Goal: Information Seeking & Learning: Learn about a topic

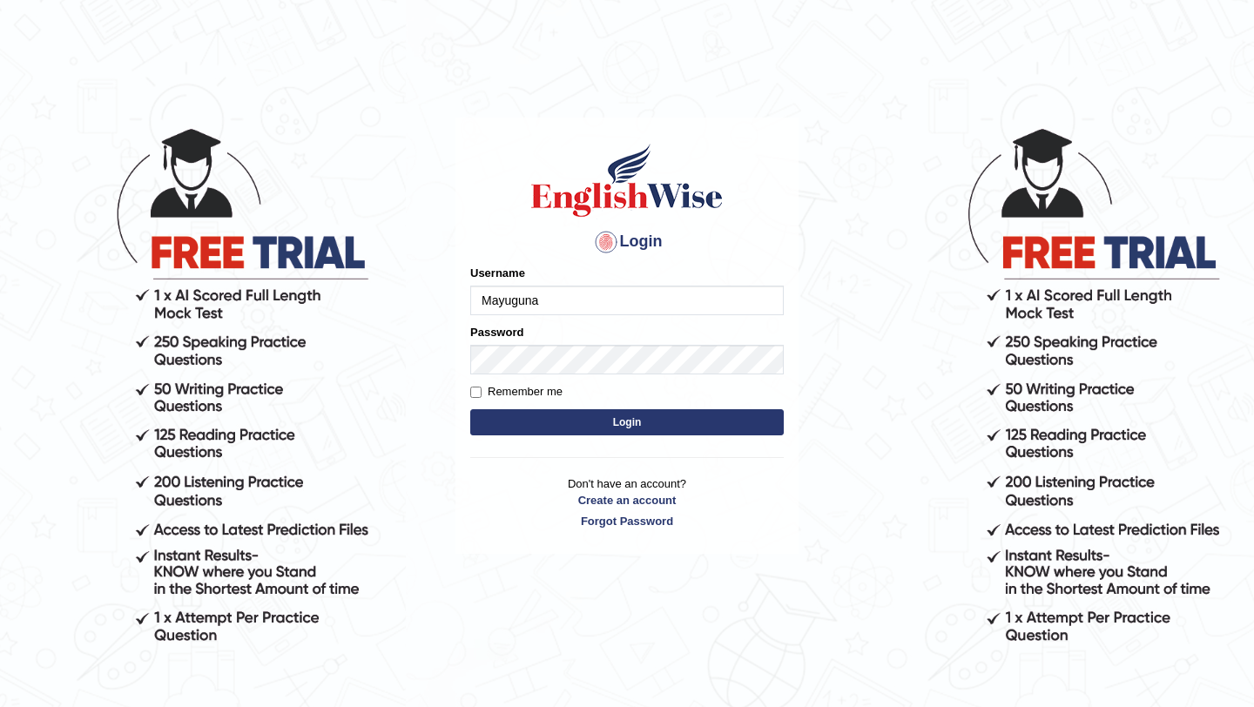
click at [605, 428] on button "Login" at bounding box center [627, 422] width 314 height 26
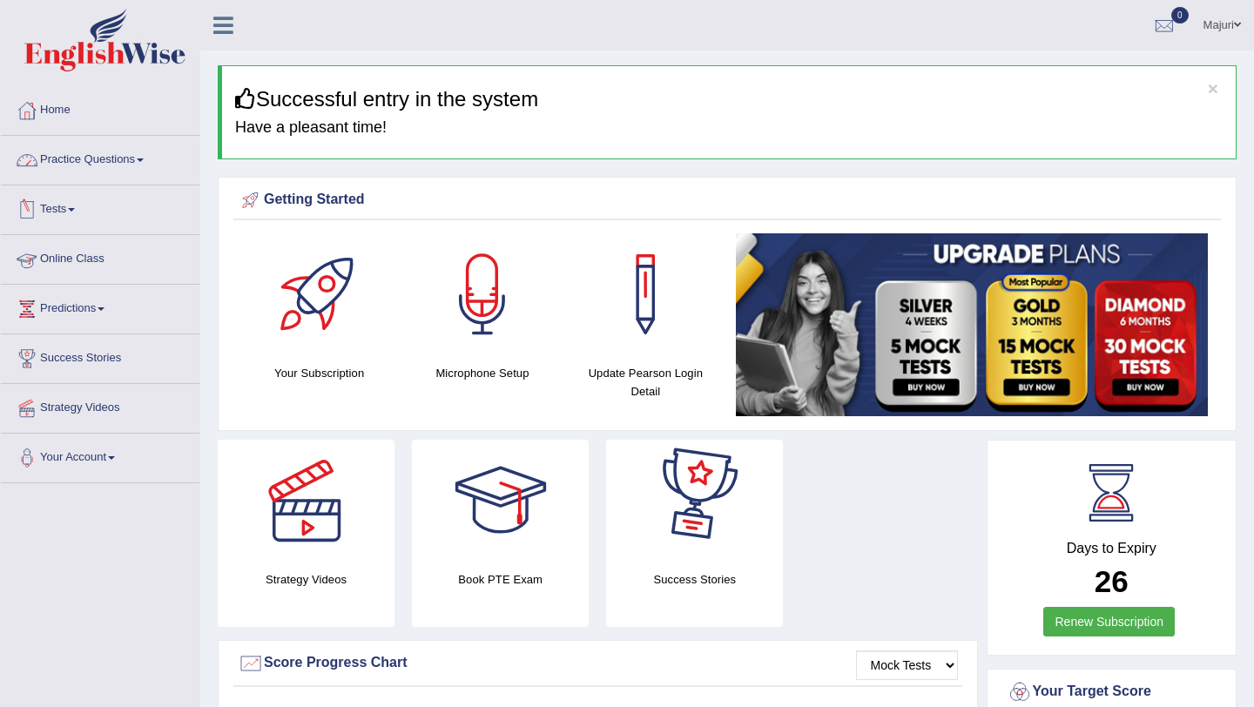
click at [105, 161] on link "Practice Questions" at bounding box center [100, 158] width 199 height 44
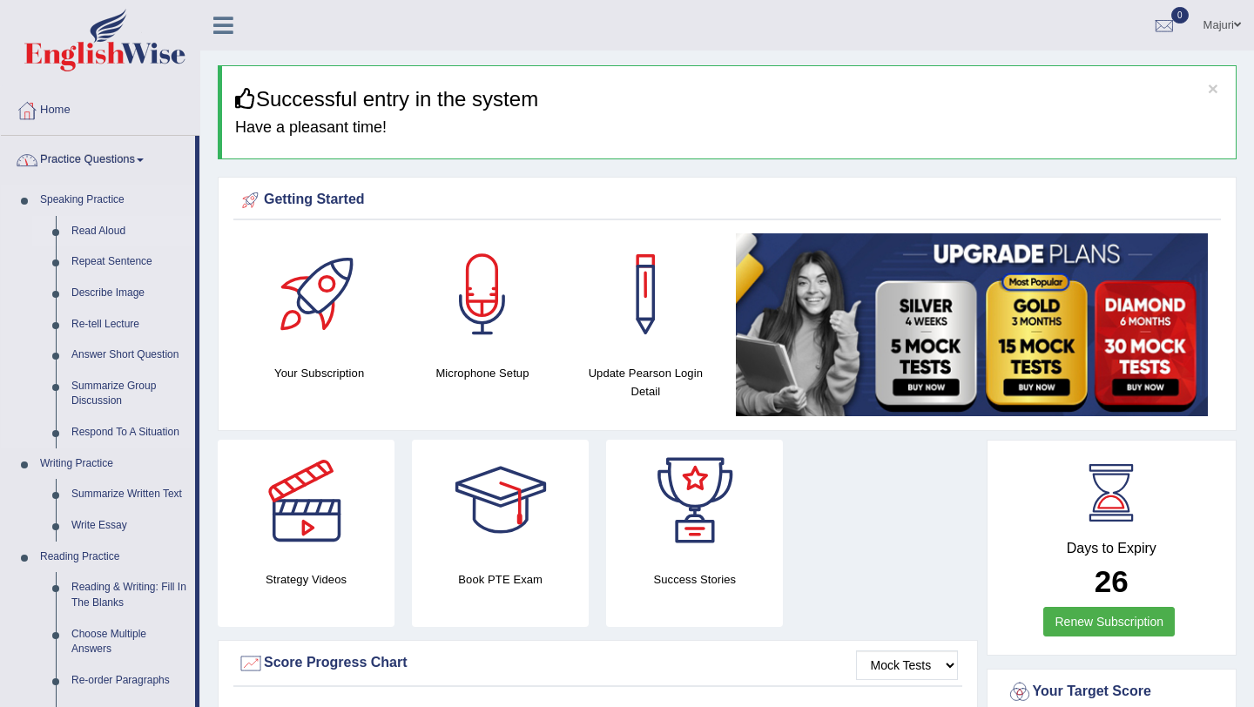
click at [86, 233] on link "Read Aloud" at bounding box center [130, 231] width 132 height 31
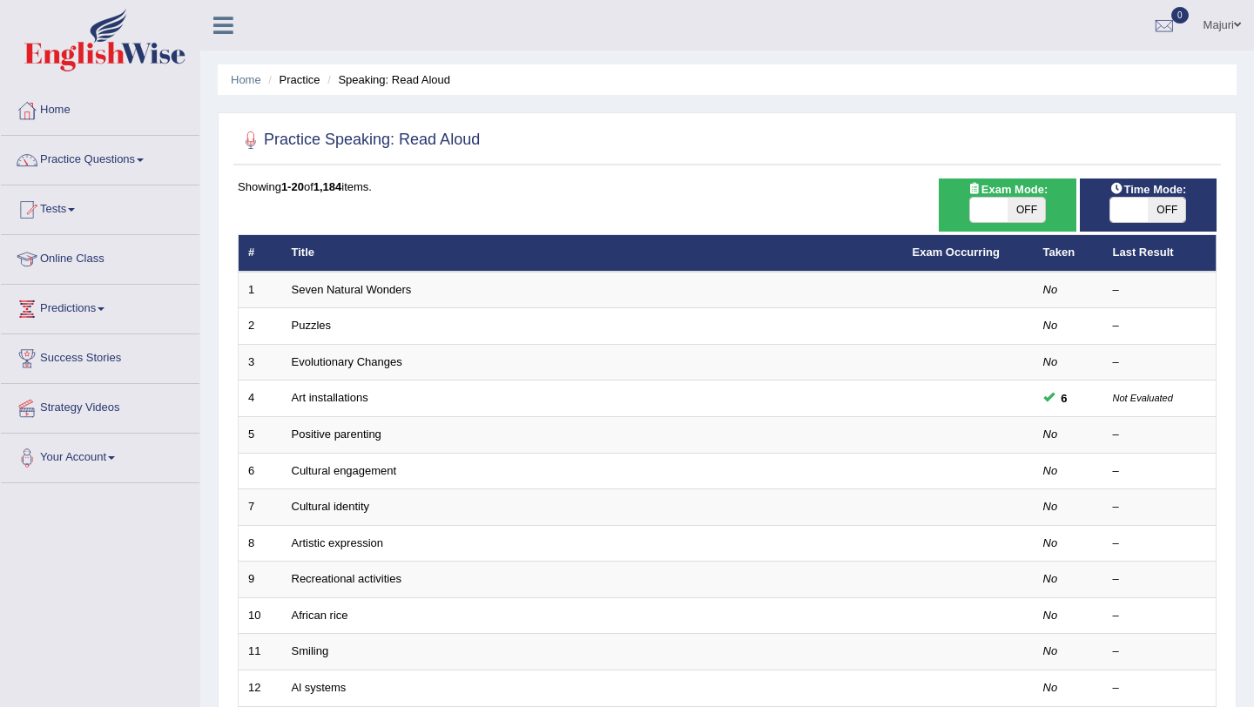
click at [994, 215] on span at bounding box center [988, 210] width 37 height 24
checkbox input "true"
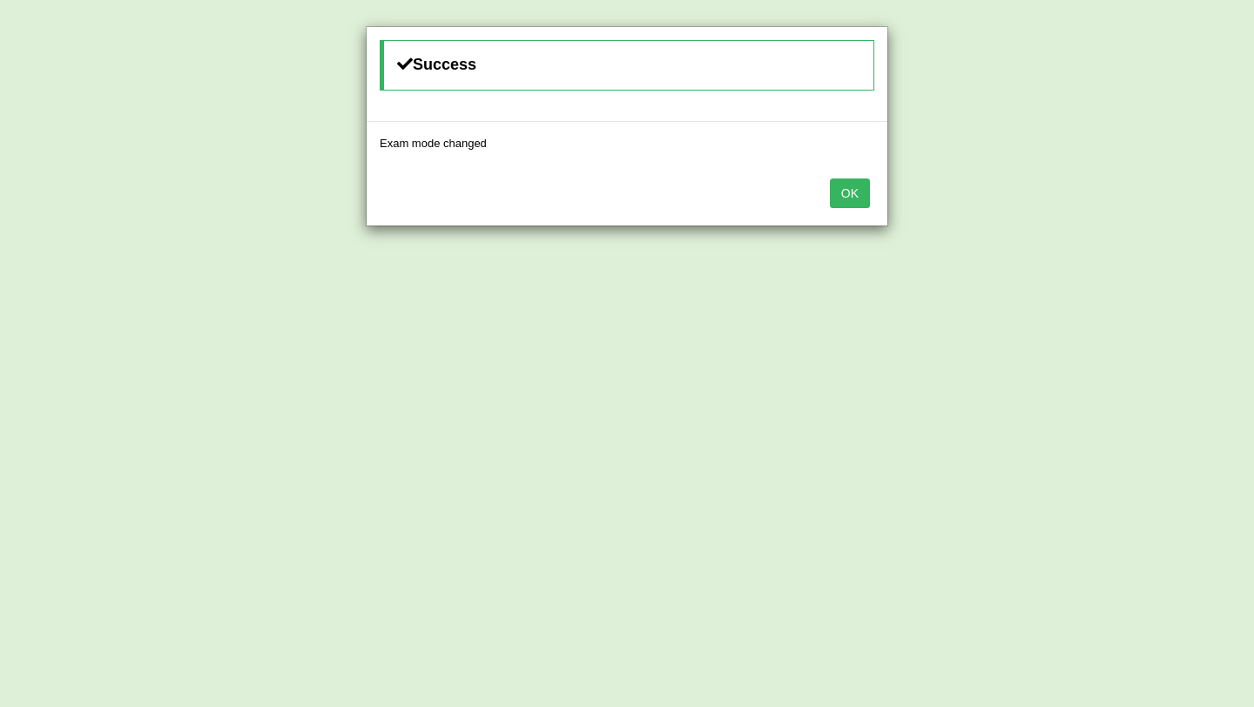
click at [854, 199] on button "OK" at bounding box center [850, 194] width 40 height 30
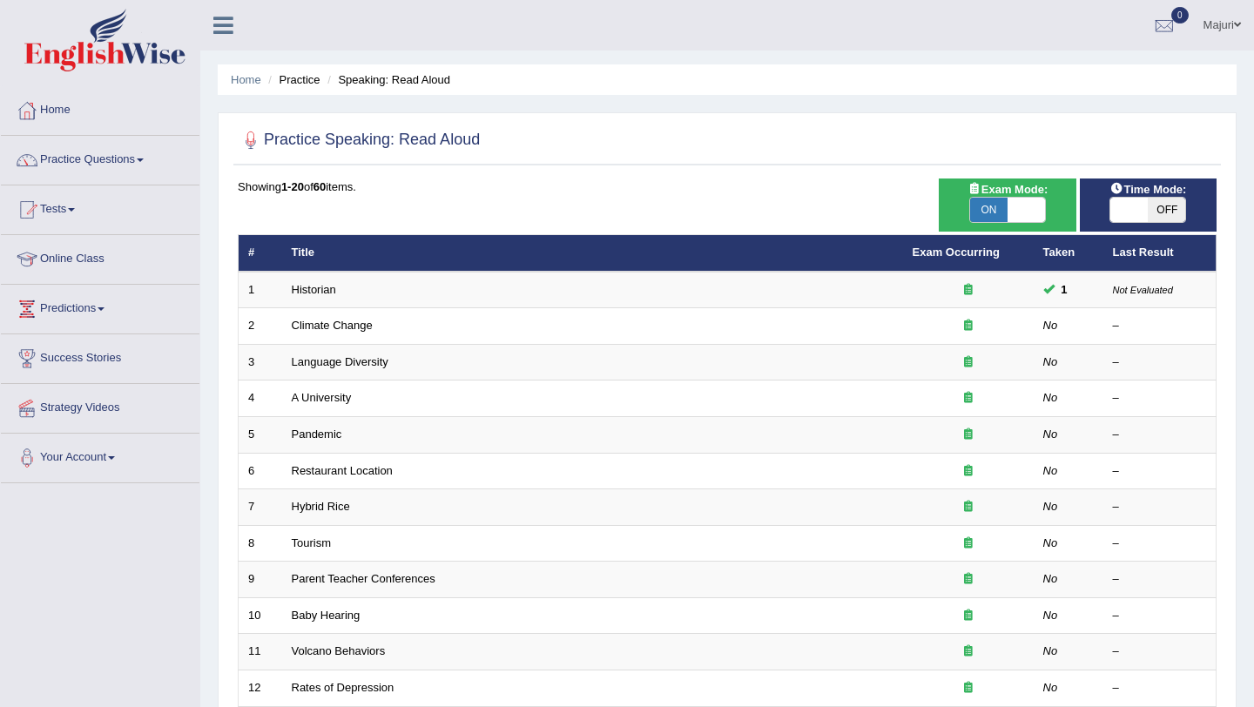
click at [1139, 210] on span at bounding box center [1128, 210] width 37 height 24
checkbox input "true"
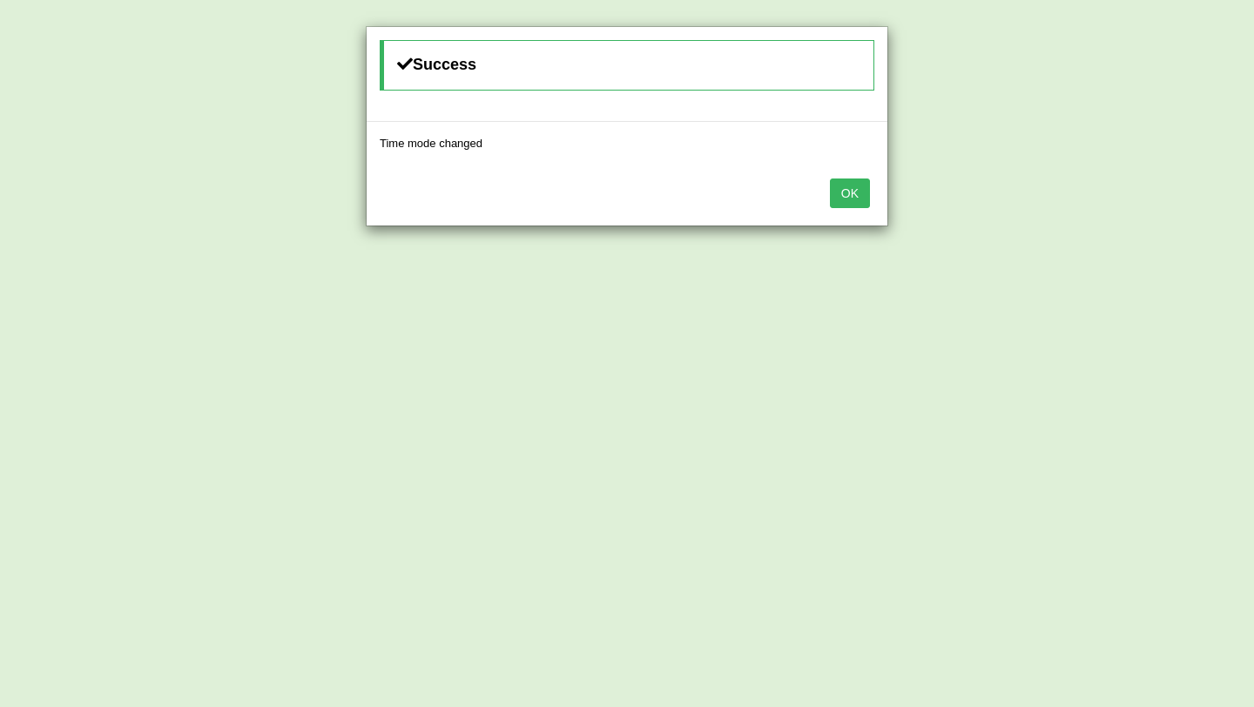
click at [849, 213] on div "OK" at bounding box center [627, 195] width 521 height 61
click at [850, 198] on button "OK" at bounding box center [850, 194] width 40 height 30
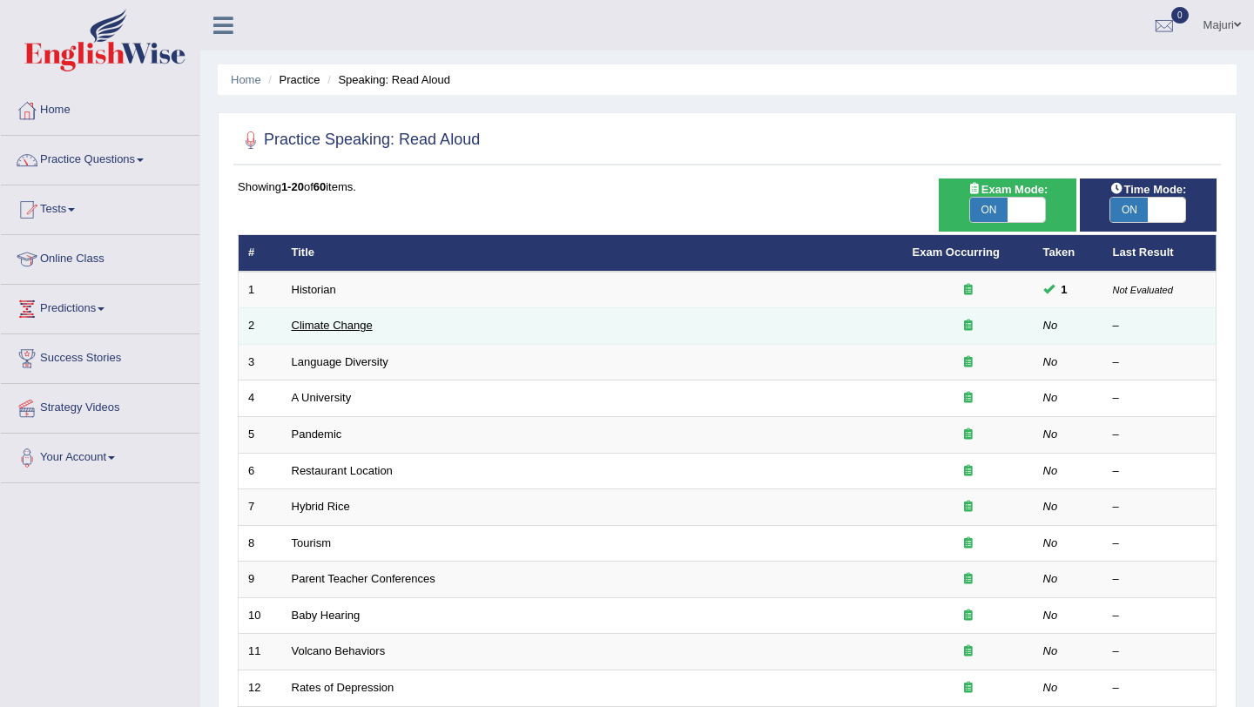
click at [311, 328] on link "Climate Change" at bounding box center [332, 325] width 81 height 13
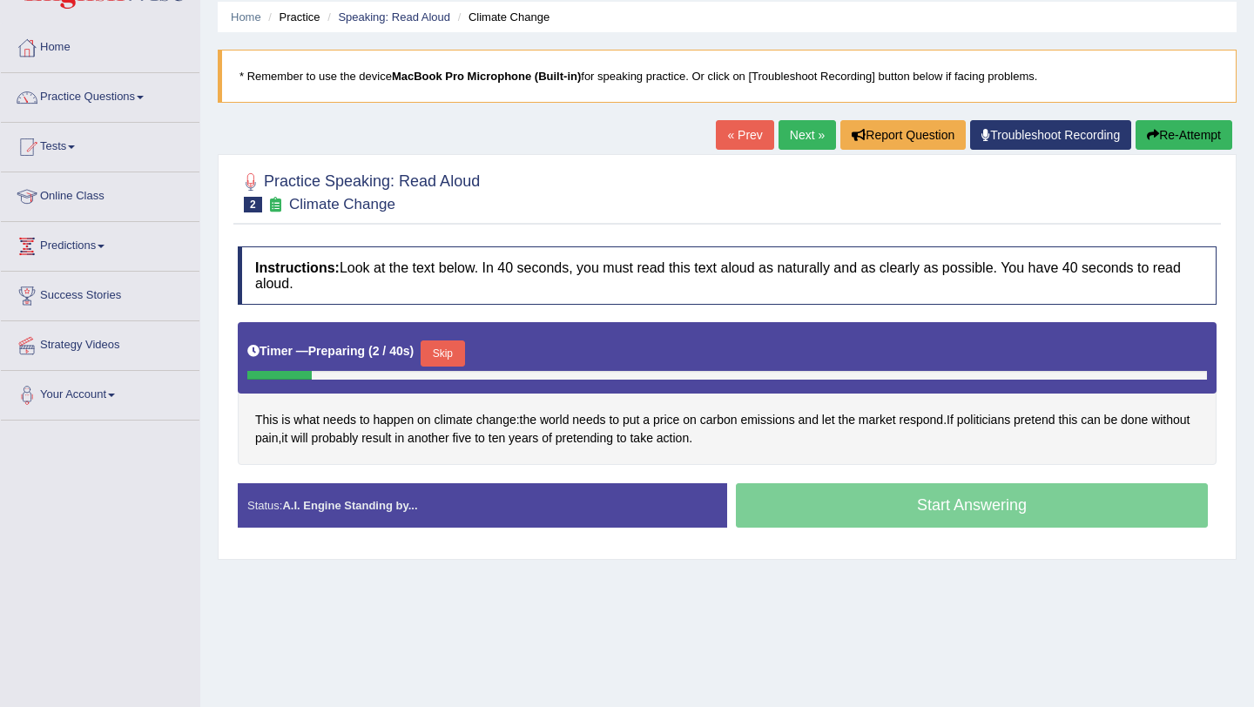
scroll to position [80, 0]
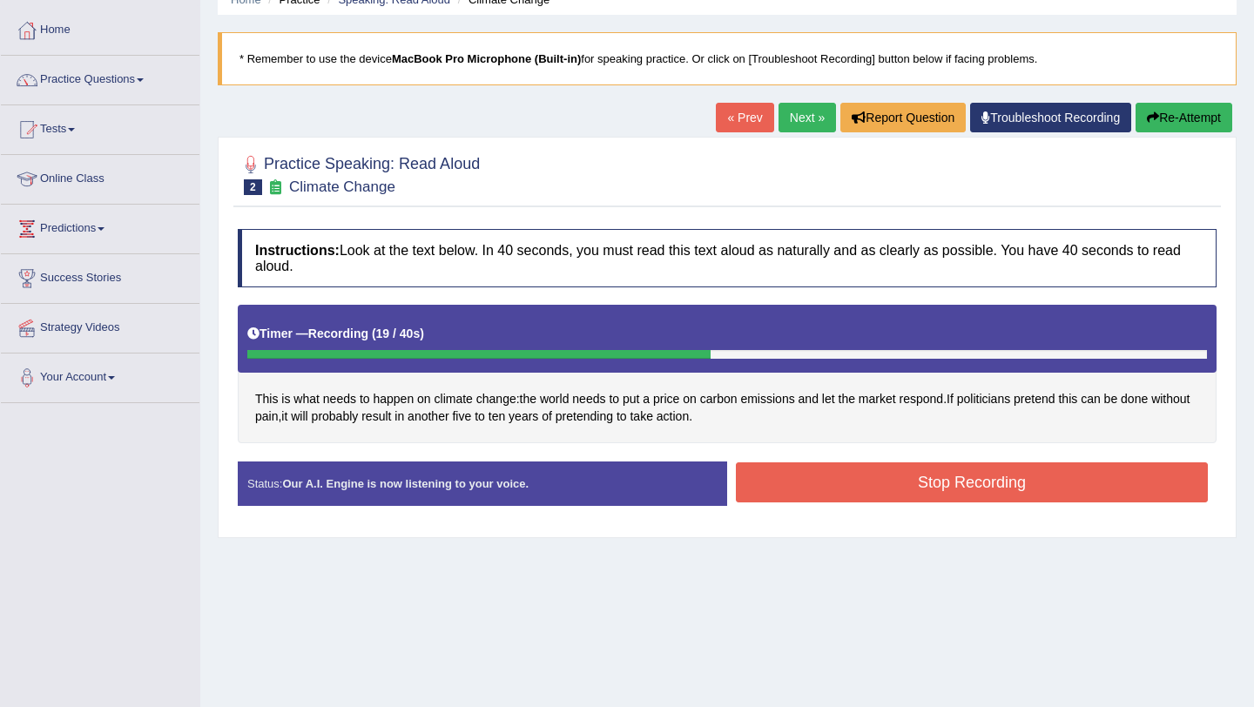
click at [813, 486] on button "Stop Recording" at bounding box center [972, 482] width 472 height 40
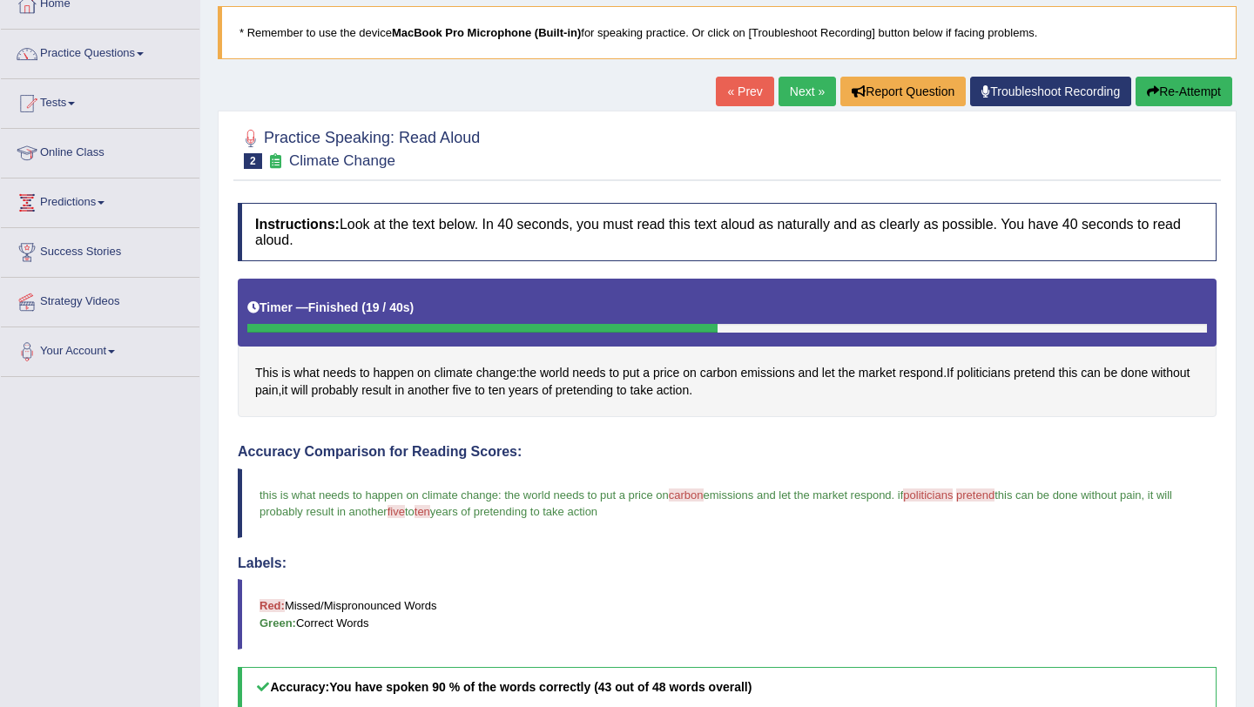
scroll to position [126, 0]
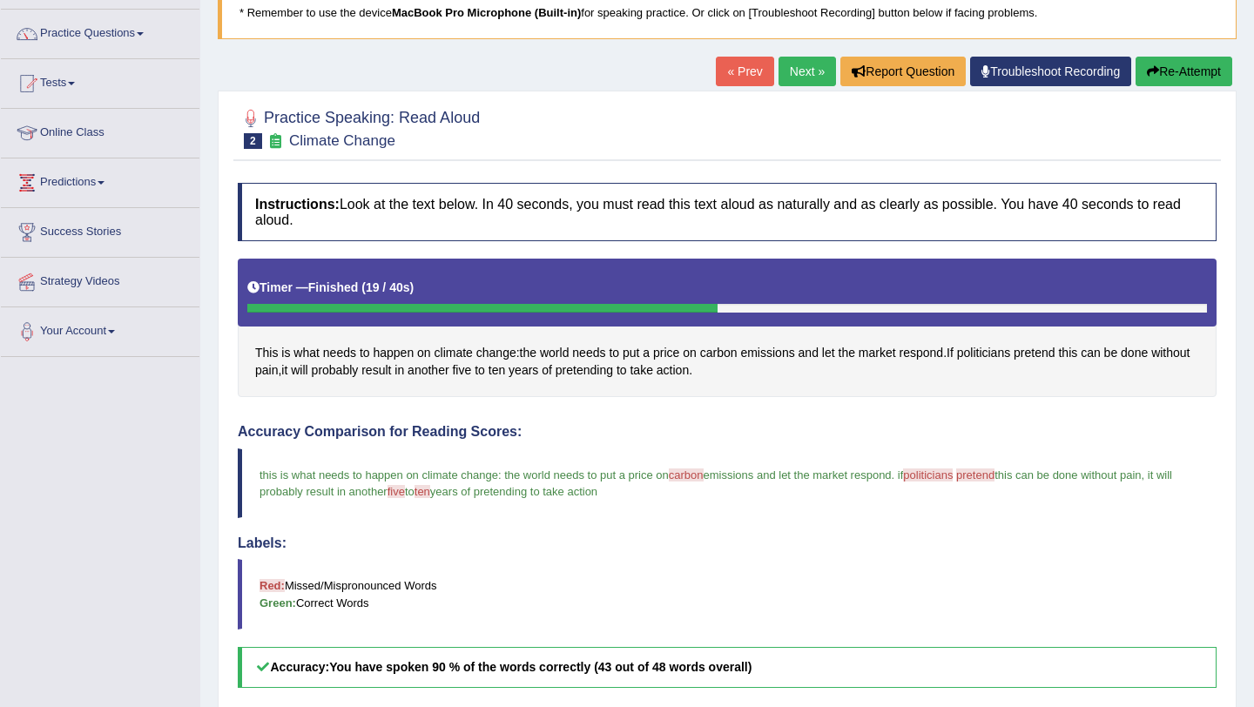
click at [1200, 77] on button "Re-Attempt" at bounding box center [1184, 72] width 97 height 30
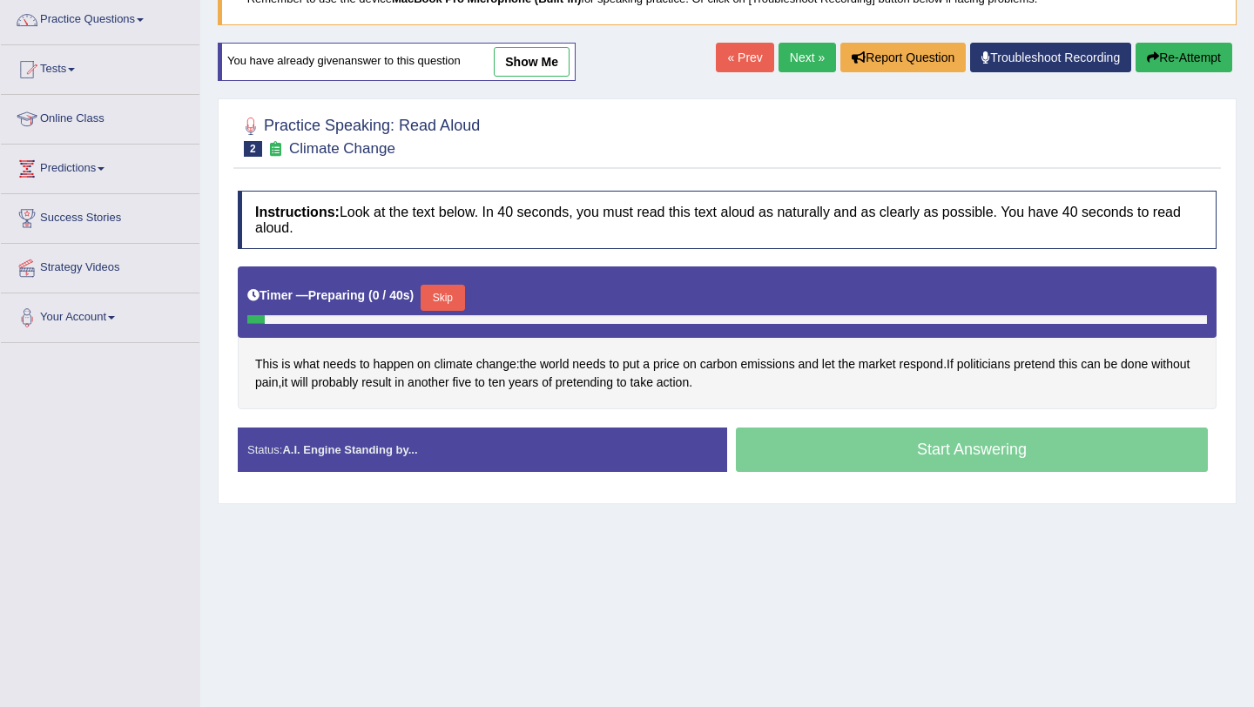
scroll to position [140, 0]
click at [968, 456] on div "Start Answering" at bounding box center [971, 452] width 489 height 49
click at [458, 306] on button "Skip" at bounding box center [443, 298] width 44 height 26
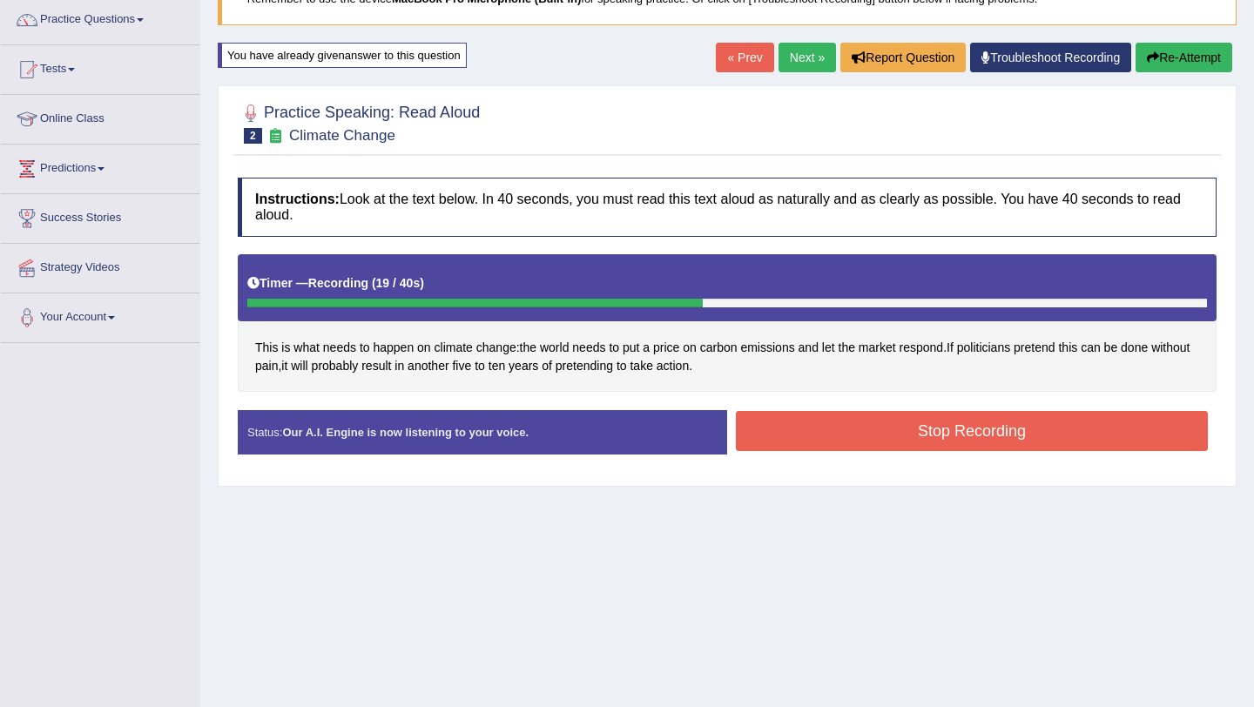
click at [964, 452] on div "Stop Recording" at bounding box center [971, 433] width 489 height 44
click at [969, 429] on button "Stop Recording" at bounding box center [972, 431] width 472 height 40
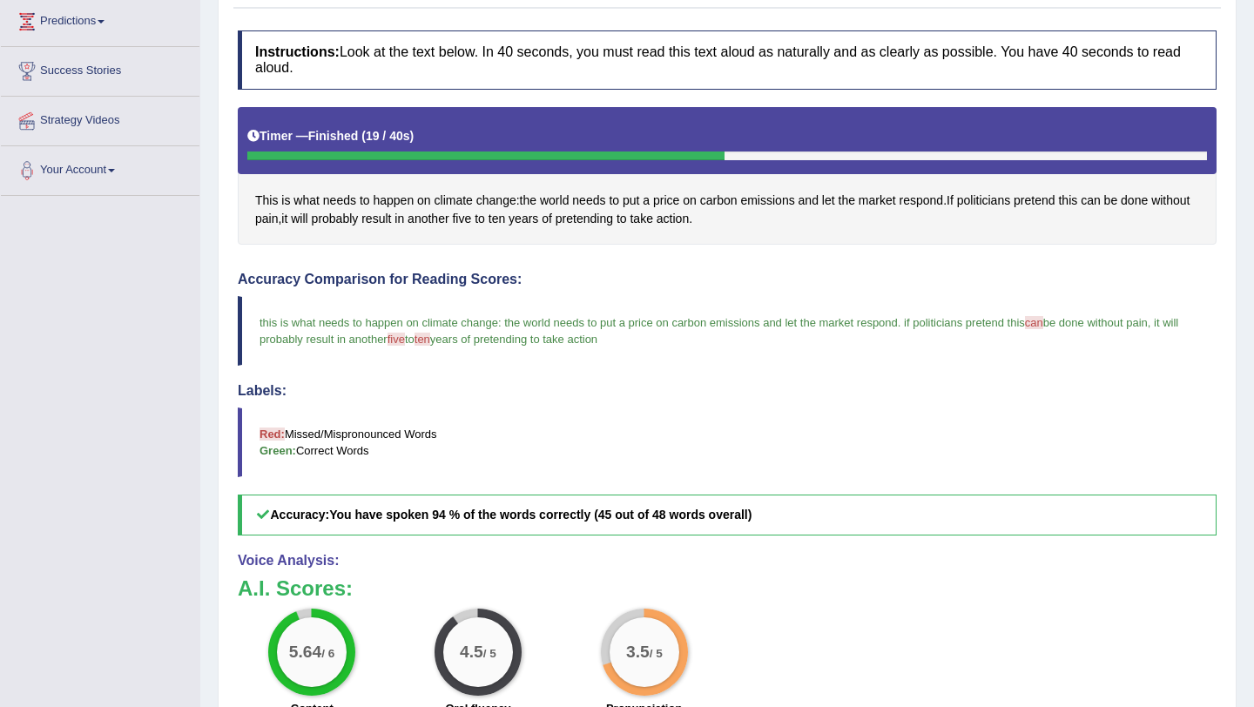
scroll to position [0, 0]
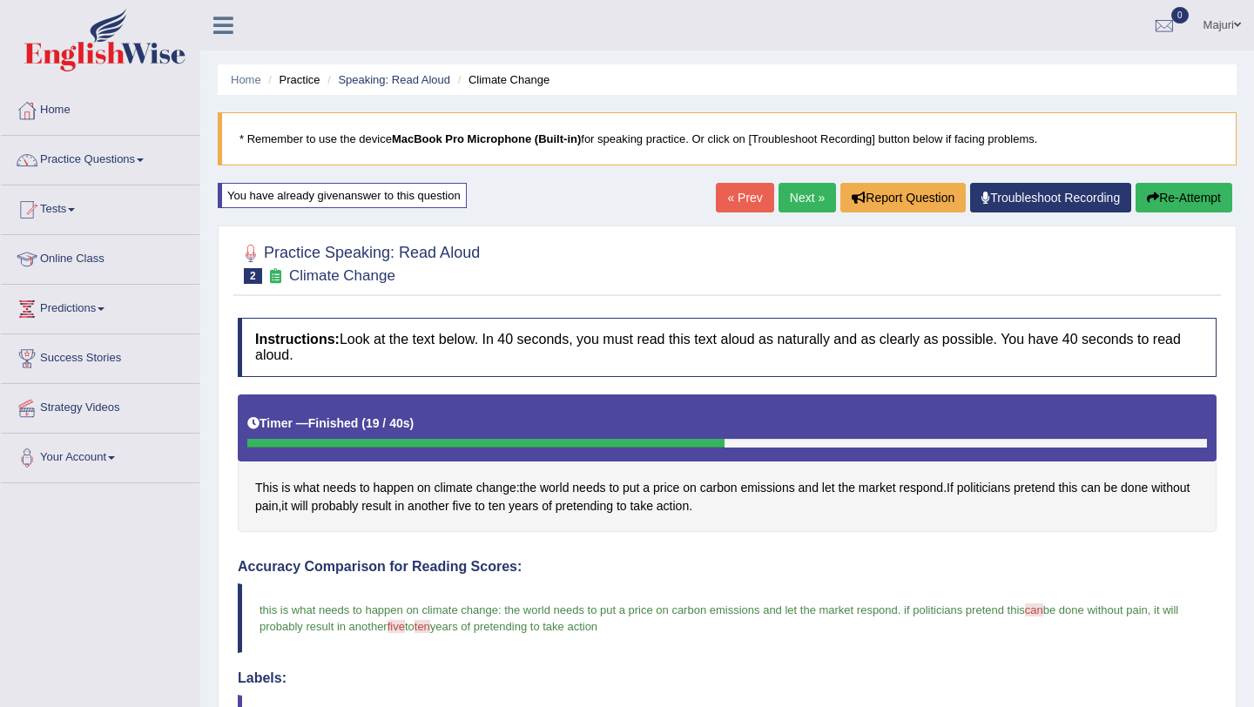
click at [802, 203] on link "Next »" at bounding box center [807, 198] width 57 height 30
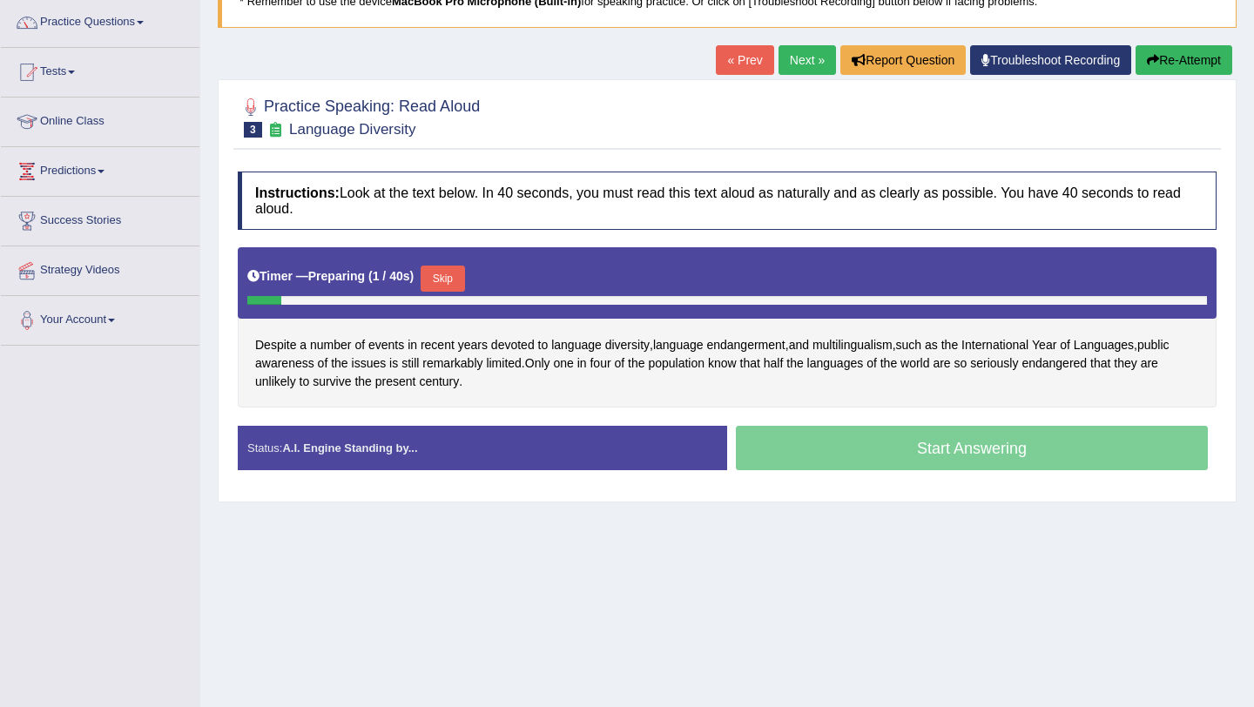
scroll to position [147, 0]
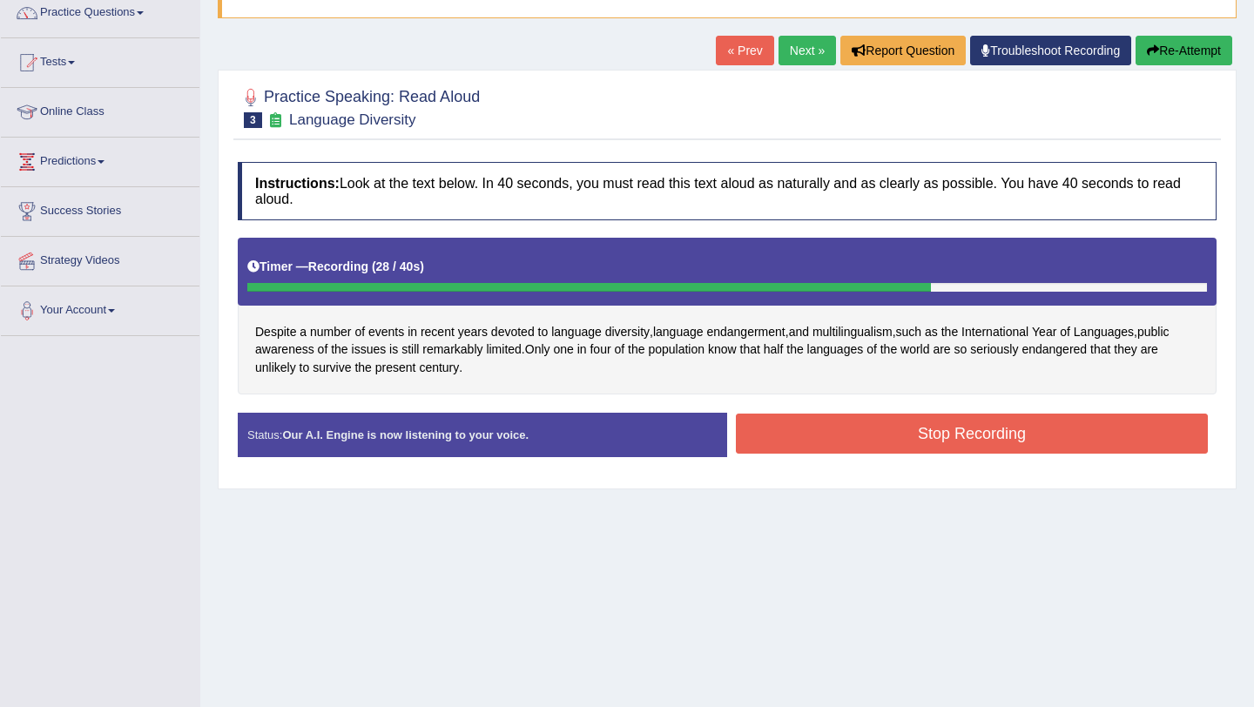
click at [962, 455] on div "Stop Recording" at bounding box center [971, 436] width 489 height 44
click at [962, 446] on button "Stop Recording" at bounding box center [972, 434] width 472 height 40
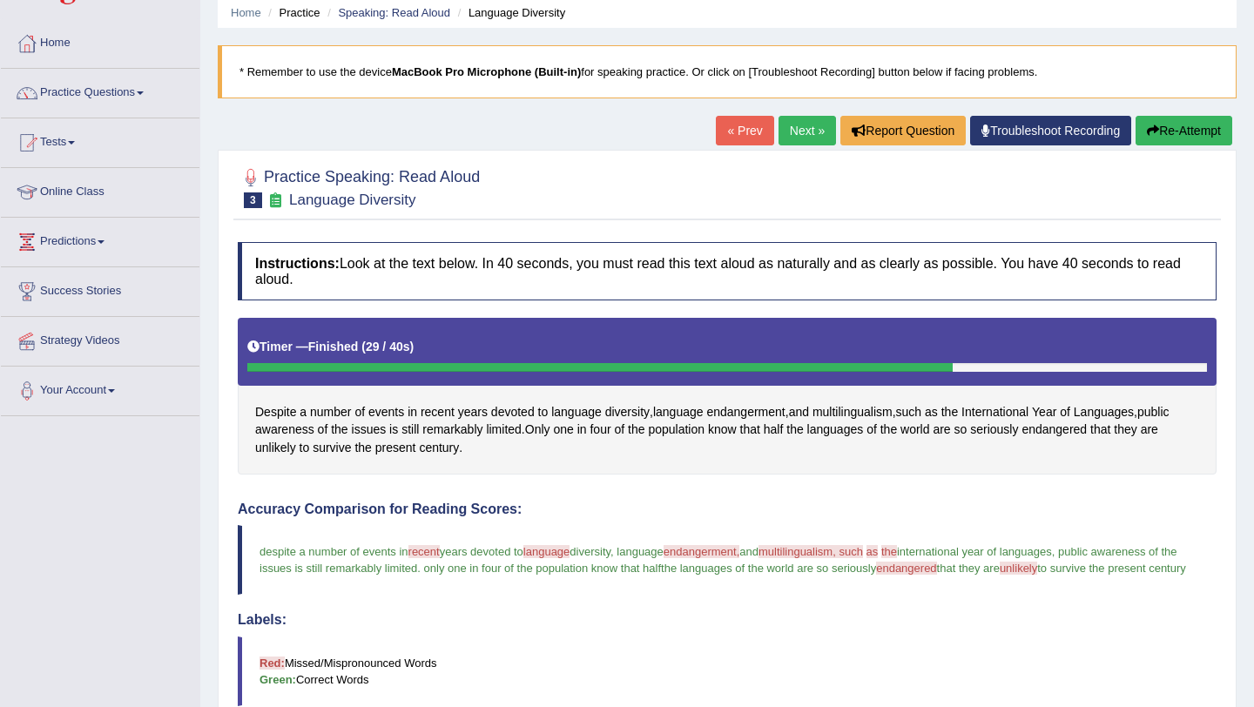
scroll to position [0, 0]
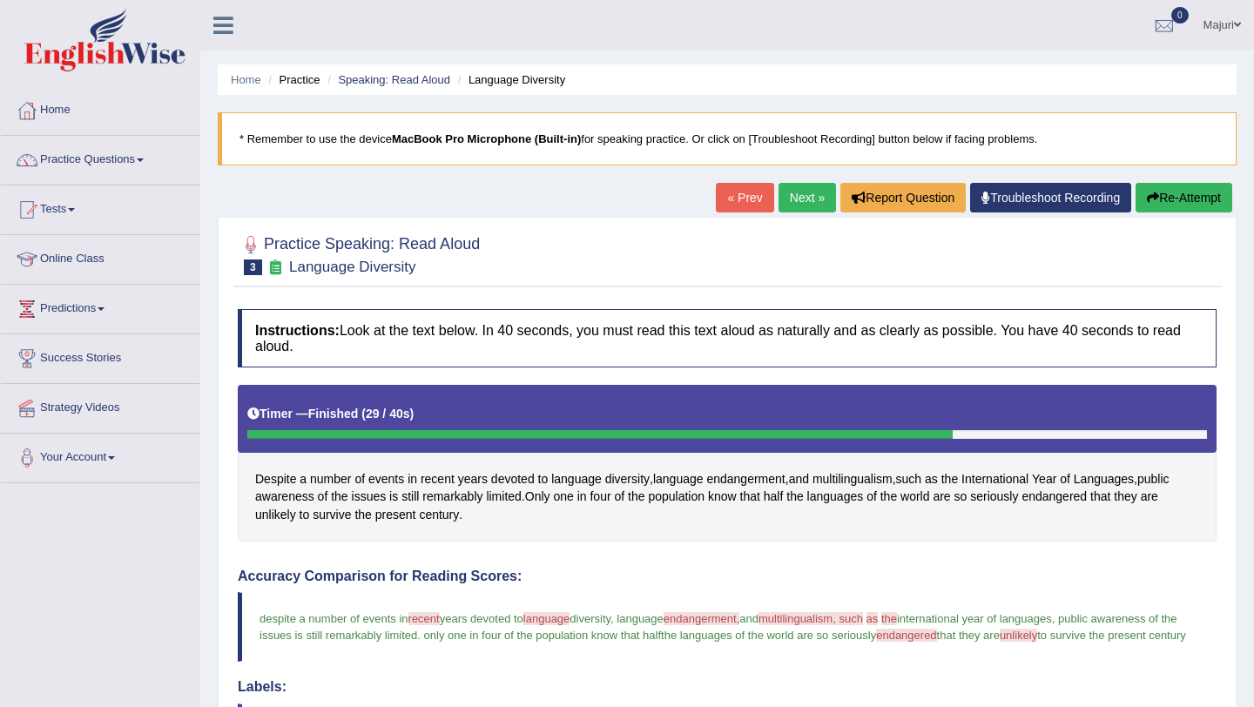
click at [1191, 206] on button "Re-Attempt" at bounding box center [1184, 198] width 97 height 30
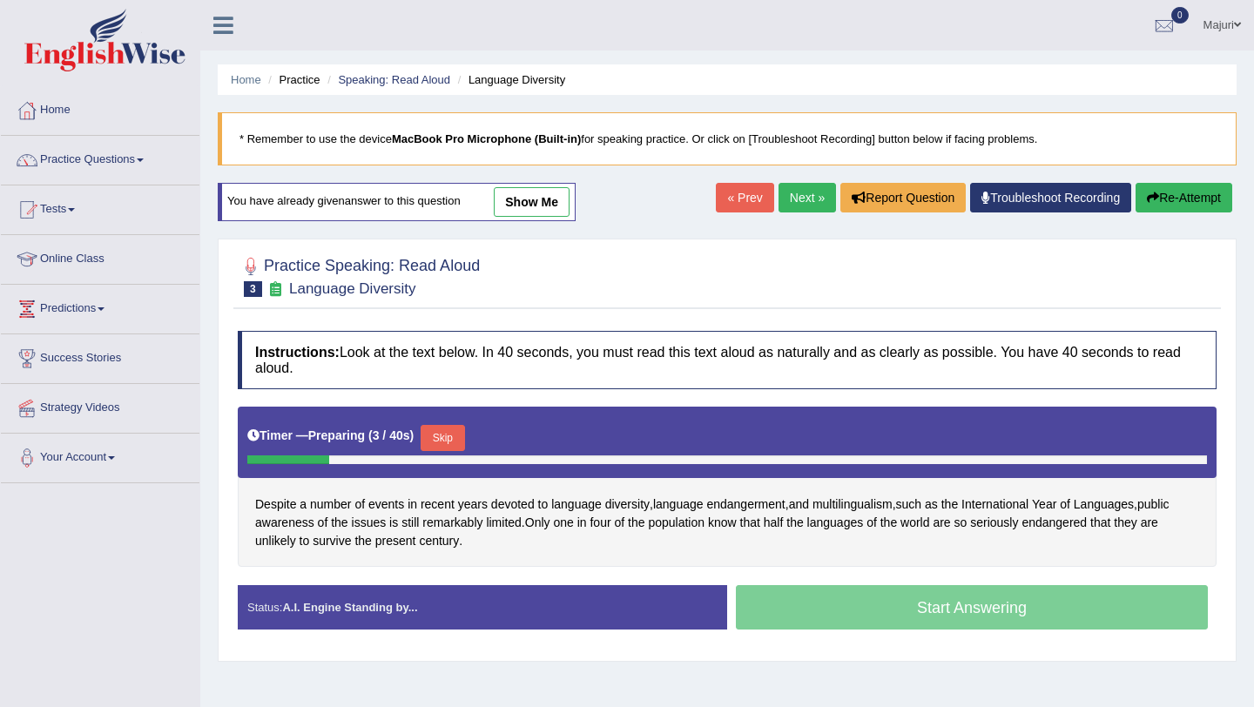
click at [453, 447] on button "Skip" at bounding box center [443, 438] width 44 height 26
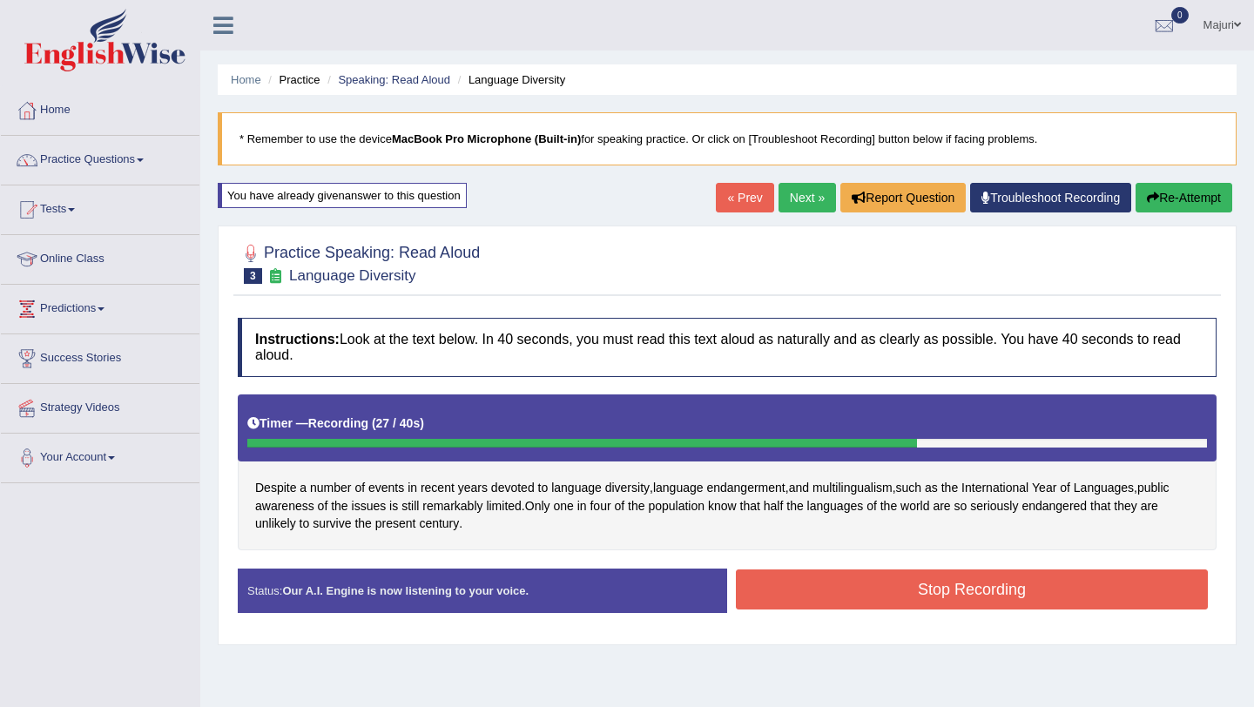
click at [807, 598] on button "Stop Recording" at bounding box center [972, 590] width 472 height 40
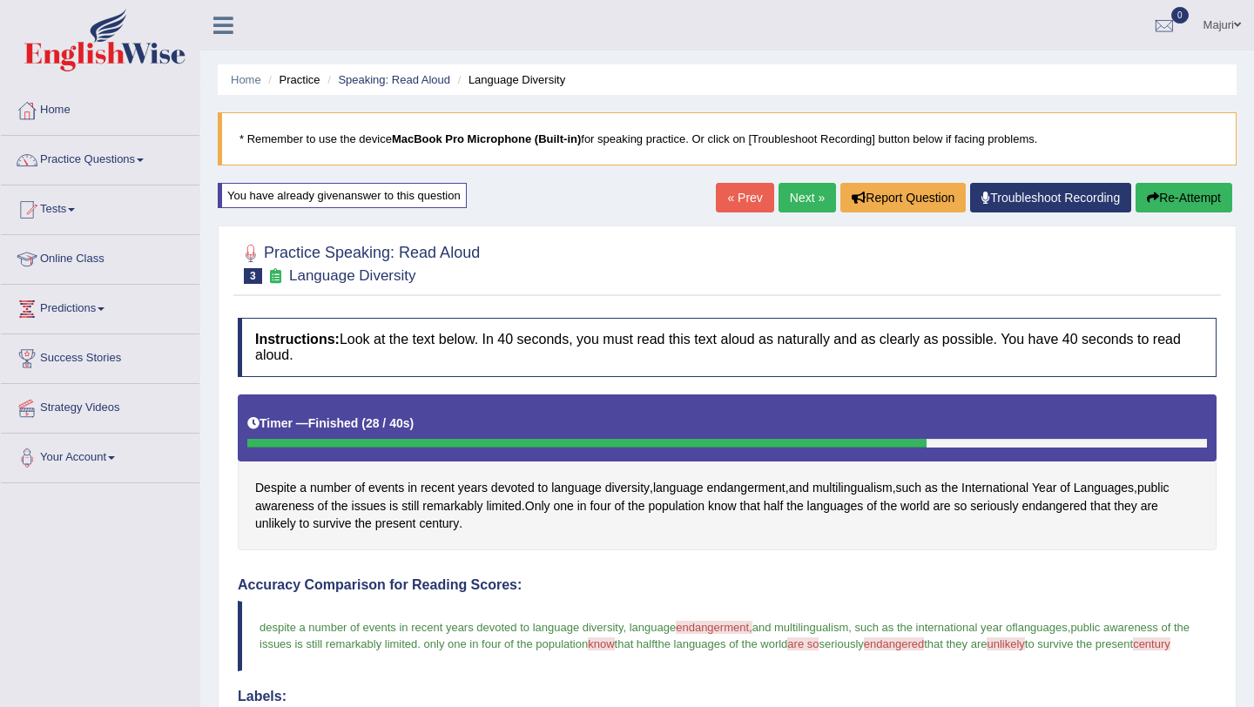
click at [1172, 206] on button "Re-Attempt" at bounding box center [1184, 198] width 97 height 30
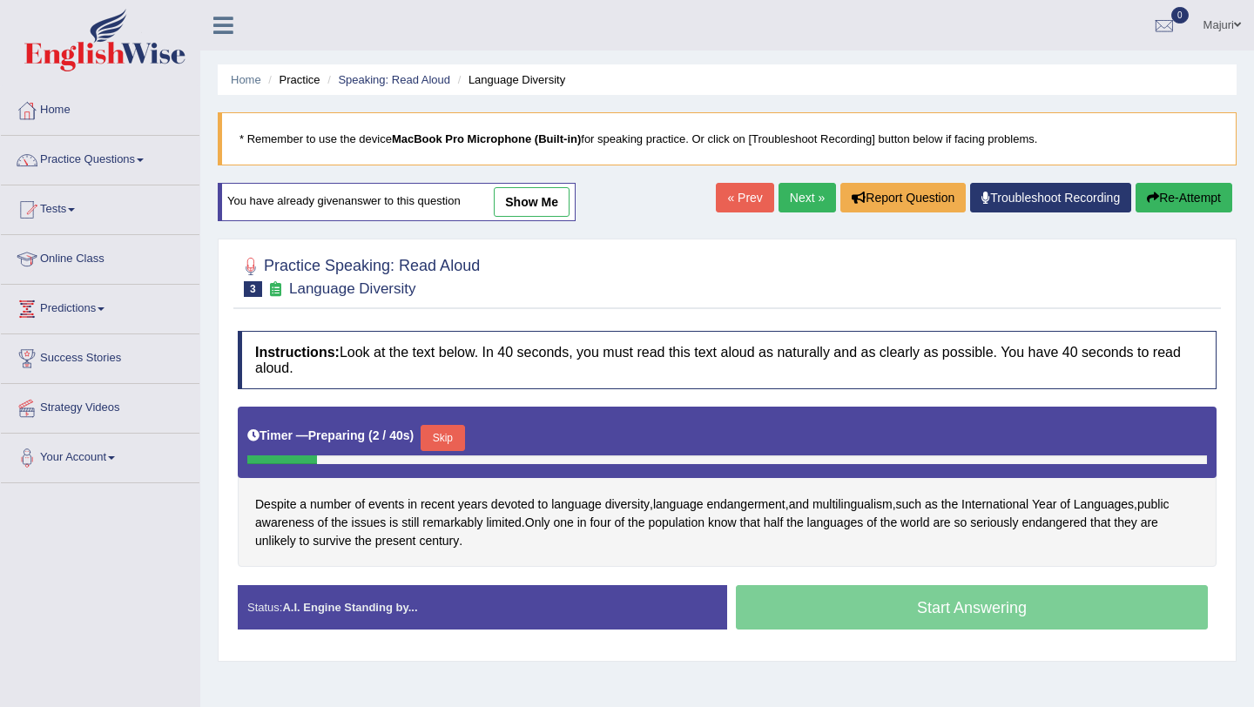
click at [451, 447] on button "Skip" at bounding box center [443, 438] width 44 height 26
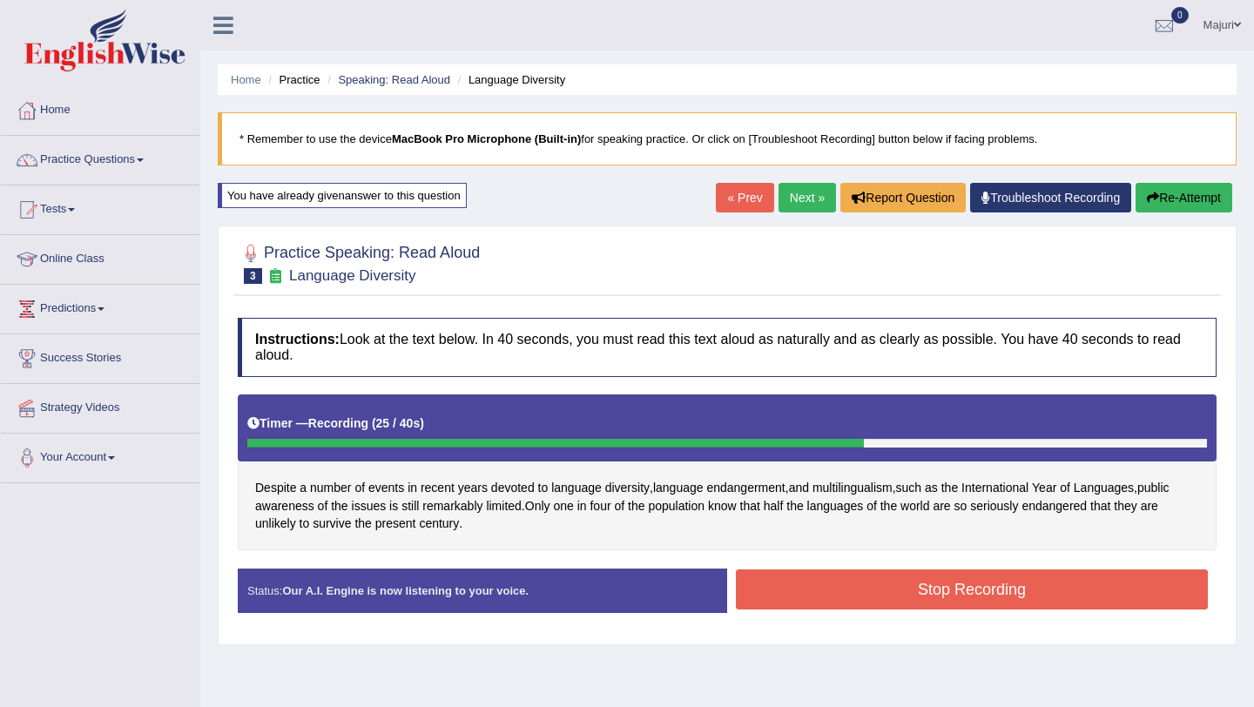
click at [775, 608] on button "Stop Recording" at bounding box center [972, 590] width 472 height 40
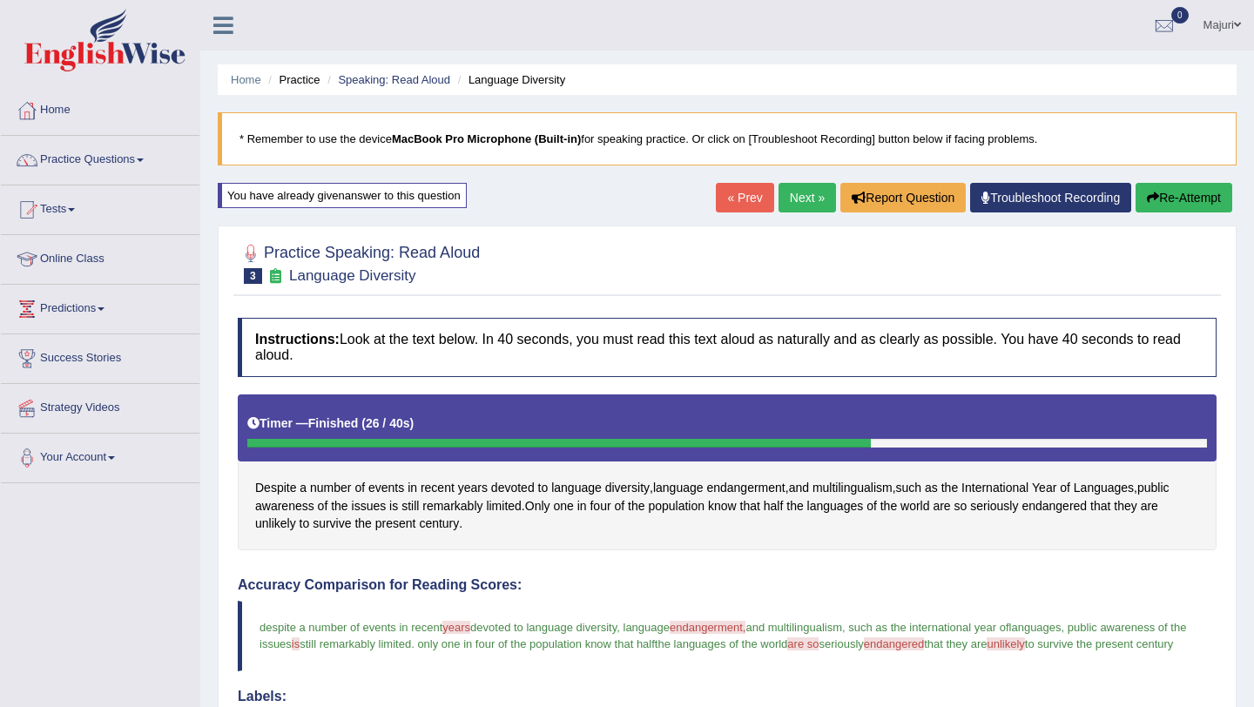
click at [793, 203] on link "Next »" at bounding box center [807, 198] width 57 height 30
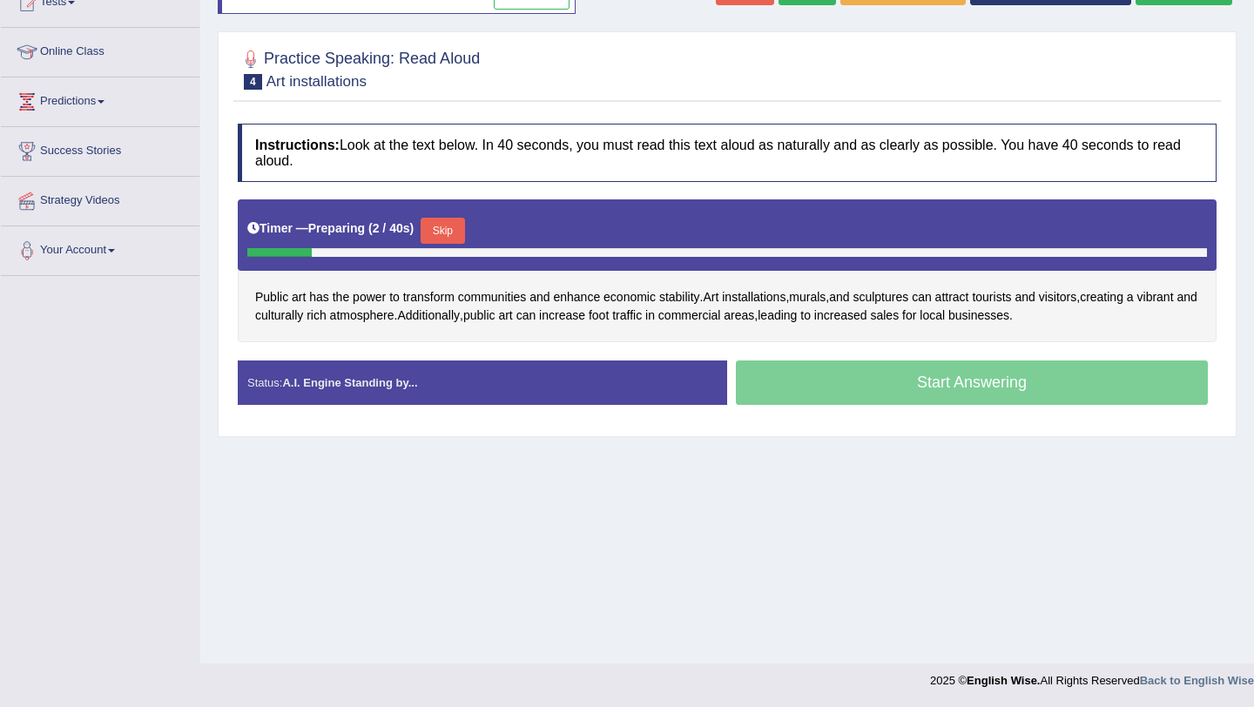
scroll to position [202, 0]
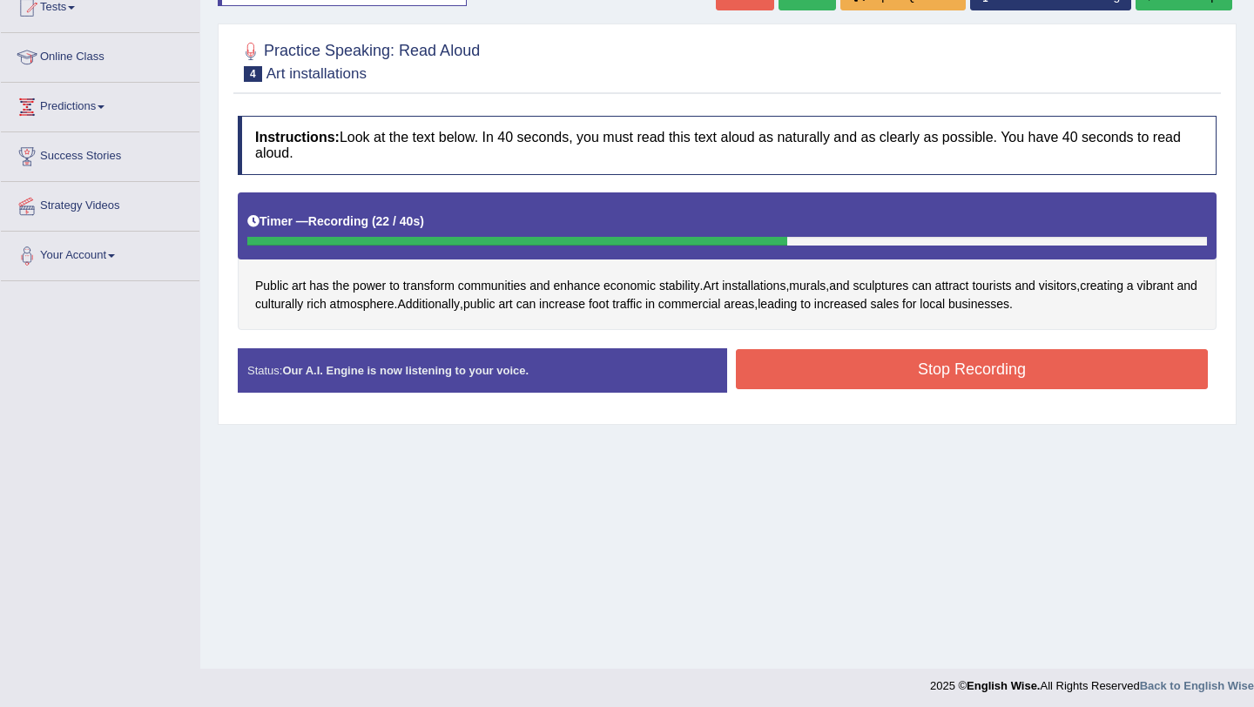
click at [862, 369] on button "Stop Recording" at bounding box center [972, 369] width 472 height 40
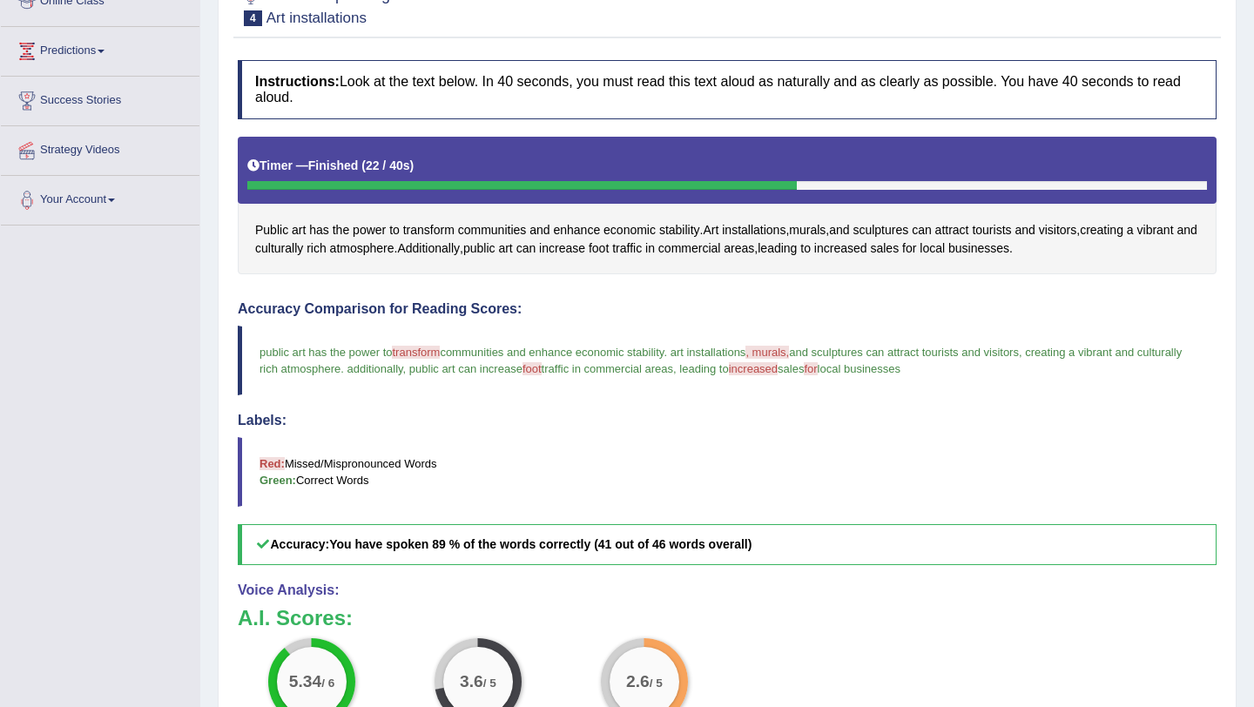
scroll to position [0, 0]
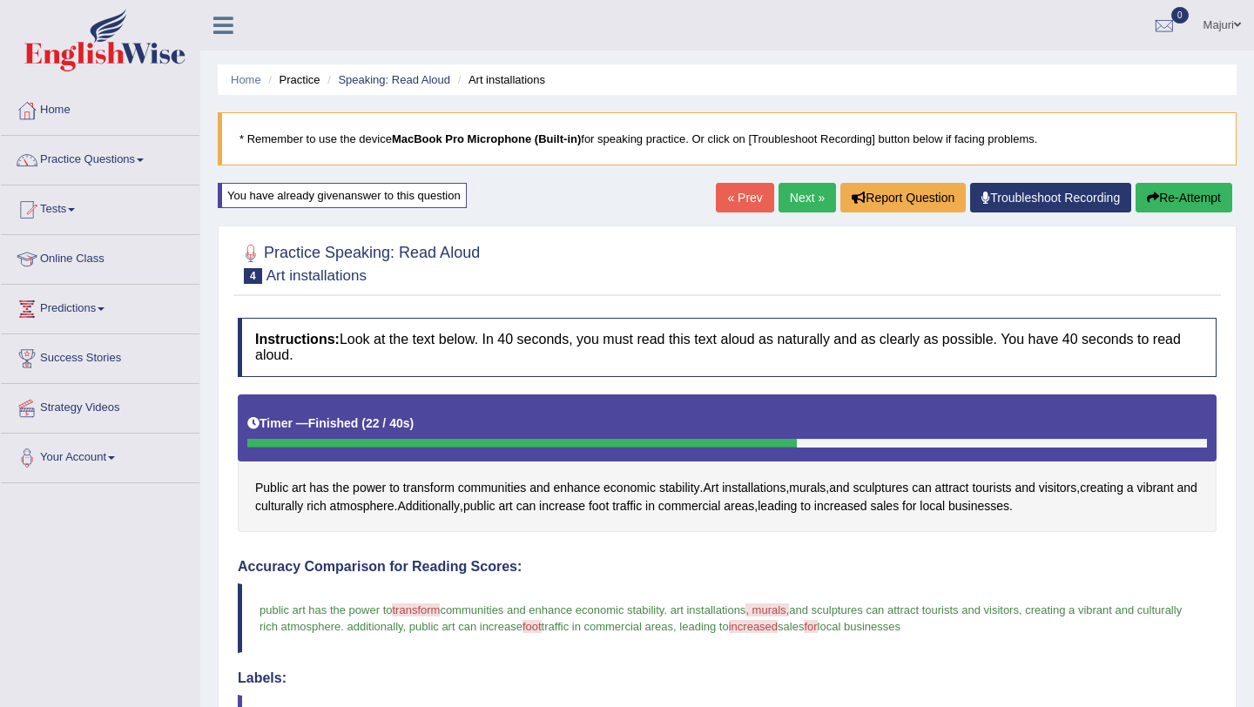
click at [1198, 201] on button "Re-Attempt" at bounding box center [1184, 198] width 97 height 30
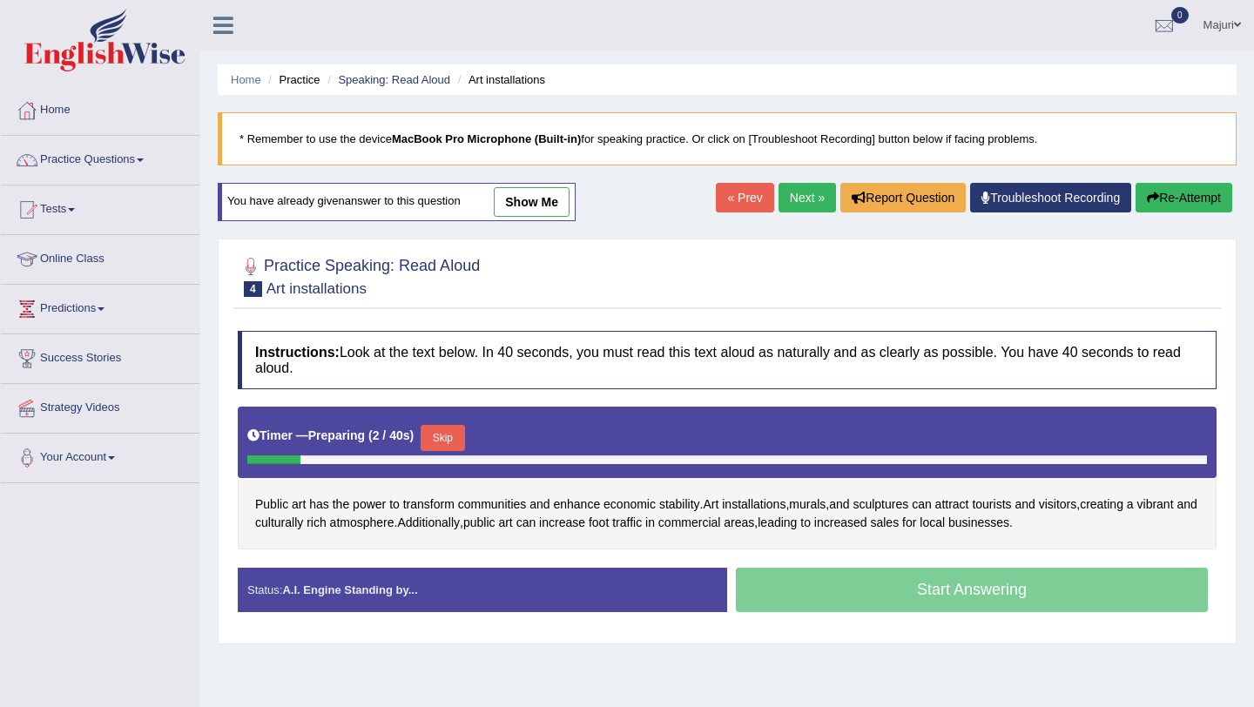
click at [456, 442] on button "Skip" at bounding box center [443, 438] width 44 height 26
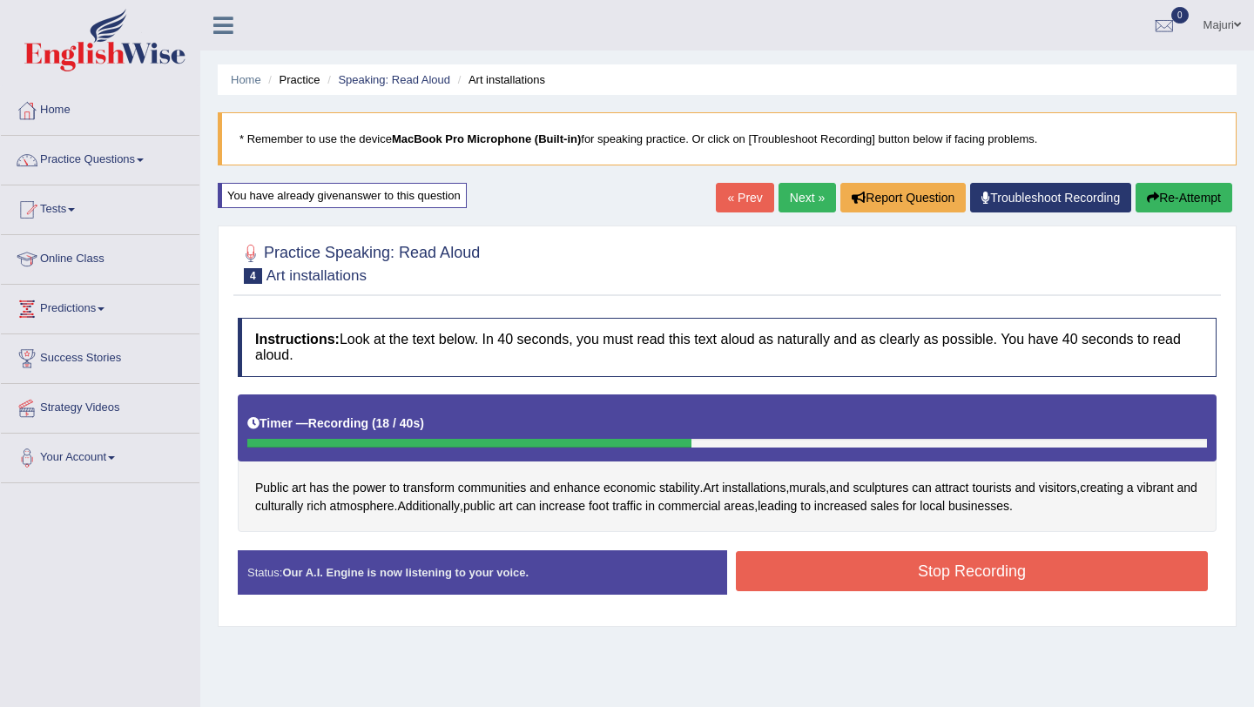
click at [906, 577] on button "Stop Recording" at bounding box center [972, 571] width 472 height 40
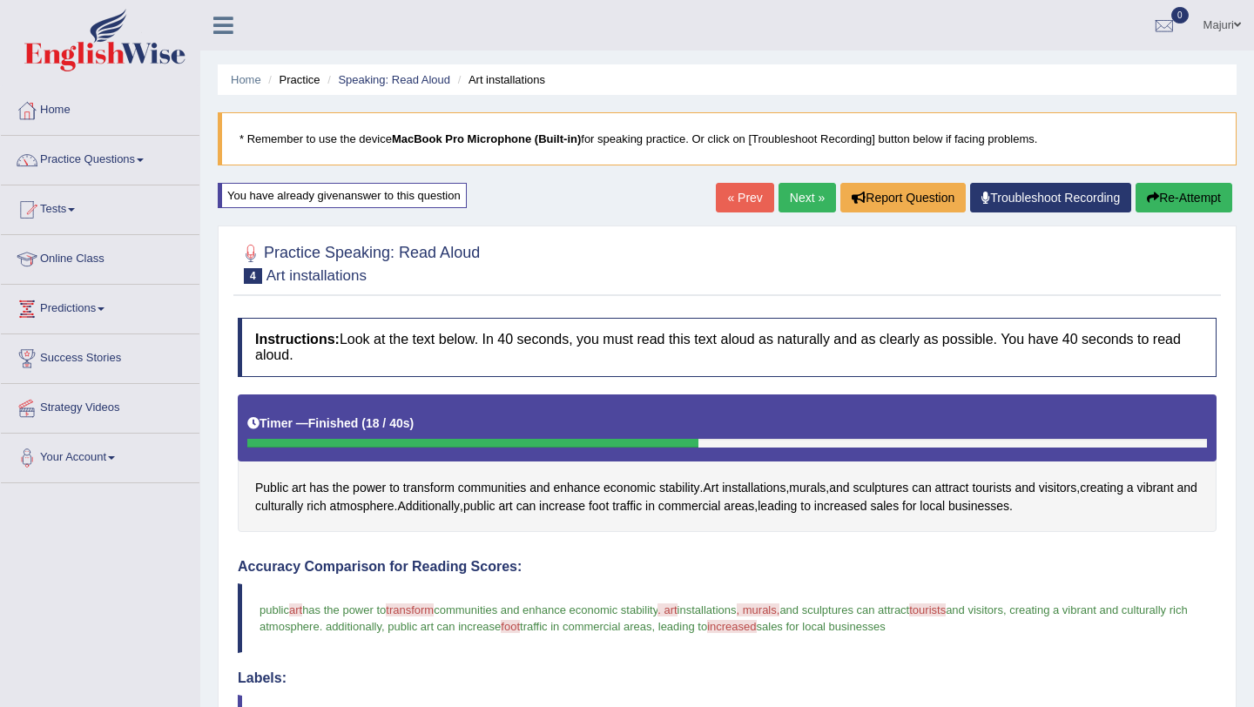
click at [1175, 202] on button "Re-Attempt" at bounding box center [1184, 198] width 97 height 30
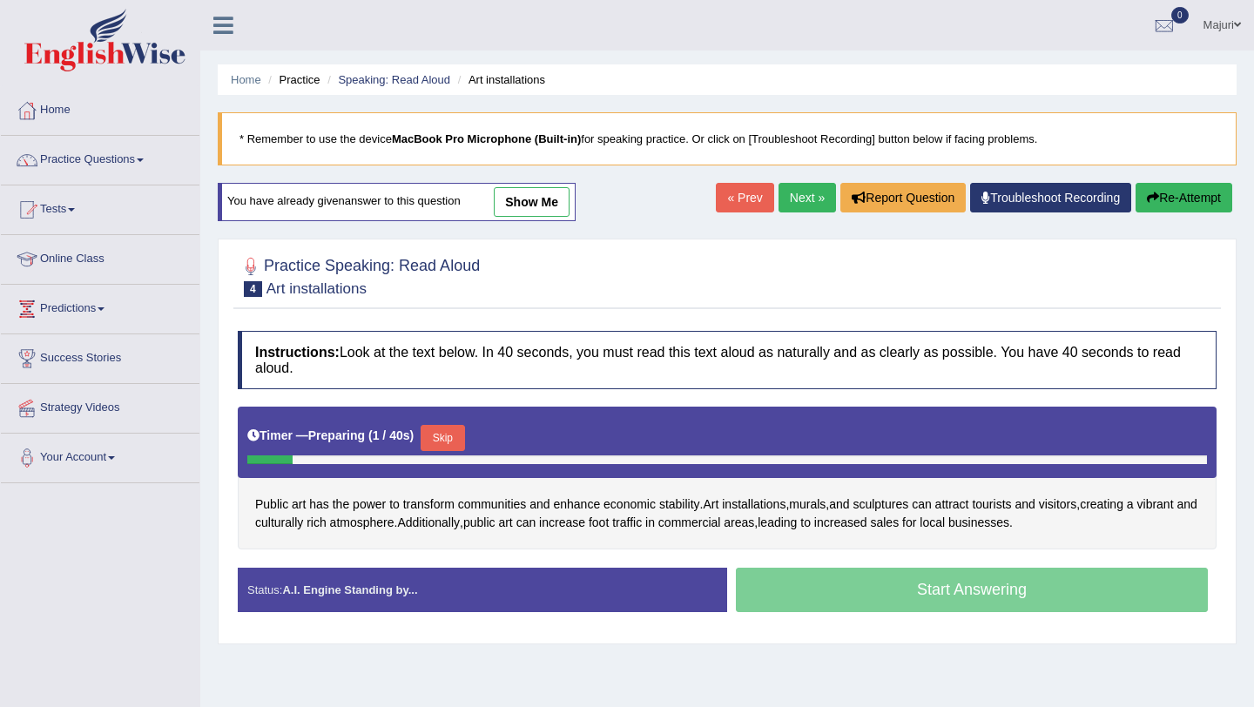
click at [457, 442] on button "Skip" at bounding box center [443, 438] width 44 height 26
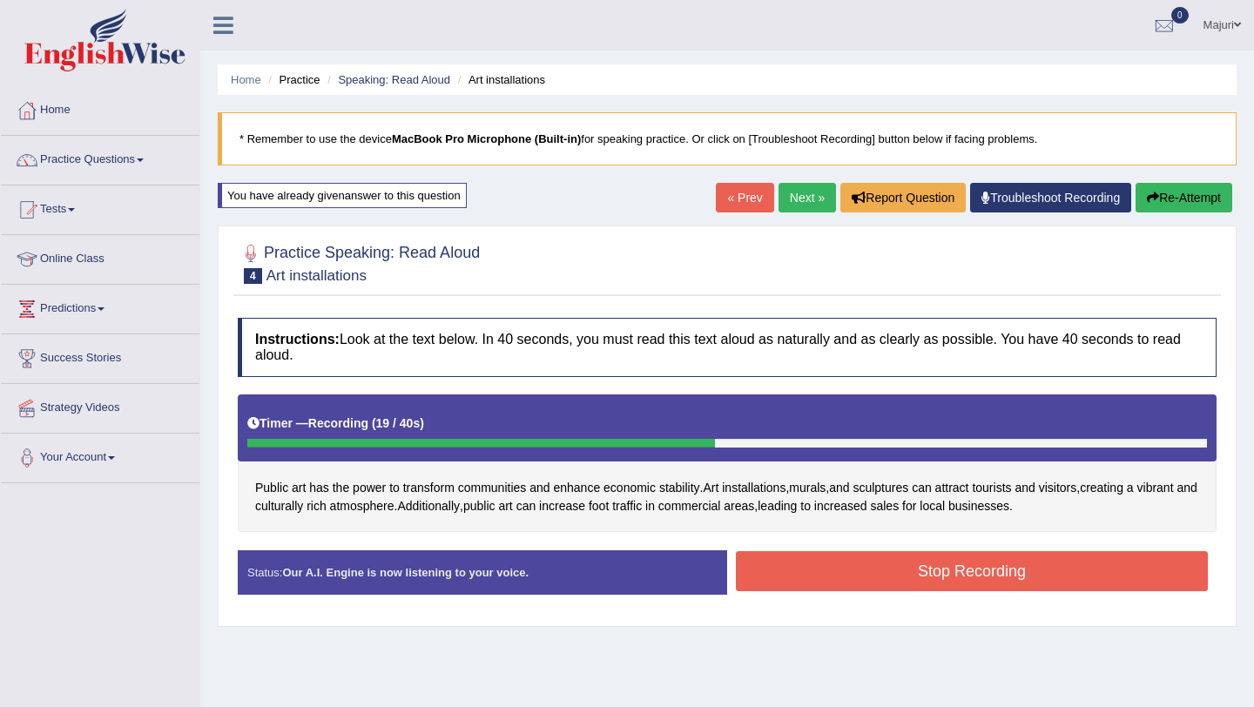
click at [933, 568] on button "Stop Recording" at bounding box center [972, 571] width 472 height 40
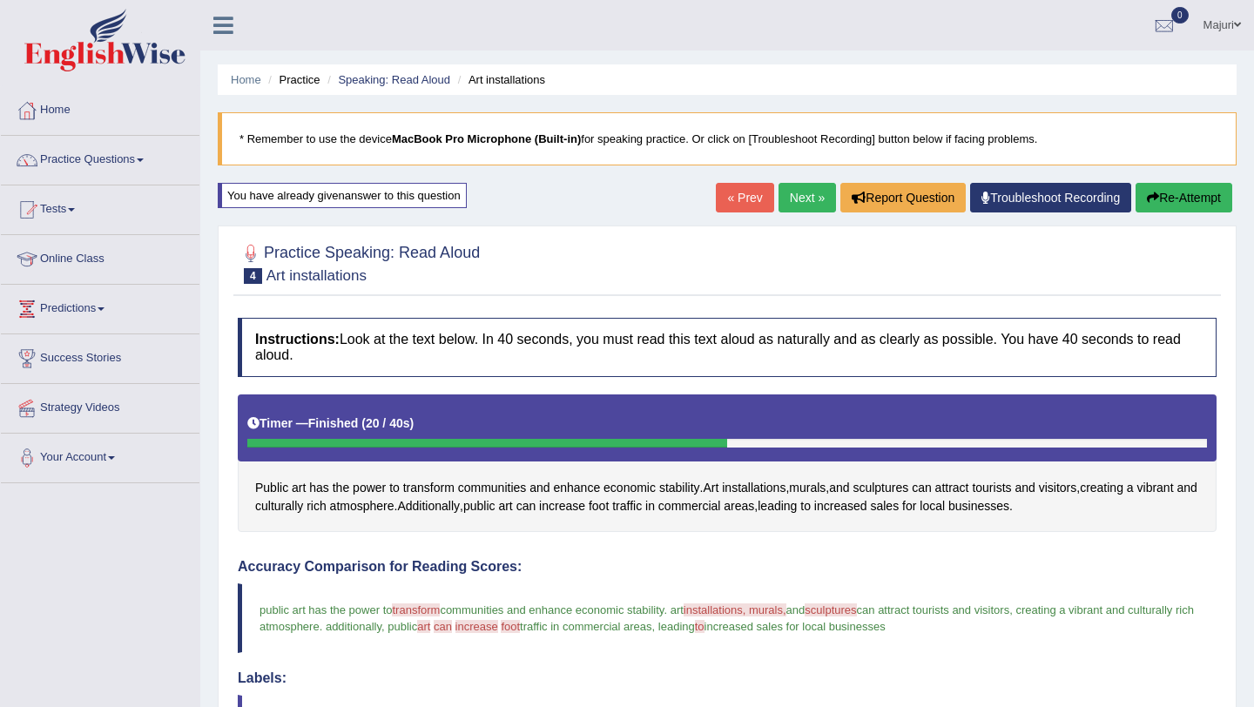
click at [1172, 201] on button "Re-Attempt" at bounding box center [1184, 198] width 97 height 30
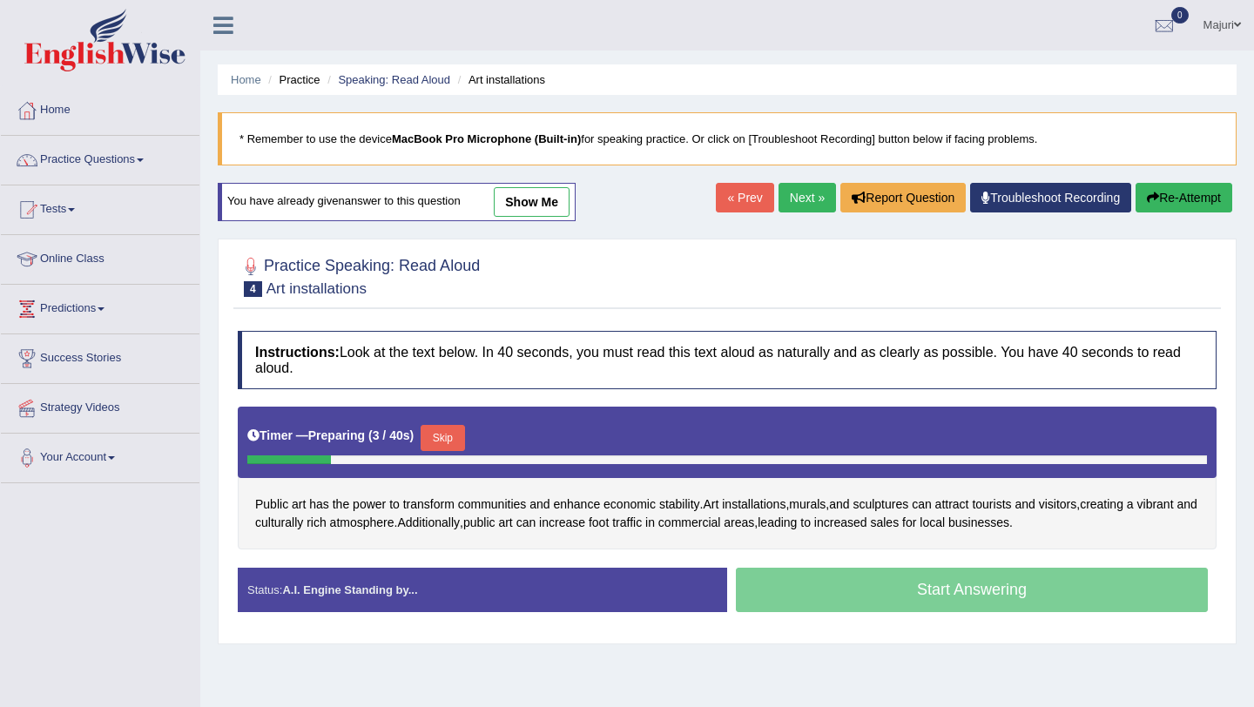
click at [451, 436] on button "Skip" at bounding box center [443, 438] width 44 height 26
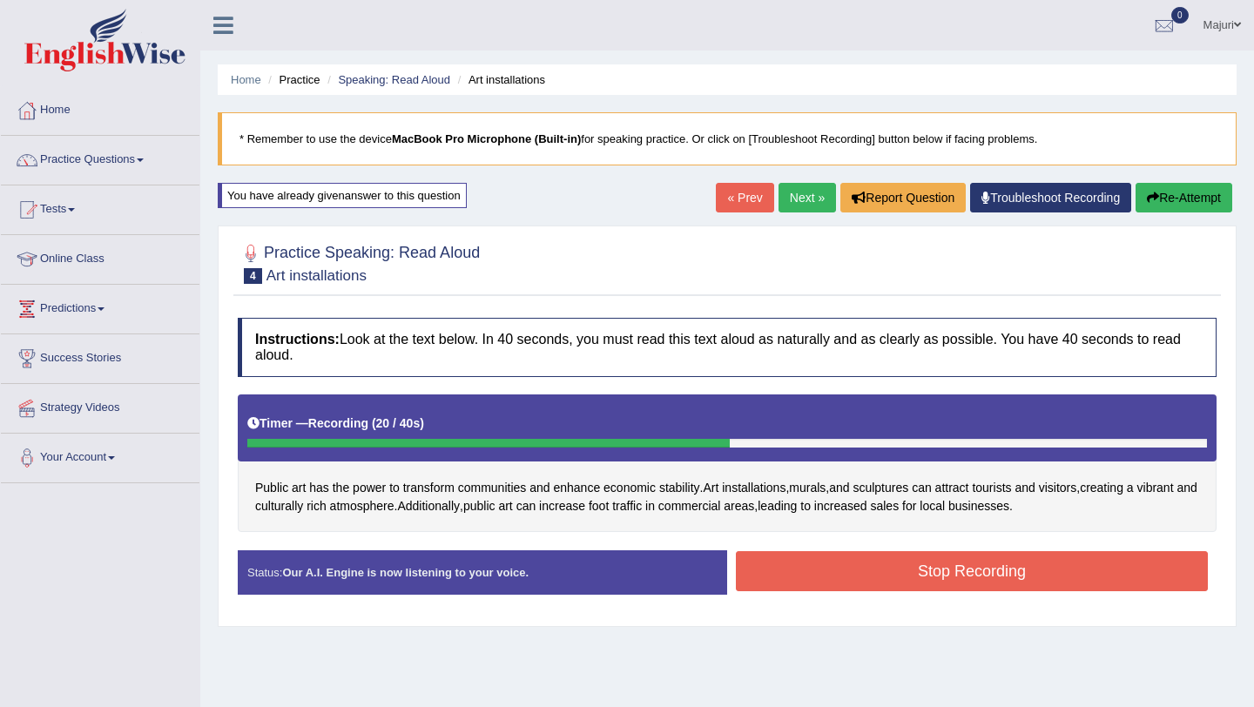
click at [924, 577] on button "Stop Recording" at bounding box center [972, 571] width 472 height 40
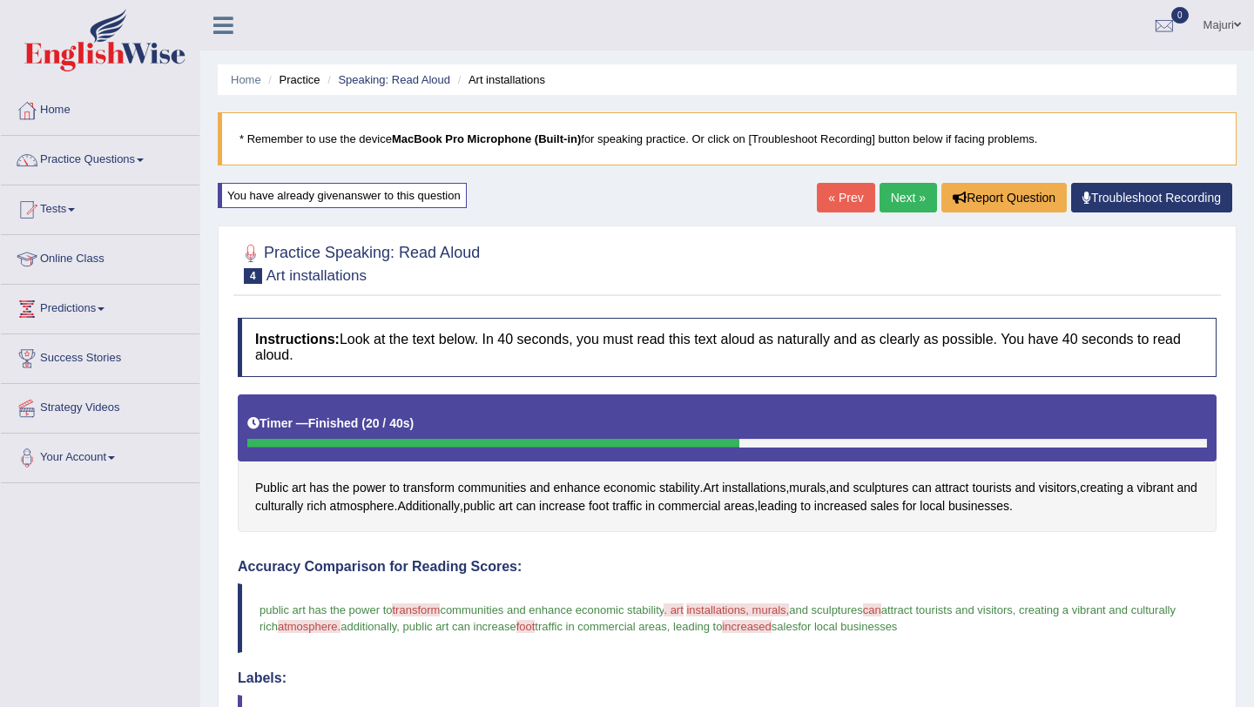
click at [1048, 264] on div at bounding box center [727, 262] width 979 height 53
click at [898, 206] on link "Next »" at bounding box center [908, 198] width 57 height 30
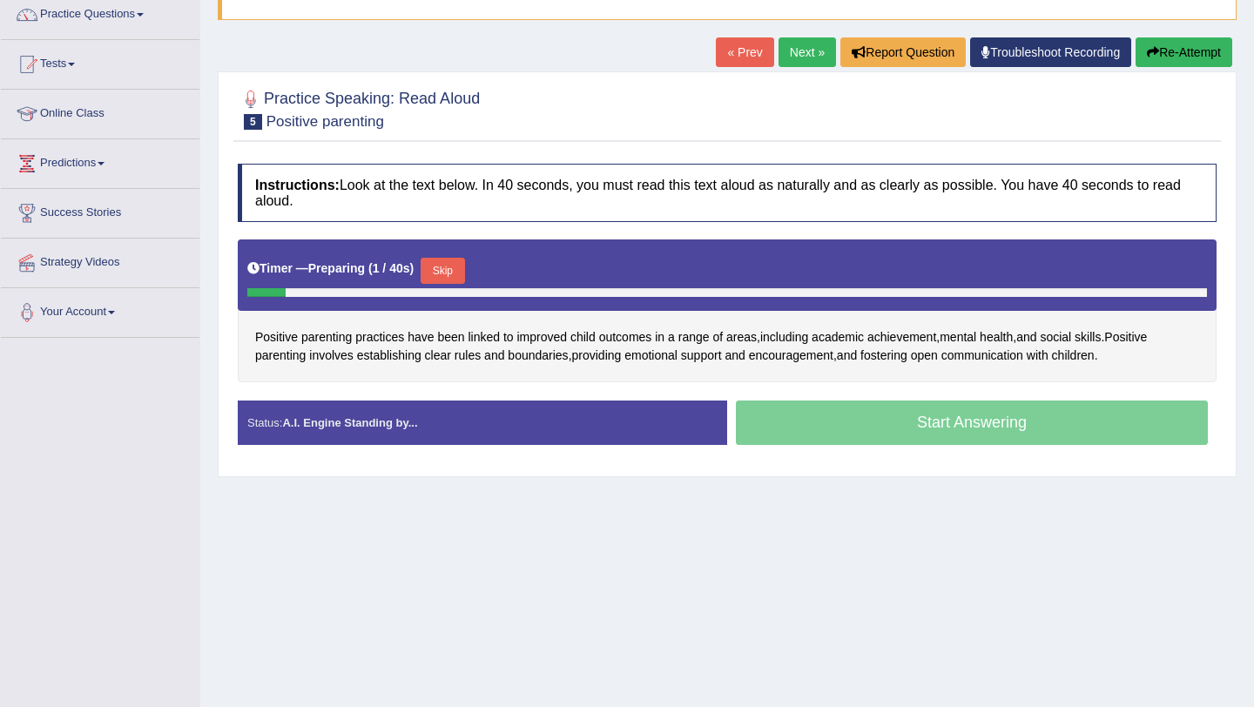
scroll to position [149, 0]
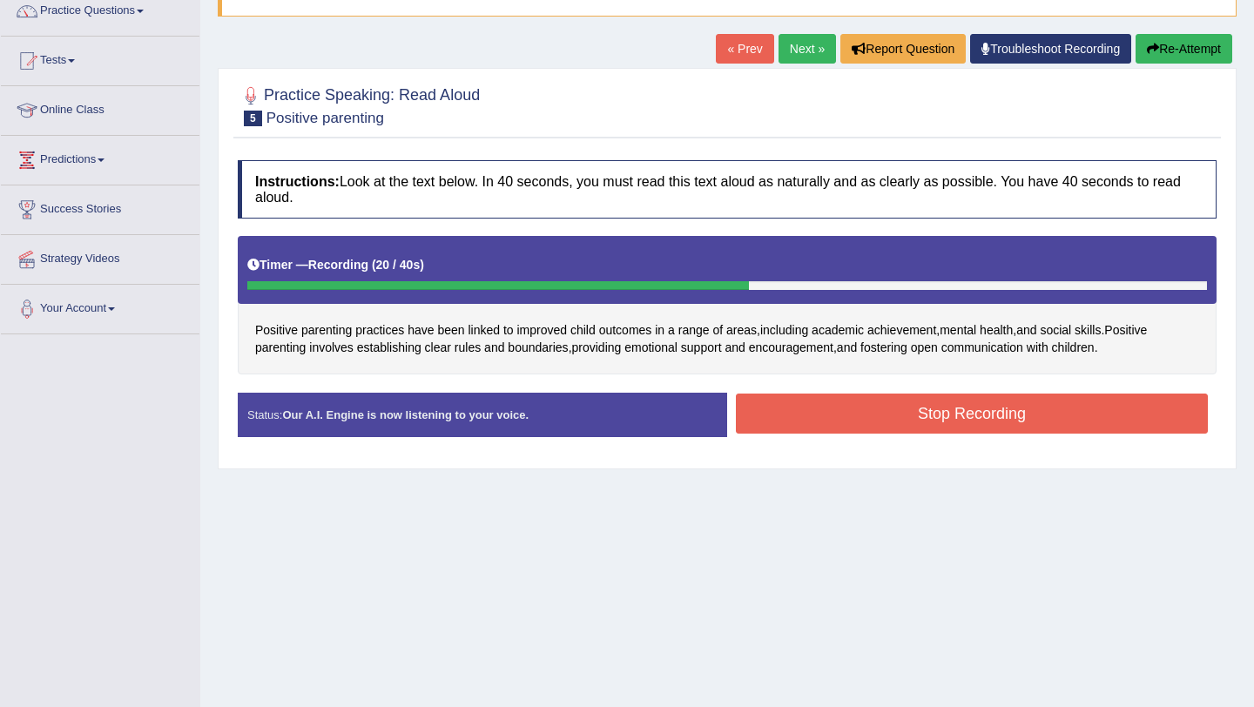
click at [1054, 430] on button "Stop Recording" at bounding box center [972, 414] width 472 height 40
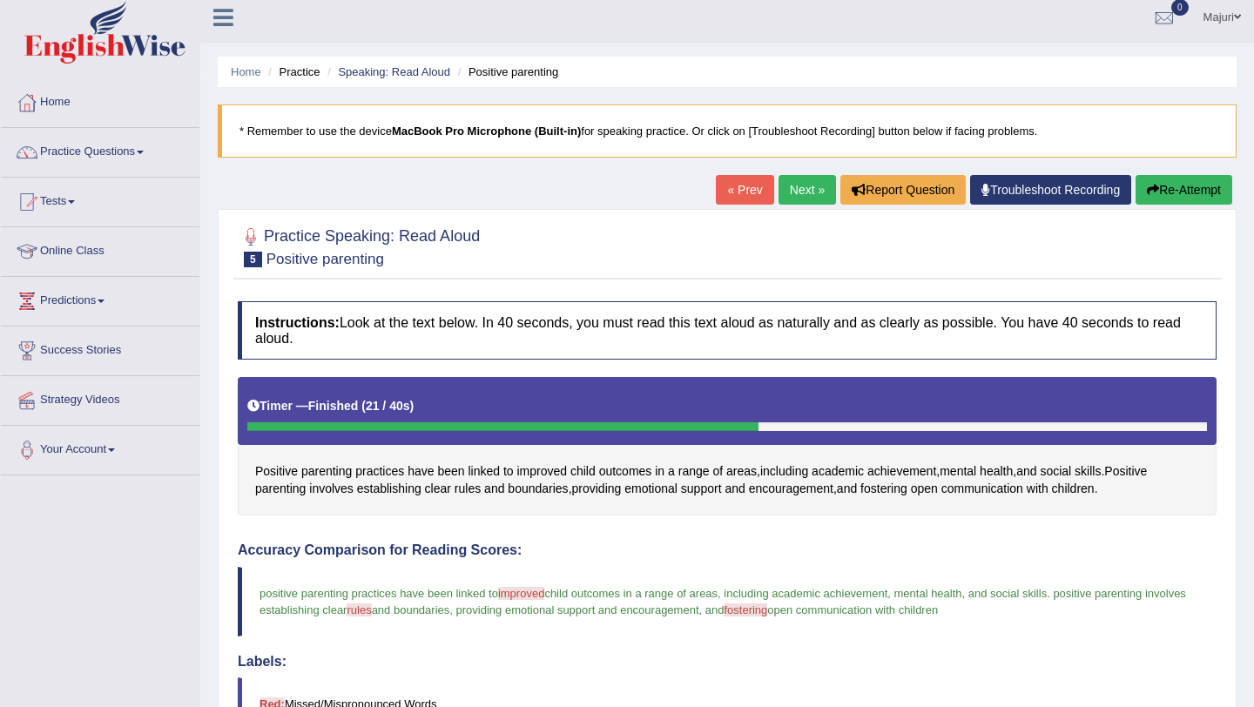
scroll to position [0, 0]
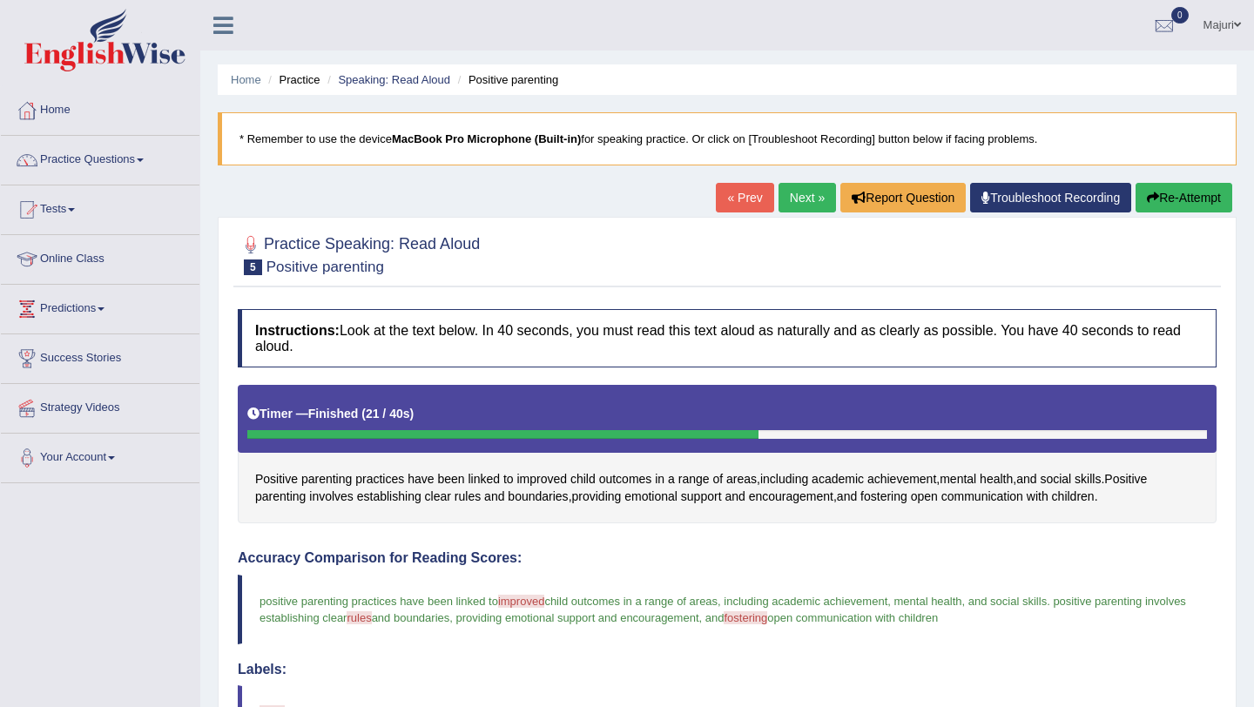
click at [788, 199] on link "Next »" at bounding box center [807, 198] width 57 height 30
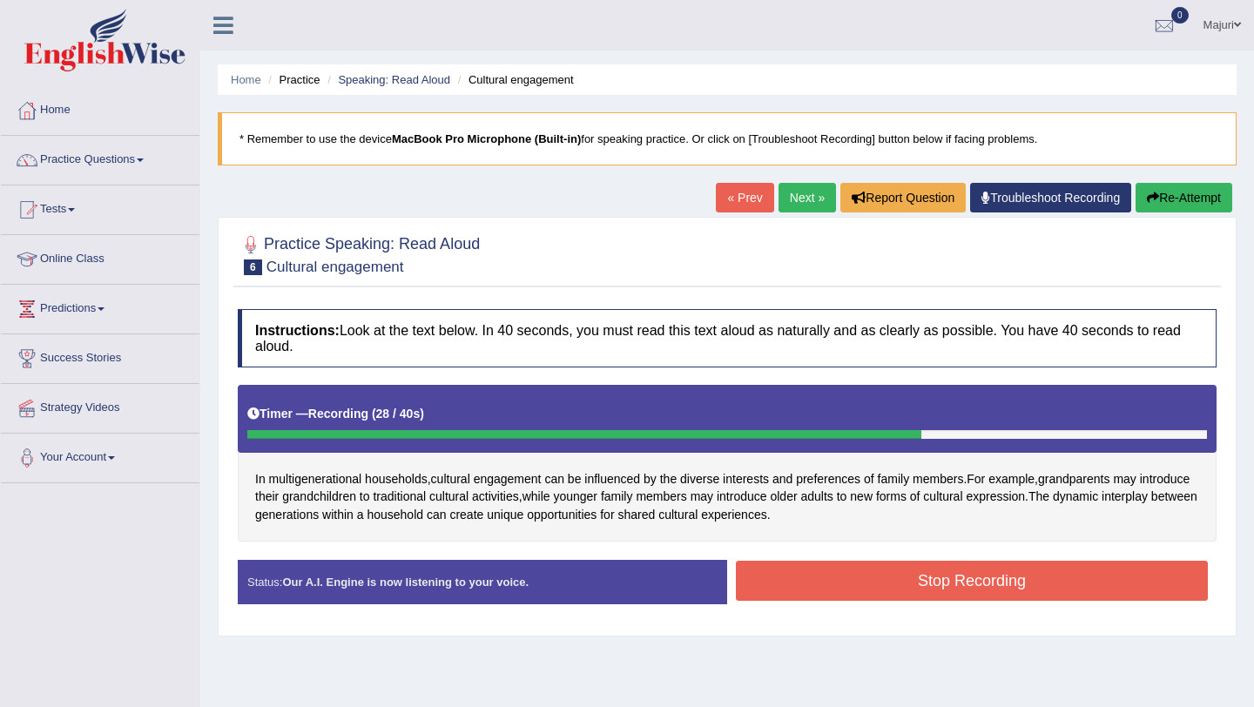
click at [954, 591] on button "Stop Recording" at bounding box center [972, 581] width 472 height 40
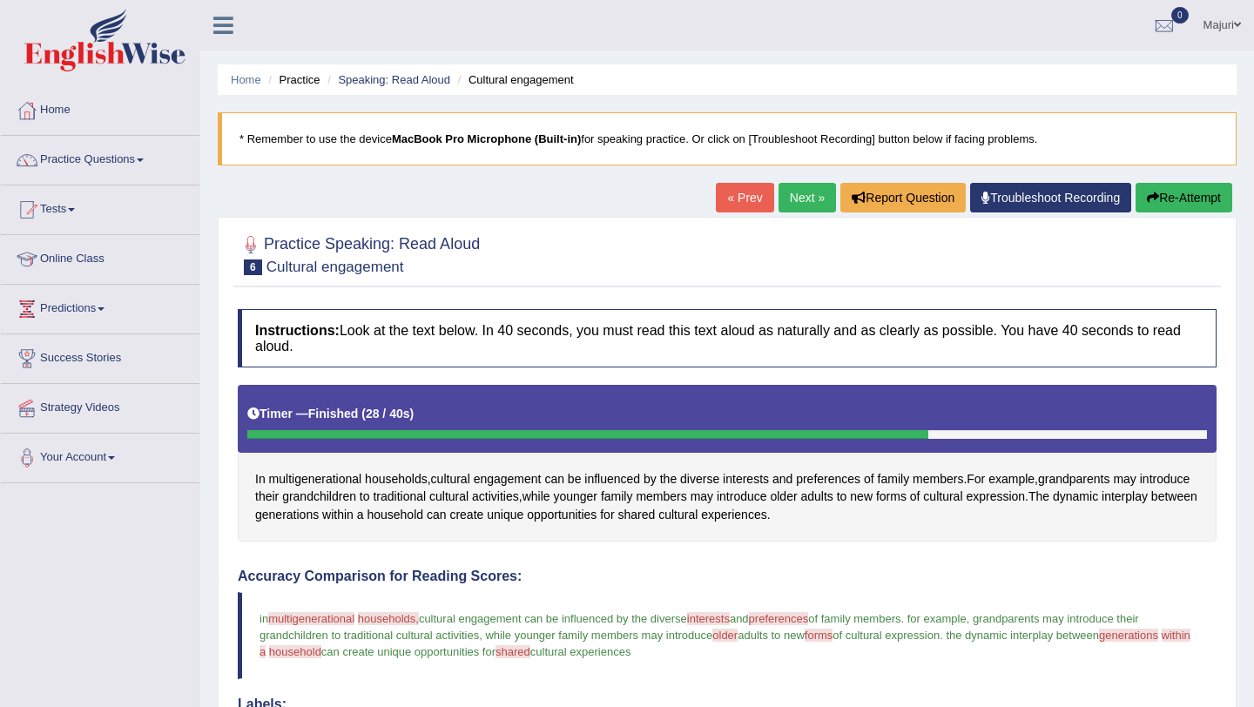
click at [1170, 206] on button "Re-Attempt" at bounding box center [1184, 198] width 97 height 30
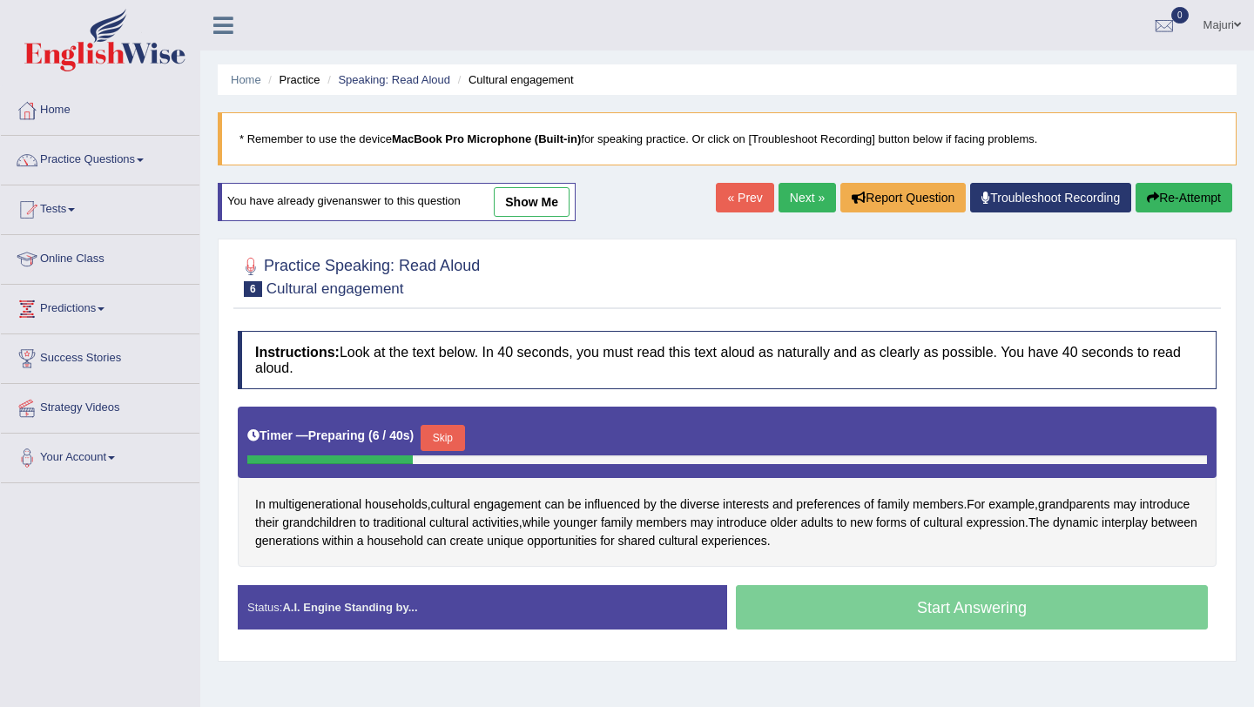
click at [452, 445] on button "Skip" at bounding box center [443, 438] width 44 height 26
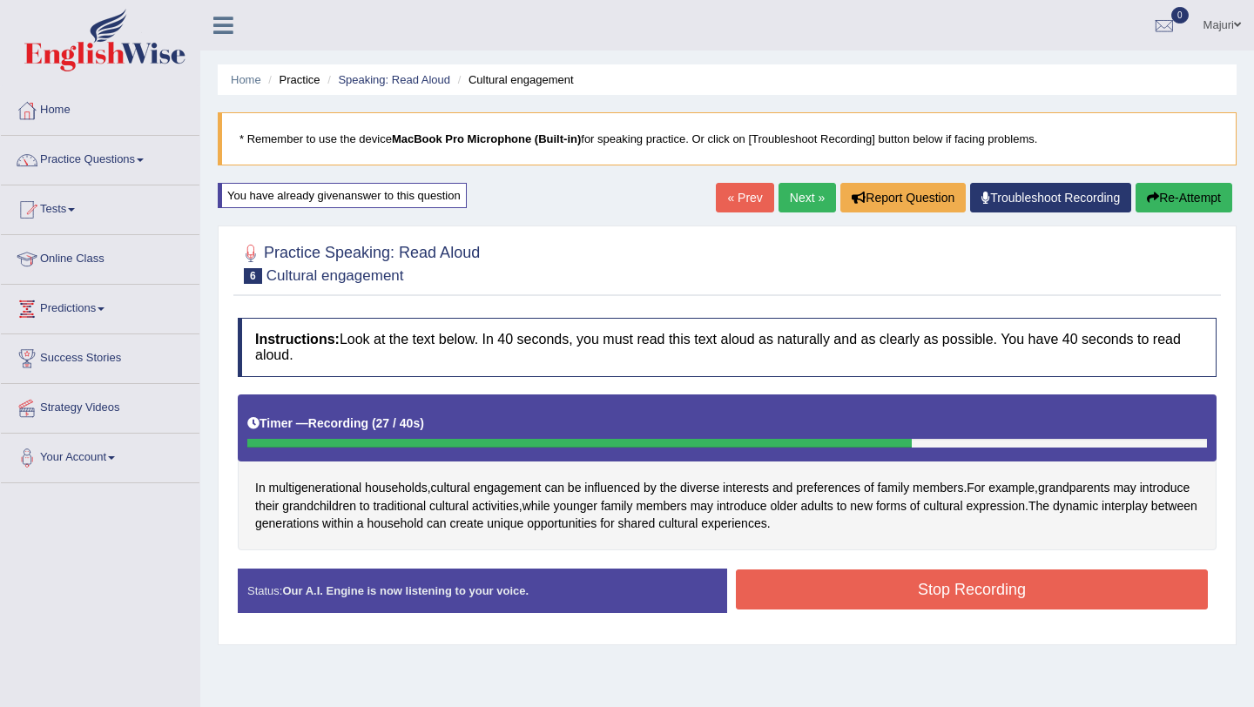
drag, startPoint x: 447, startPoint y: 434, endPoint x: 945, endPoint y: 415, distance: 498.6
click at [945, 415] on div "Timer — Recording ( 27 / 40s )" at bounding box center [727, 423] width 960 height 30
click at [1058, 594] on button "Stop Recording" at bounding box center [972, 590] width 472 height 40
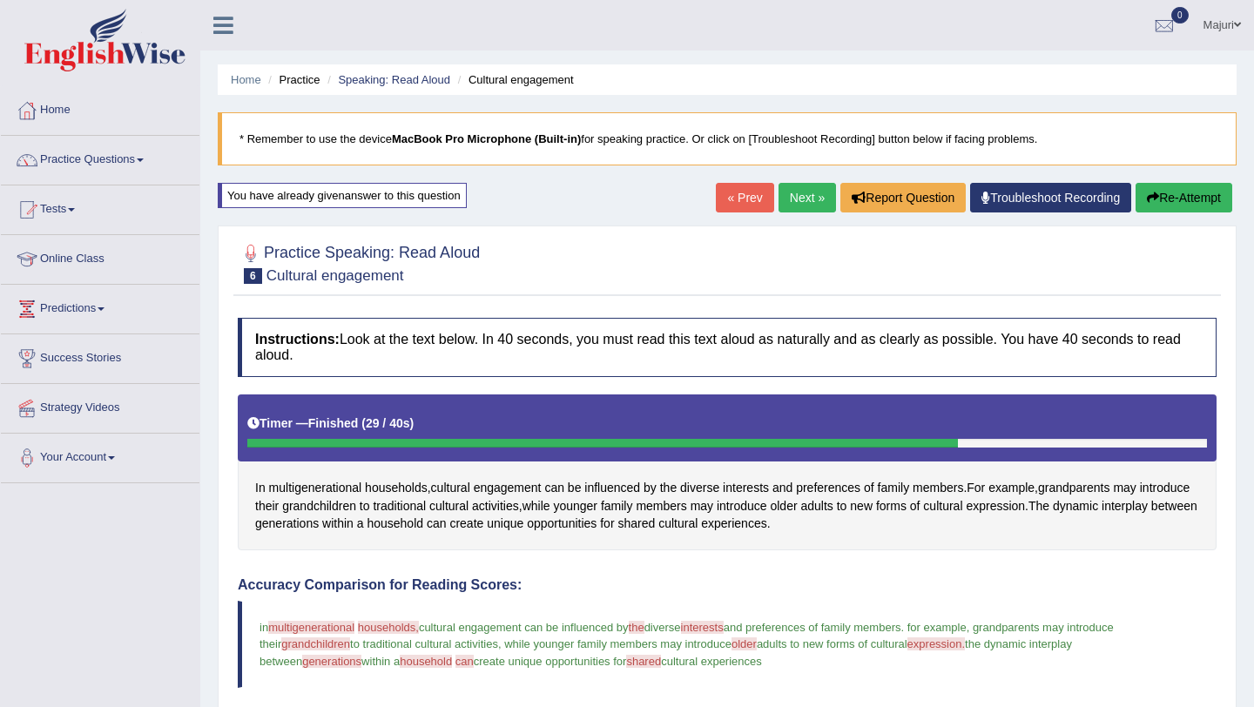
click at [1191, 200] on button "Re-Attempt" at bounding box center [1184, 198] width 97 height 30
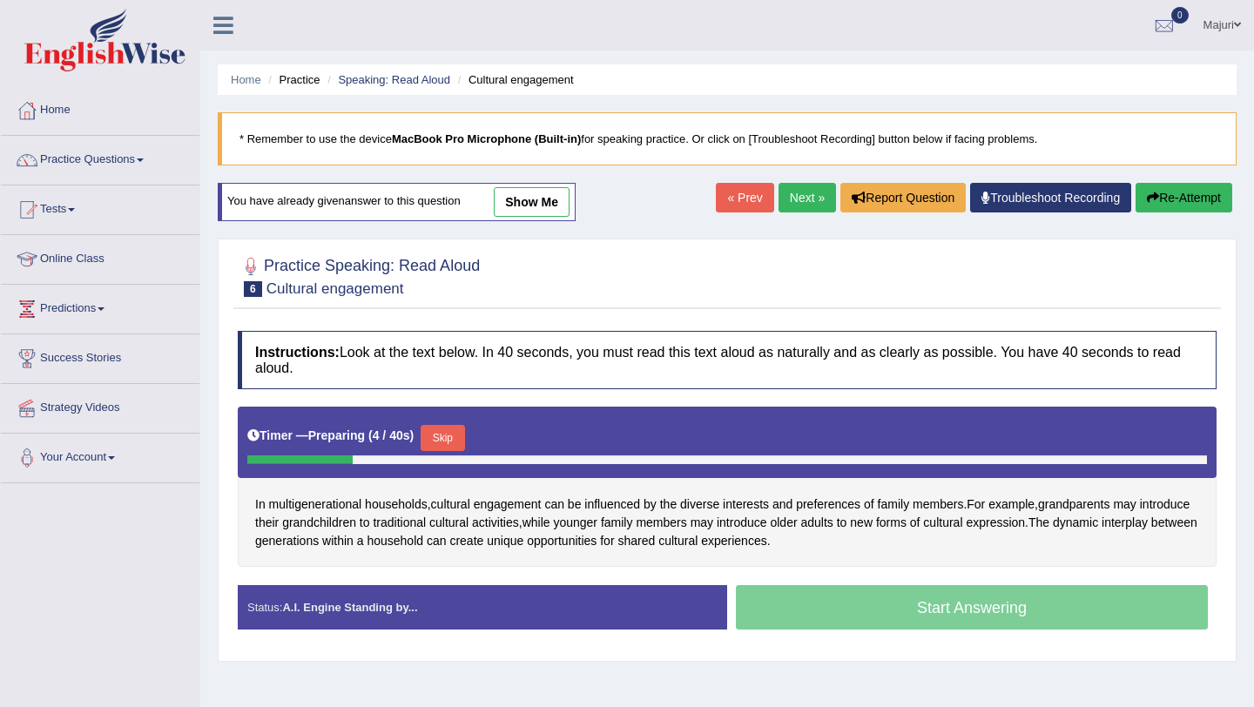
click at [448, 445] on button "Skip" at bounding box center [443, 438] width 44 height 26
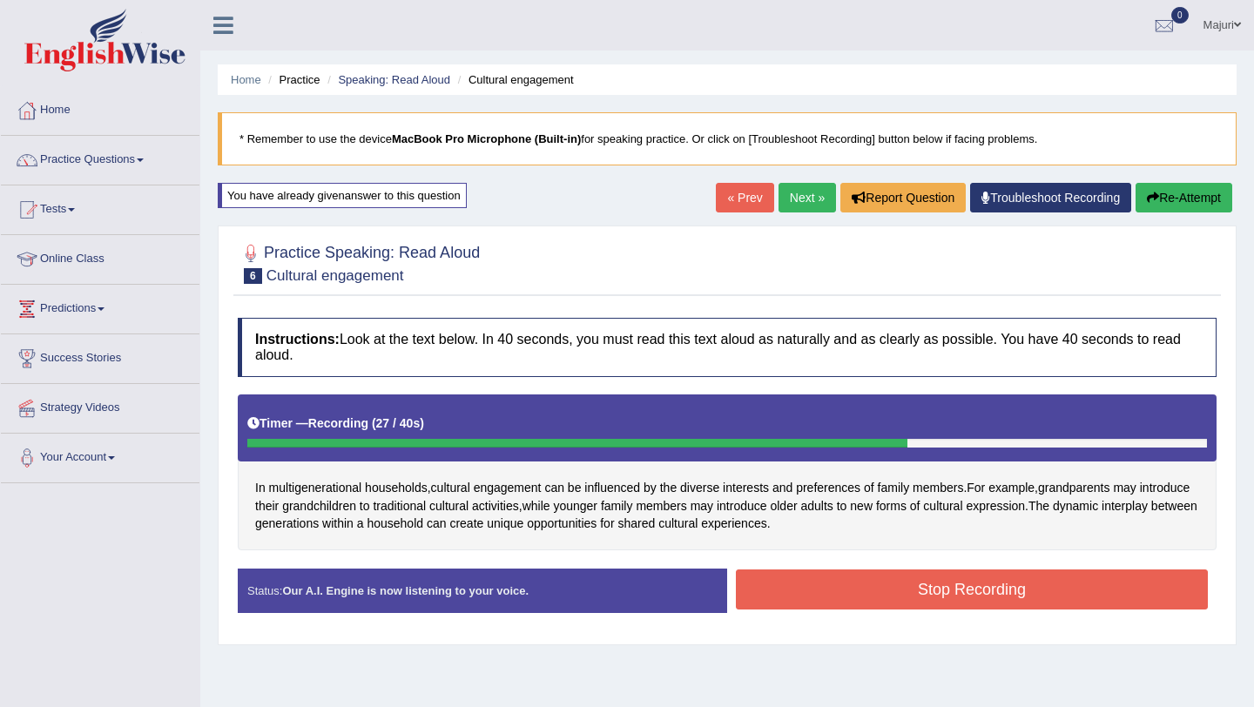
click at [881, 601] on button "Stop Recording" at bounding box center [972, 590] width 472 height 40
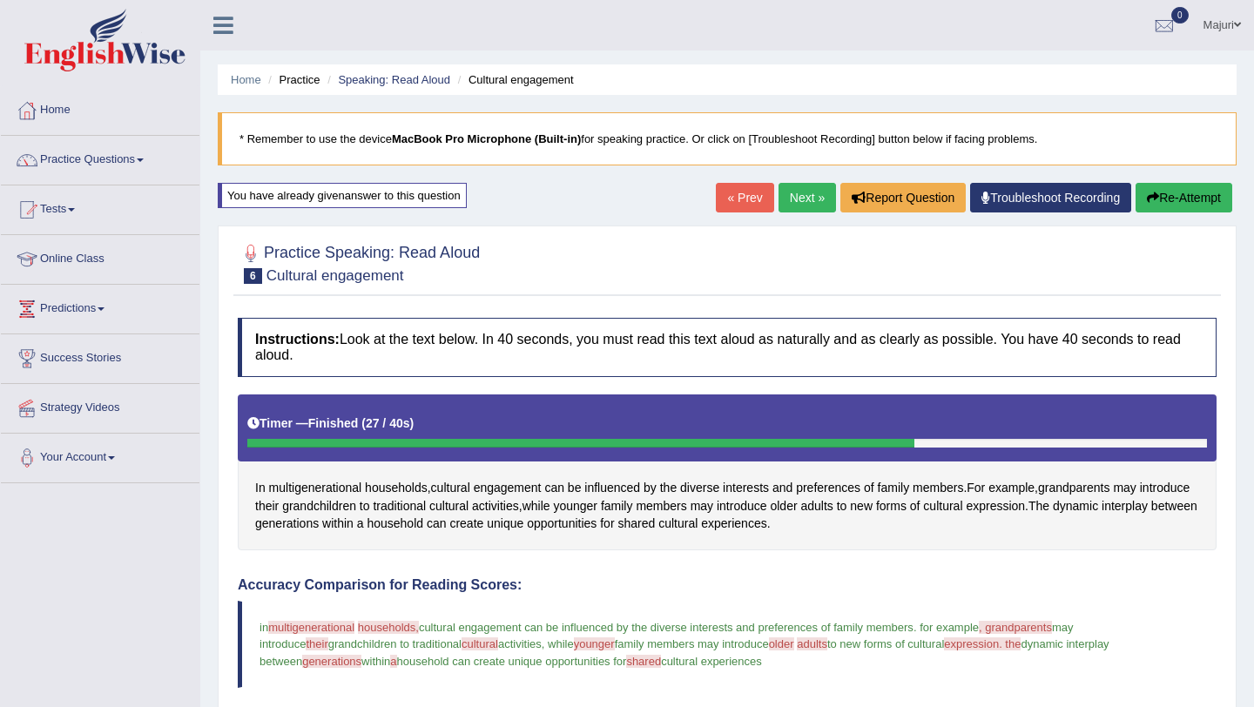
click at [798, 204] on link "Next »" at bounding box center [807, 198] width 57 height 30
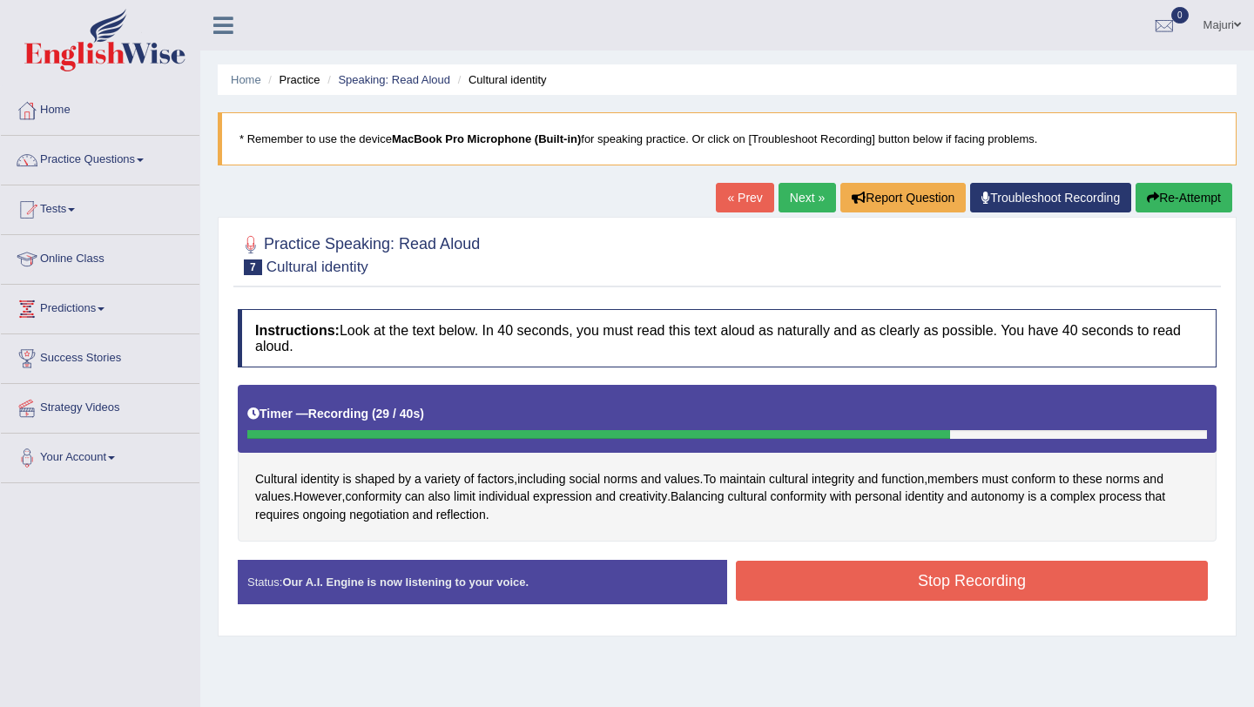
click at [837, 586] on button "Stop Recording" at bounding box center [972, 581] width 472 height 40
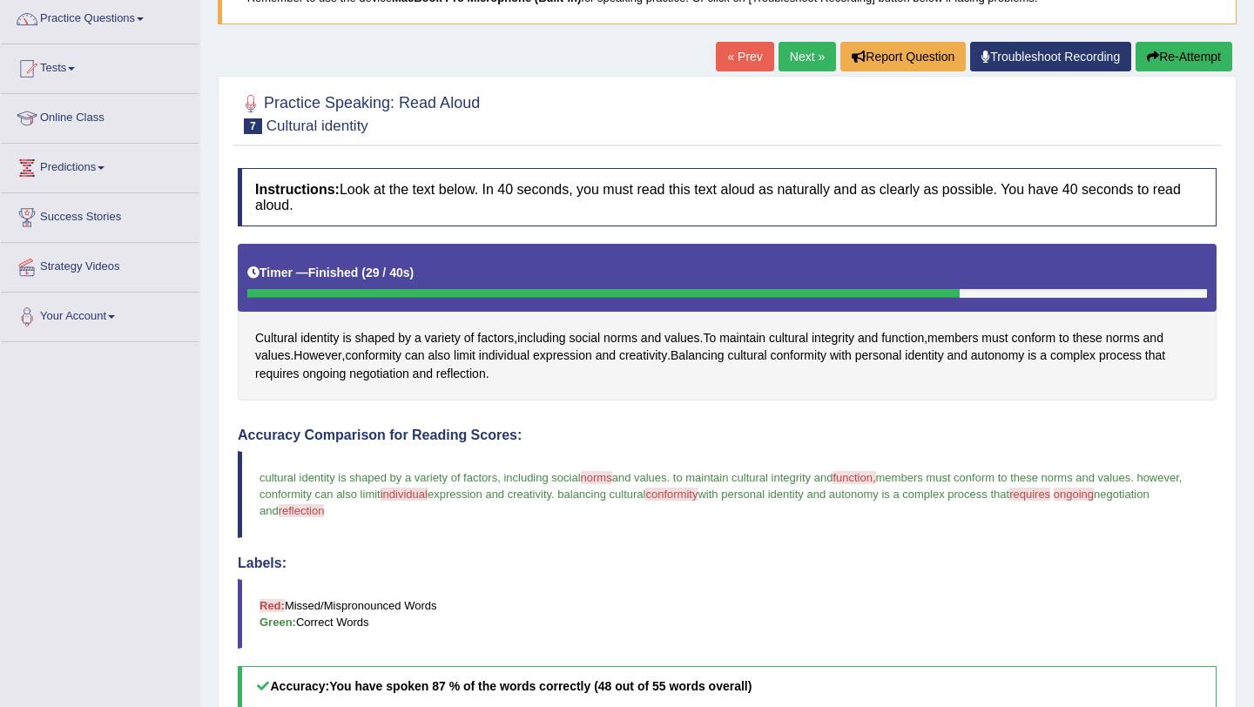
scroll to position [9, 0]
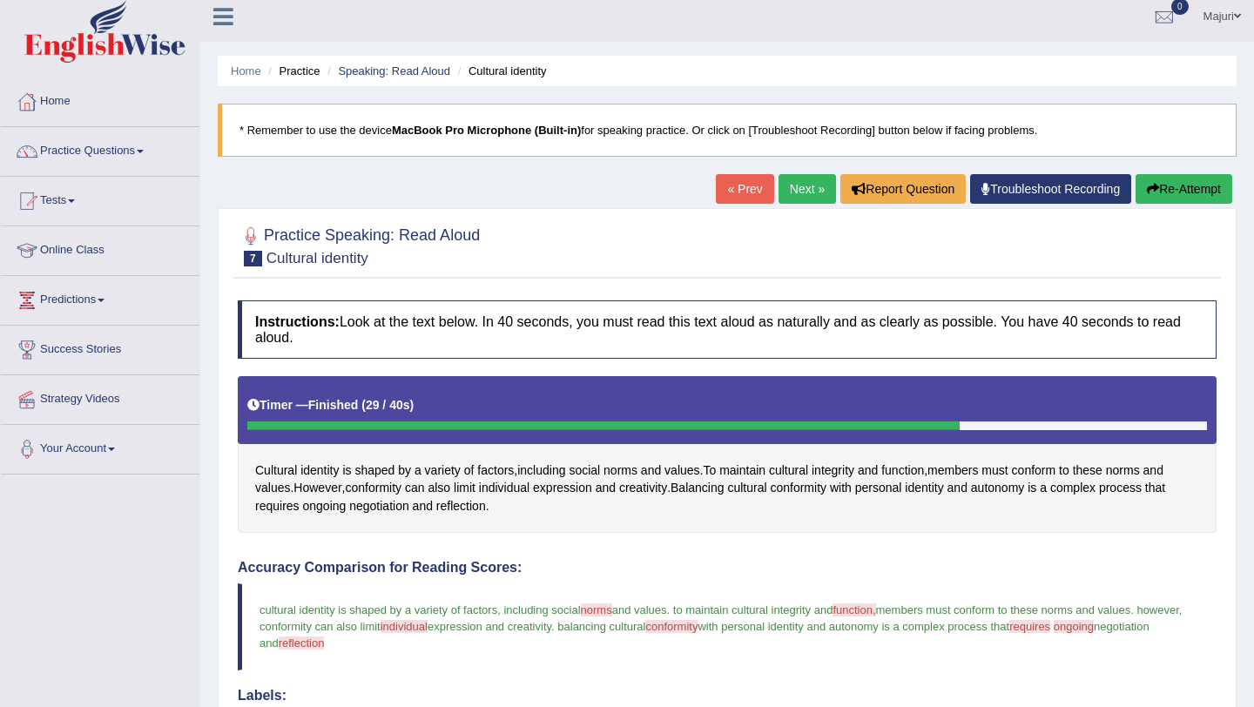
click at [1171, 199] on button "Re-Attempt" at bounding box center [1184, 189] width 97 height 30
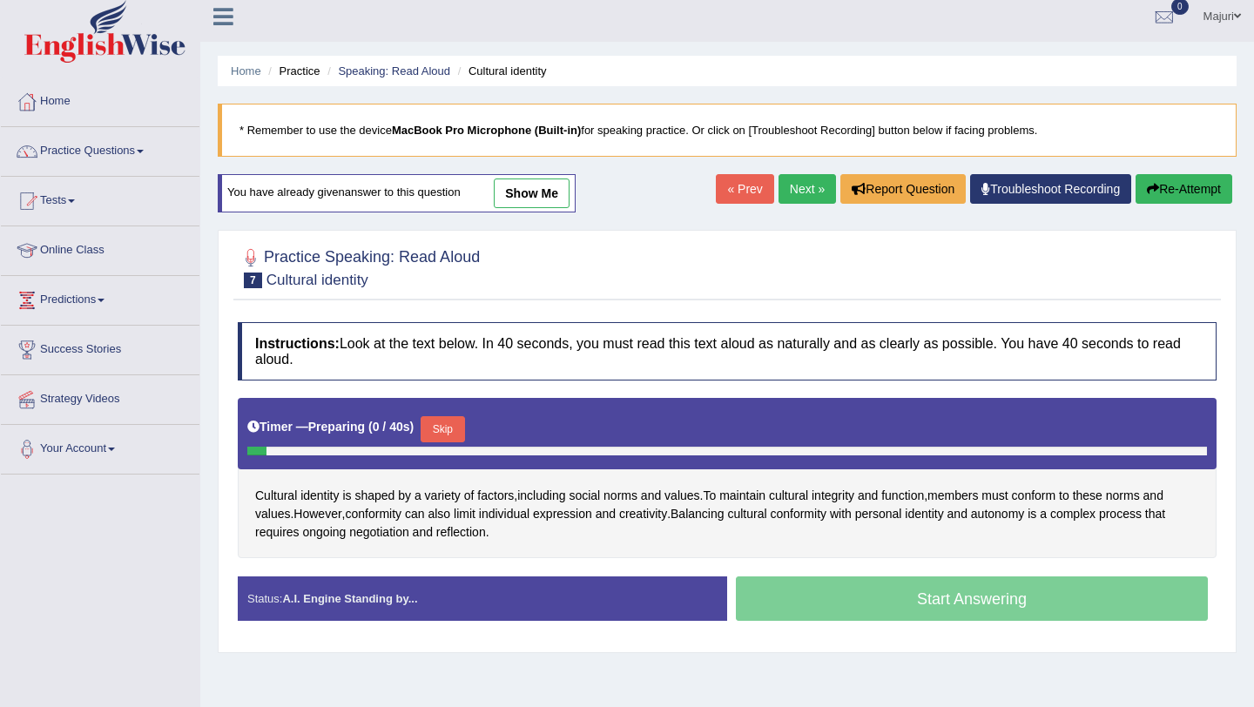
scroll to position [9, 0]
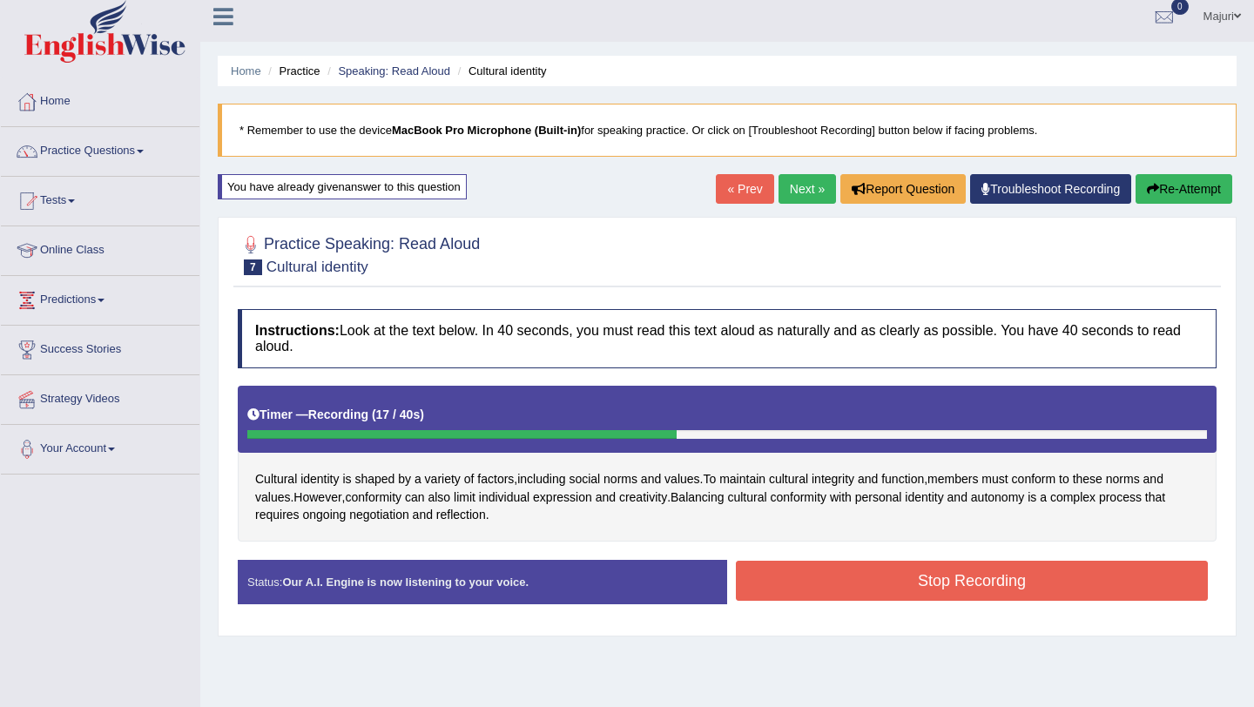
click at [948, 573] on button "Stop Recording" at bounding box center [972, 581] width 472 height 40
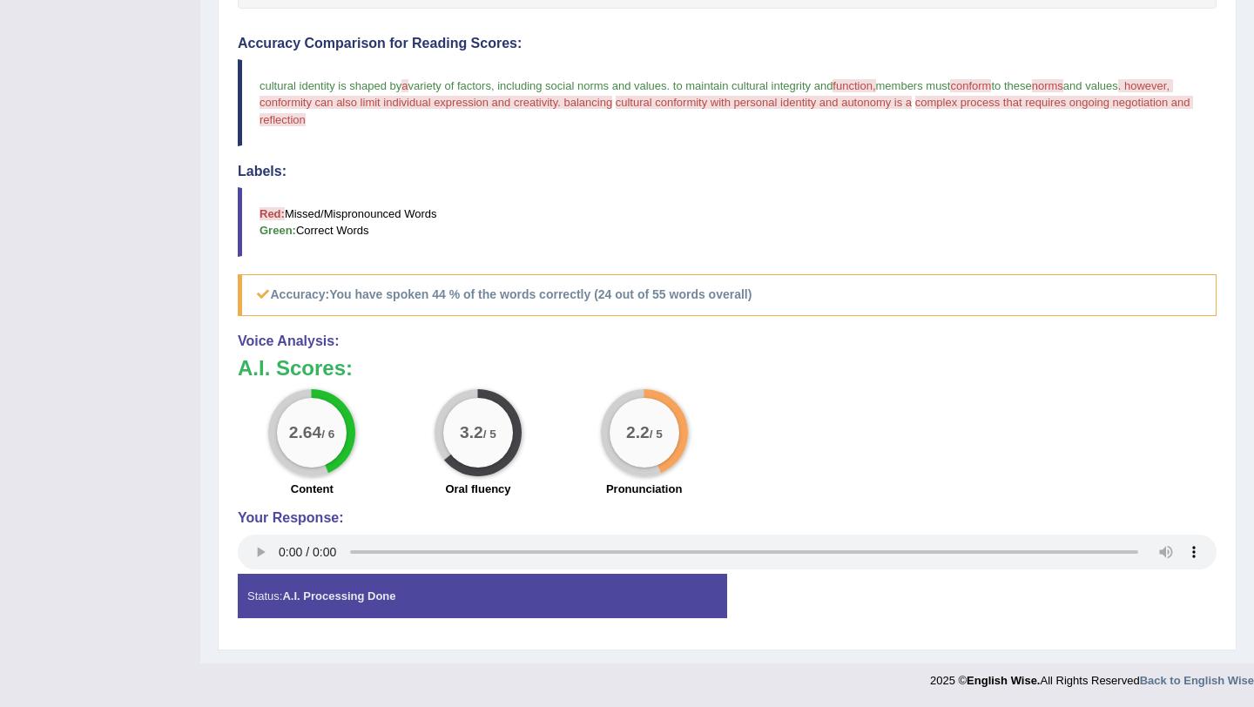
scroll to position [0, 0]
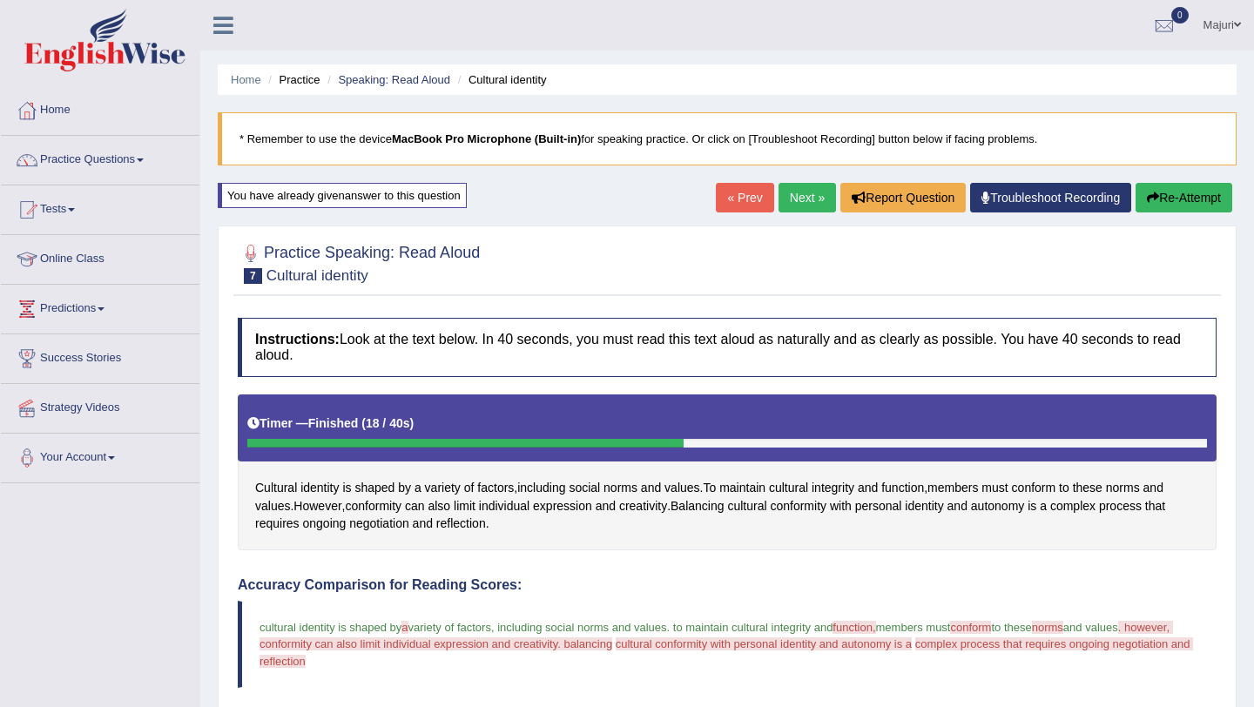
click at [795, 203] on link "Next »" at bounding box center [807, 198] width 57 height 30
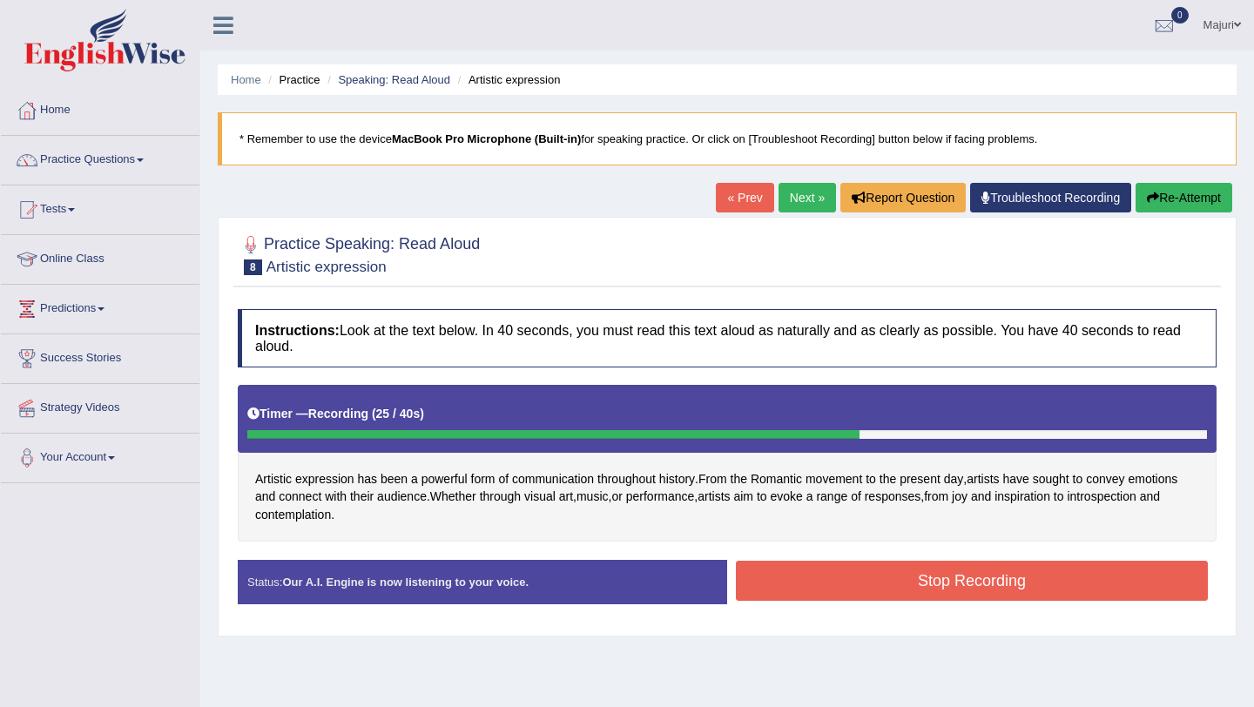
click at [993, 596] on button "Stop Recording" at bounding box center [972, 581] width 472 height 40
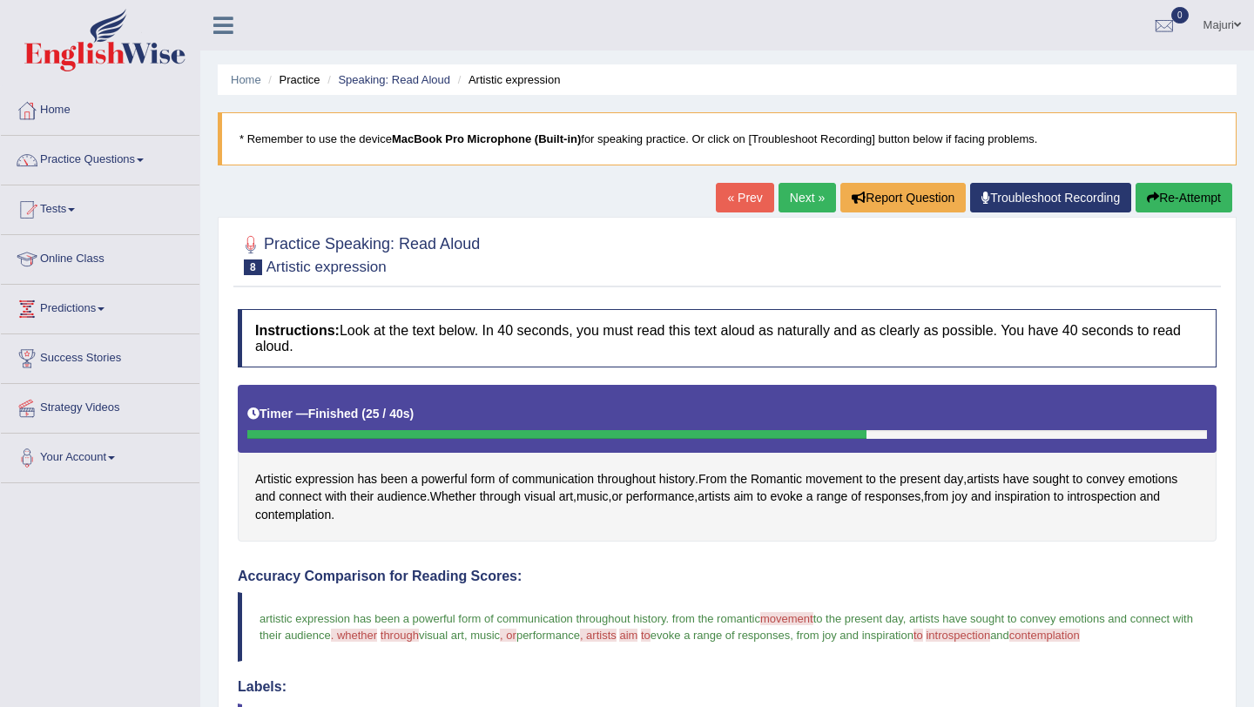
click at [1177, 194] on button "Re-Attempt" at bounding box center [1184, 198] width 97 height 30
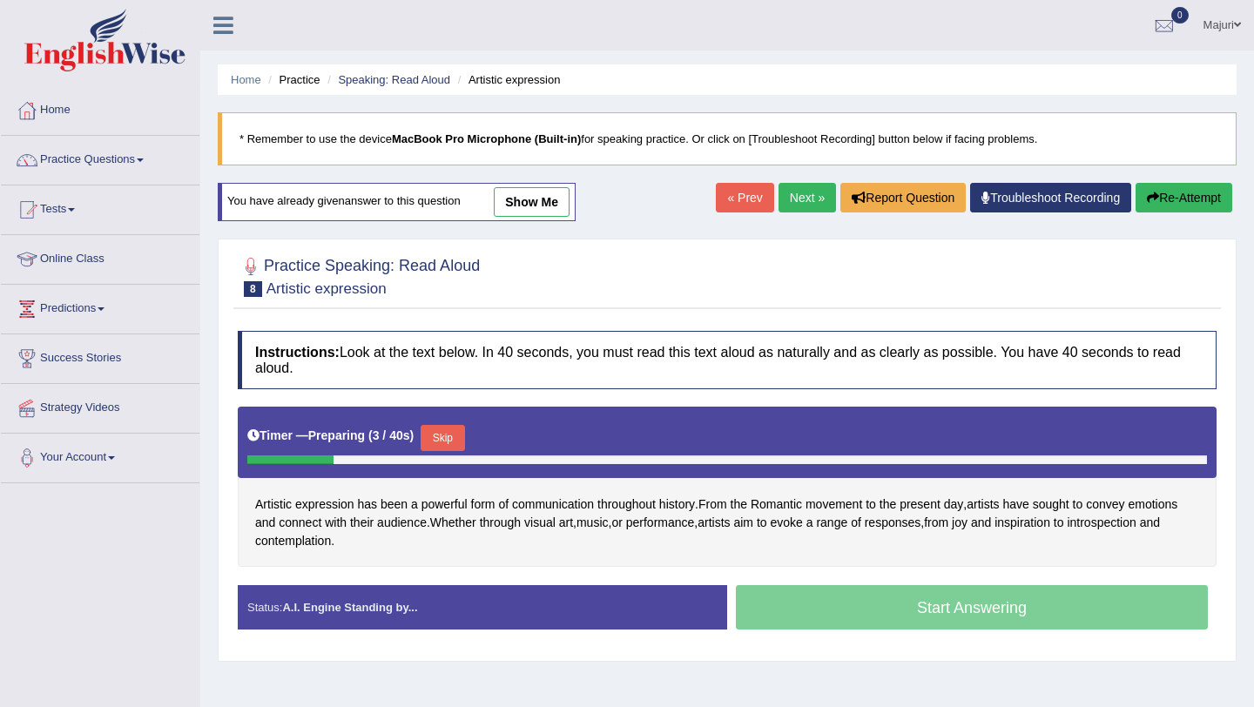
click at [449, 447] on button "Skip" at bounding box center [443, 438] width 44 height 26
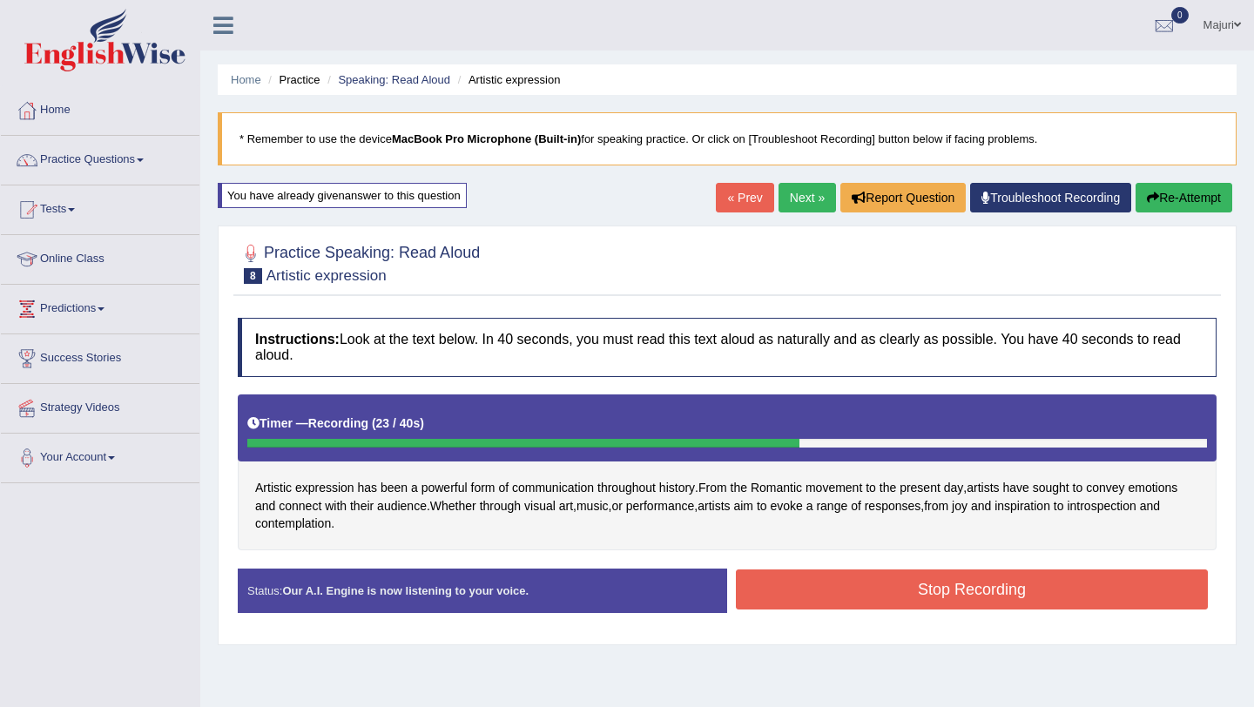
click at [881, 604] on button "Stop Recording" at bounding box center [972, 590] width 472 height 40
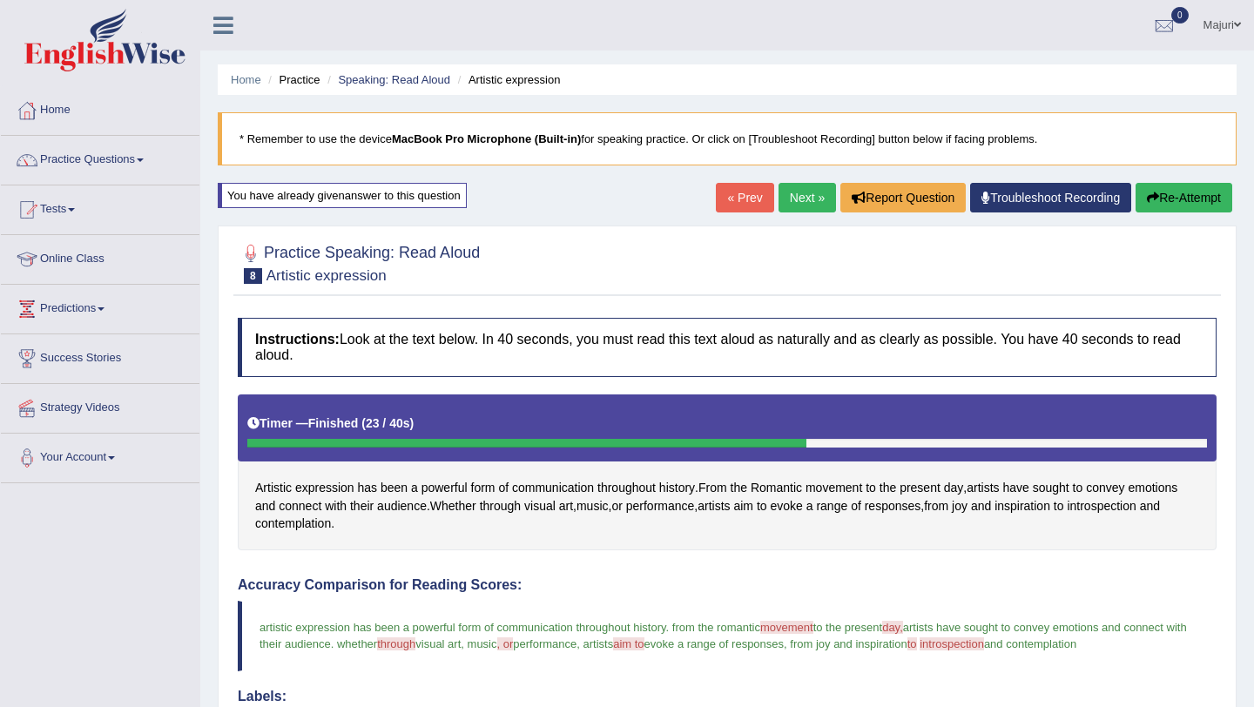
click at [787, 198] on link "Next »" at bounding box center [807, 198] width 57 height 30
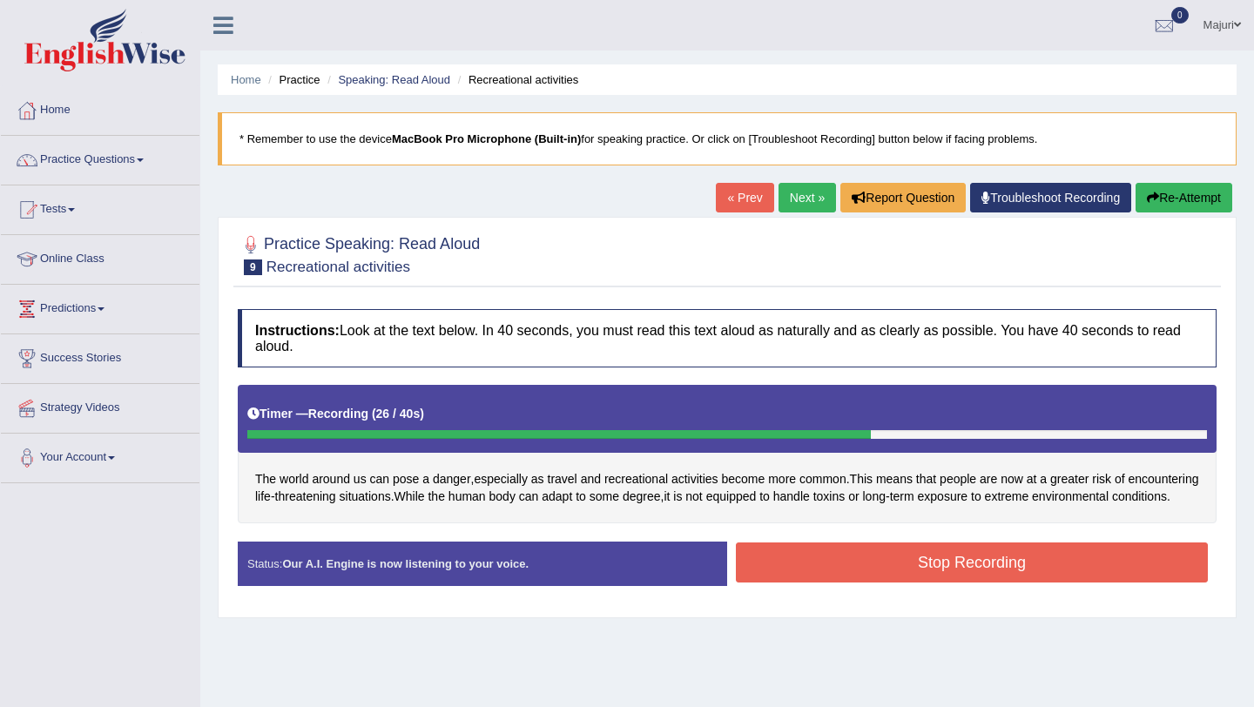
click at [899, 581] on button "Stop Recording" at bounding box center [972, 563] width 472 height 40
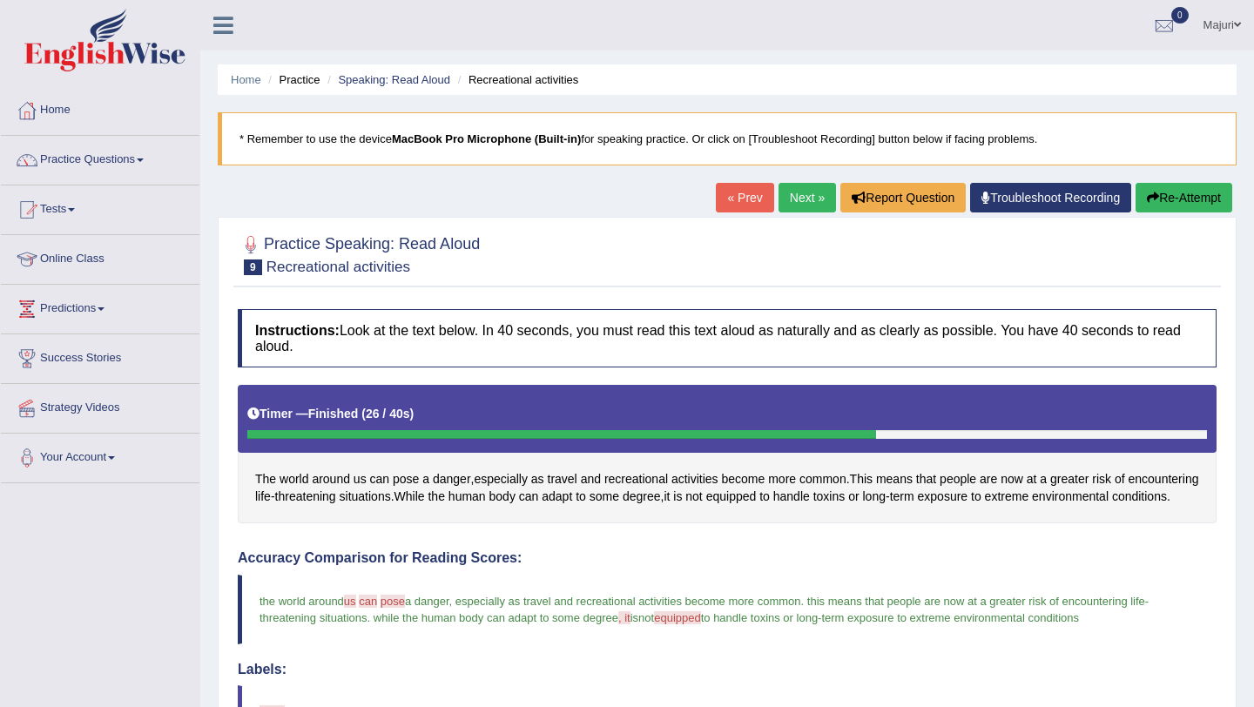
click at [801, 206] on link "Next »" at bounding box center [807, 198] width 57 height 30
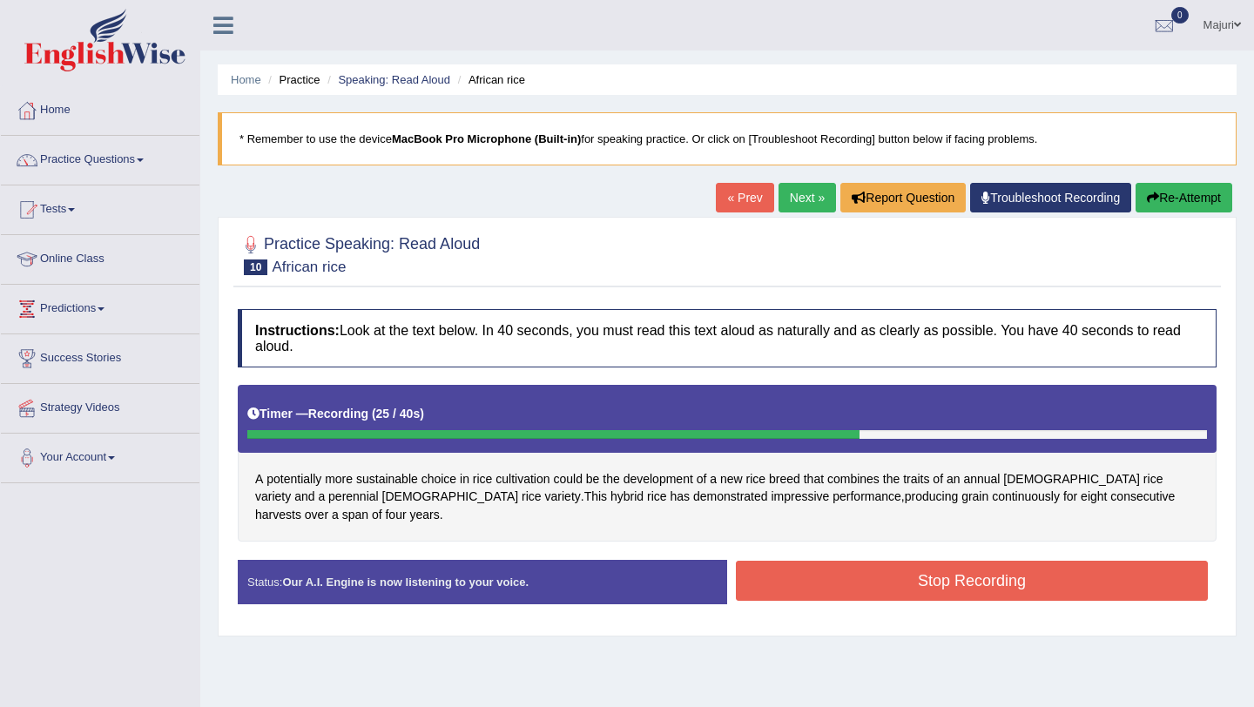
drag, startPoint x: 1060, startPoint y: 546, endPoint x: 1058, endPoint y: 566, distance: 20.1
click at [1058, 566] on button "Stop Recording" at bounding box center [972, 581] width 472 height 40
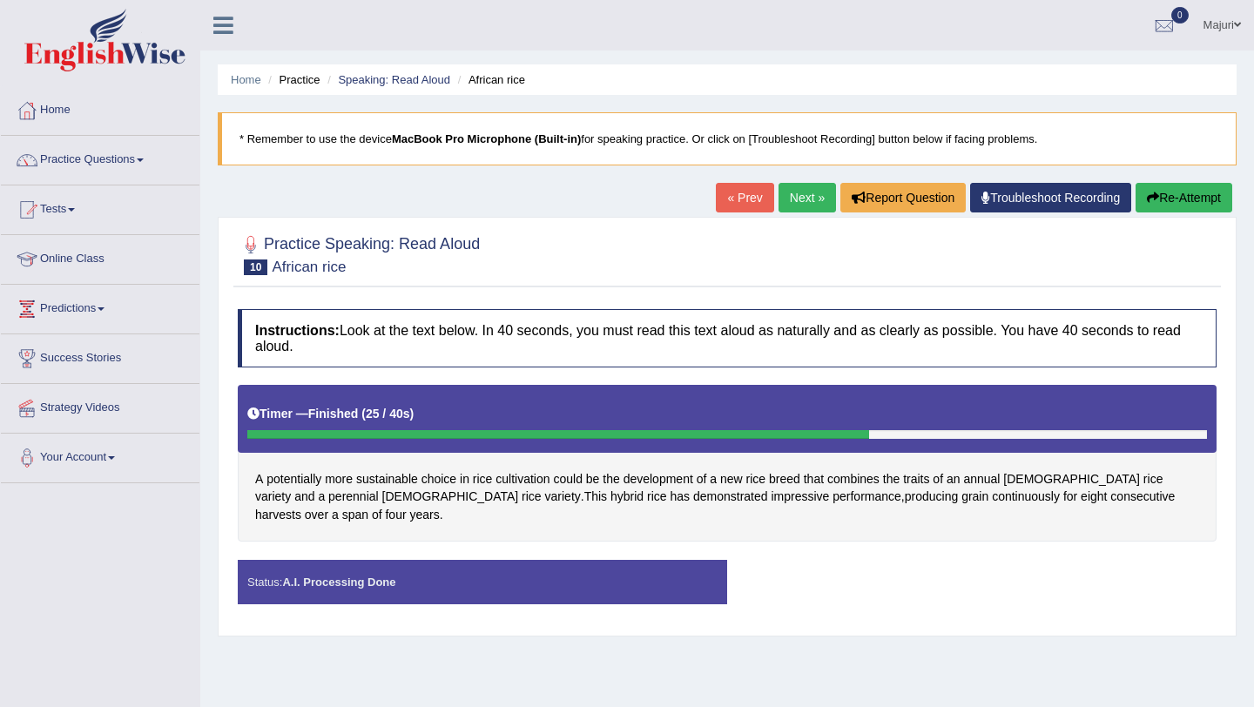
click at [1058, 566] on div "Status: A.I. Processing Done Start Answering Stop Recording" at bounding box center [727, 591] width 979 height 62
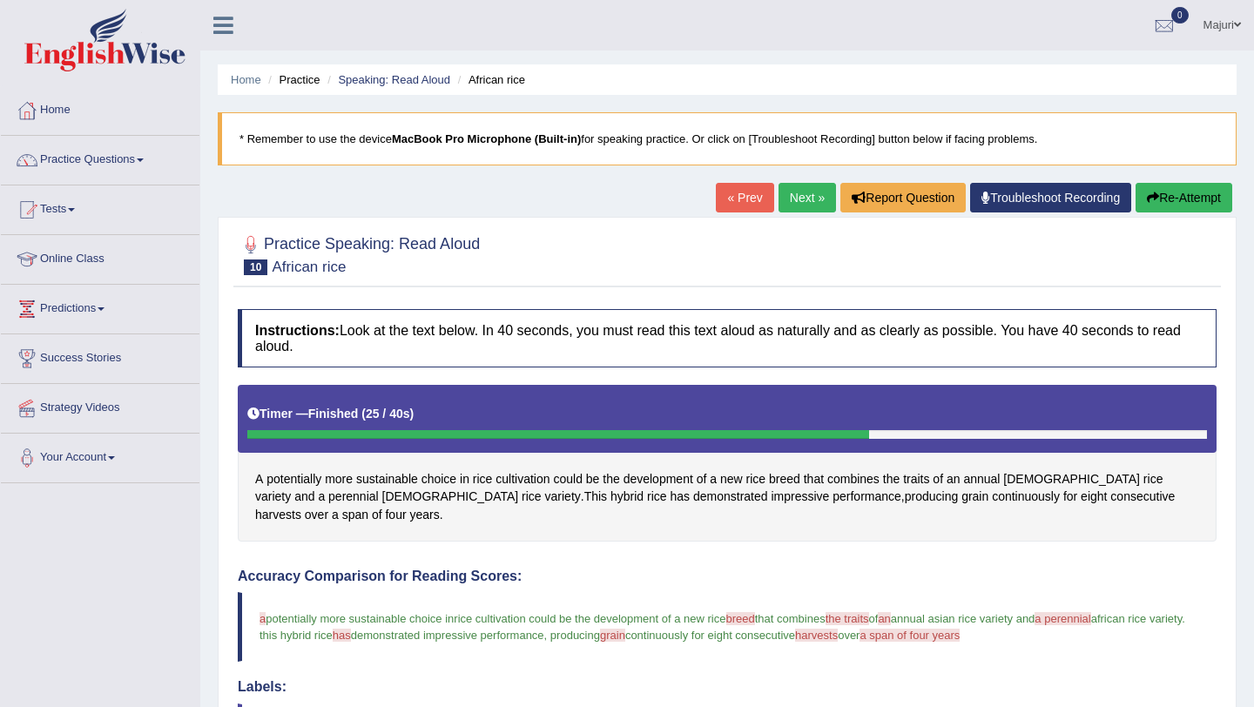
drag, startPoint x: 253, startPoint y: 476, endPoint x: 795, endPoint y: 536, distance: 545.8
drag, startPoint x: 1164, startPoint y: 495, endPoint x: 361, endPoint y: 415, distance: 806.9
click at [1172, 203] on button "Re-Attempt" at bounding box center [1184, 198] width 97 height 30
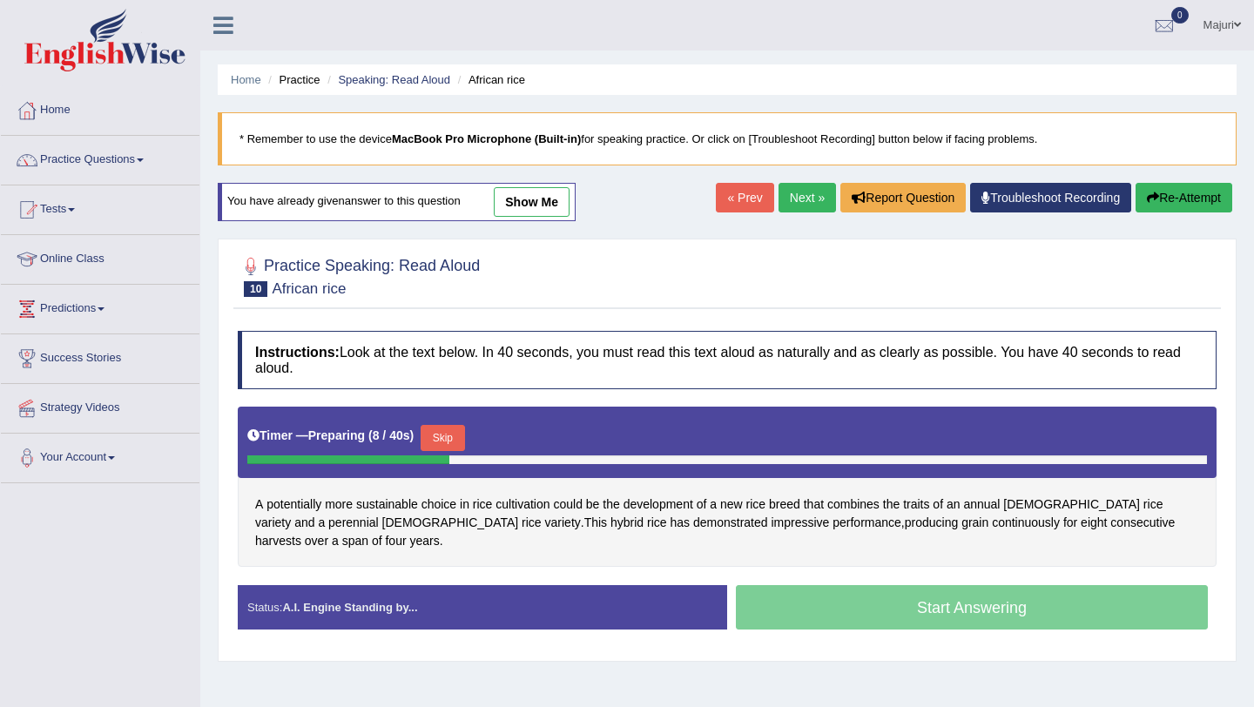
click at [456, 443] on button "Skip" at bounding box center [443, 438] width 44 height 26
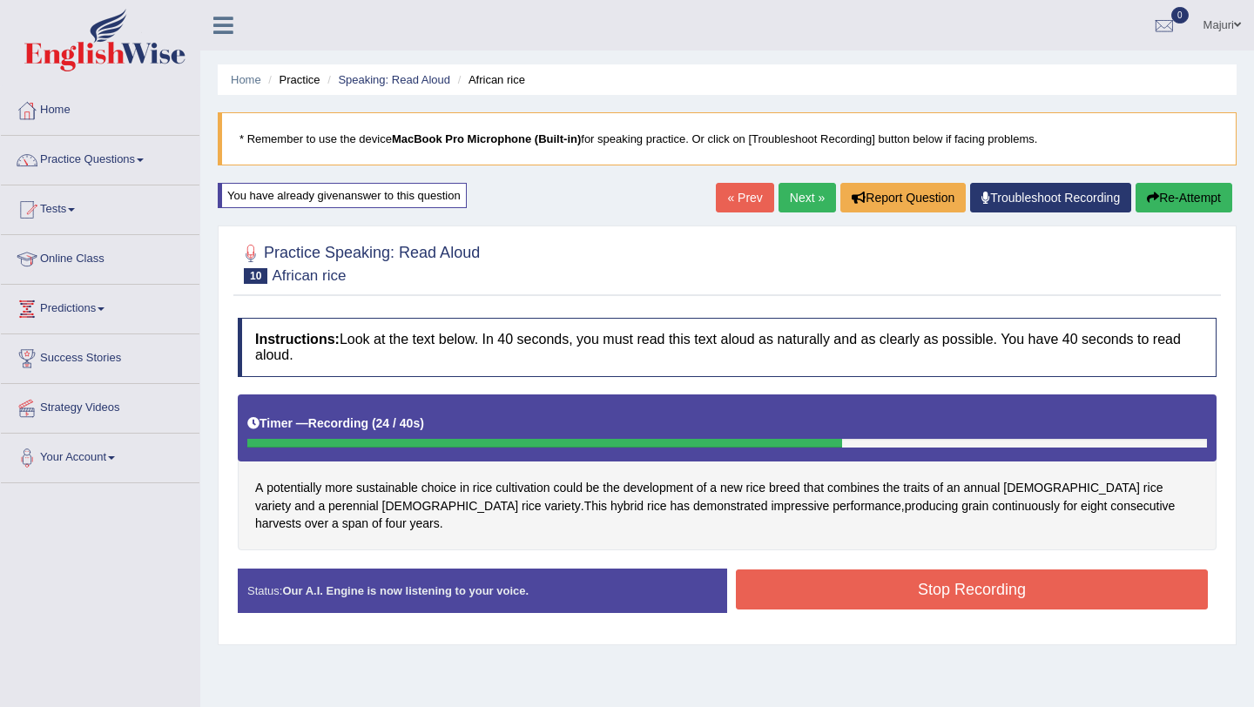
click at [982, 584] on button "Stop Recording" at bounding box center [972, 590] width 472 height 40
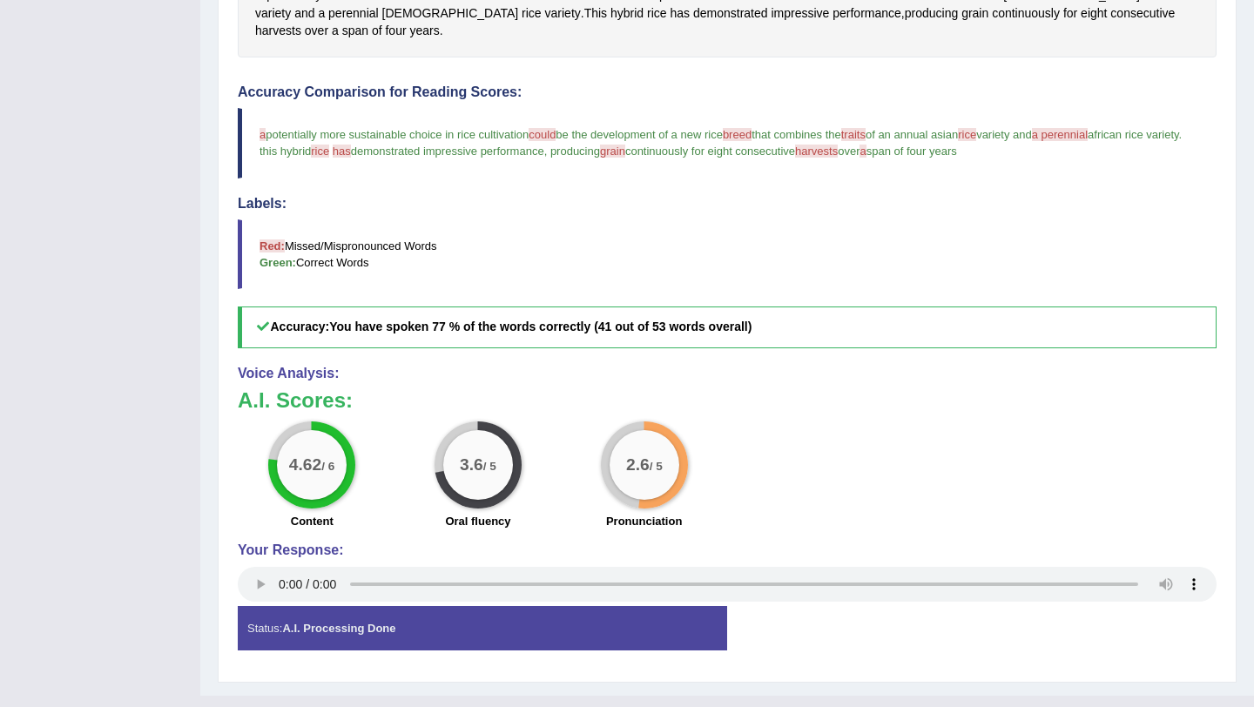
scroll to position [508, 0]
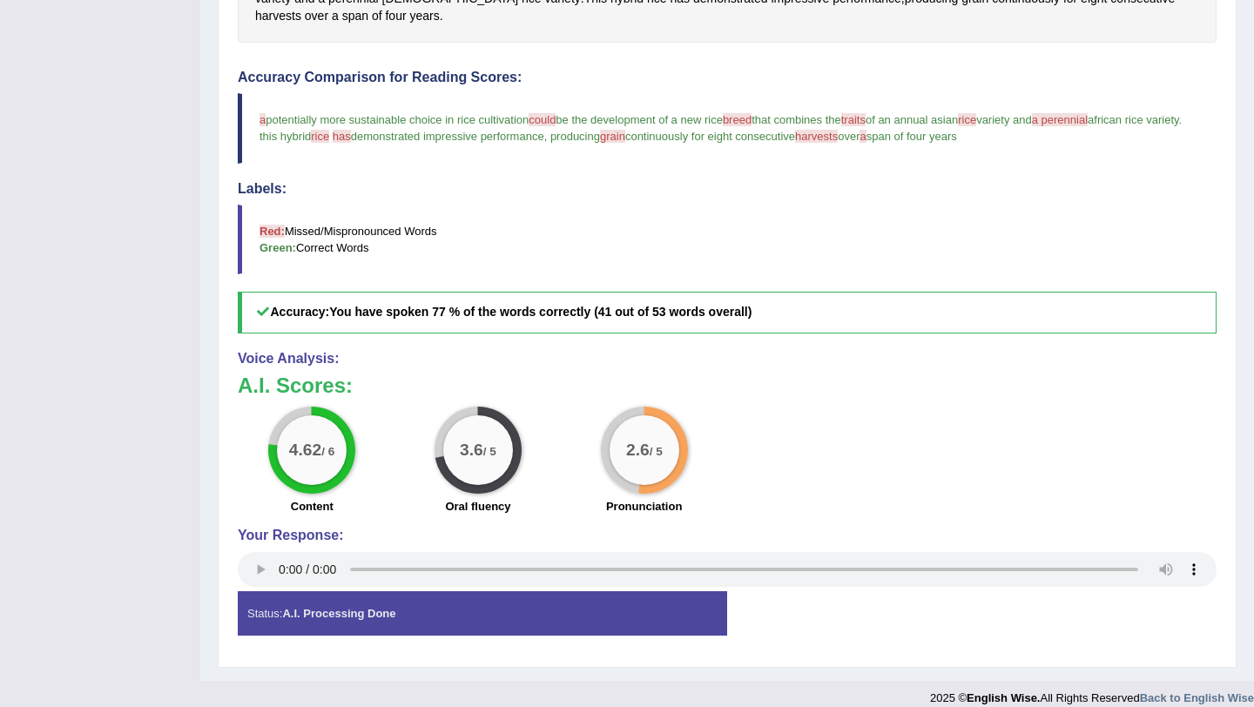
click at [302, 607] on strong "A.I. Processing Done" at bounding box center [338, 613] width 113 height 13
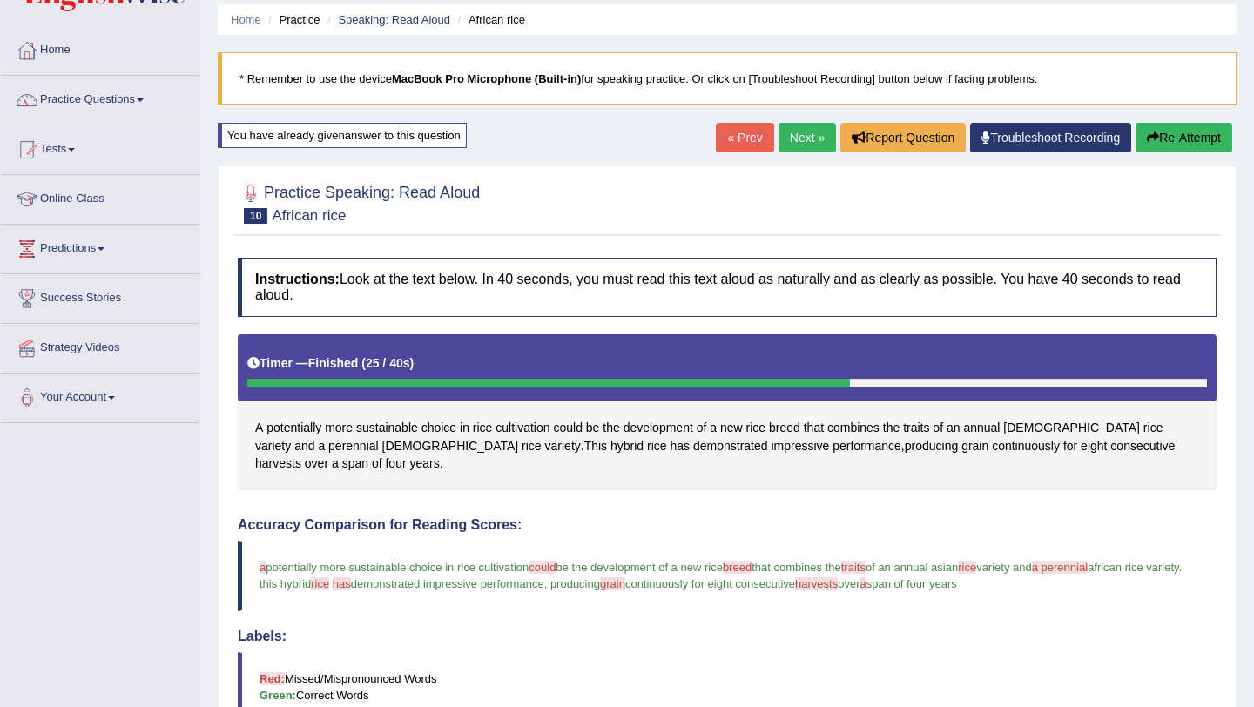
scroll to position [0, 0]
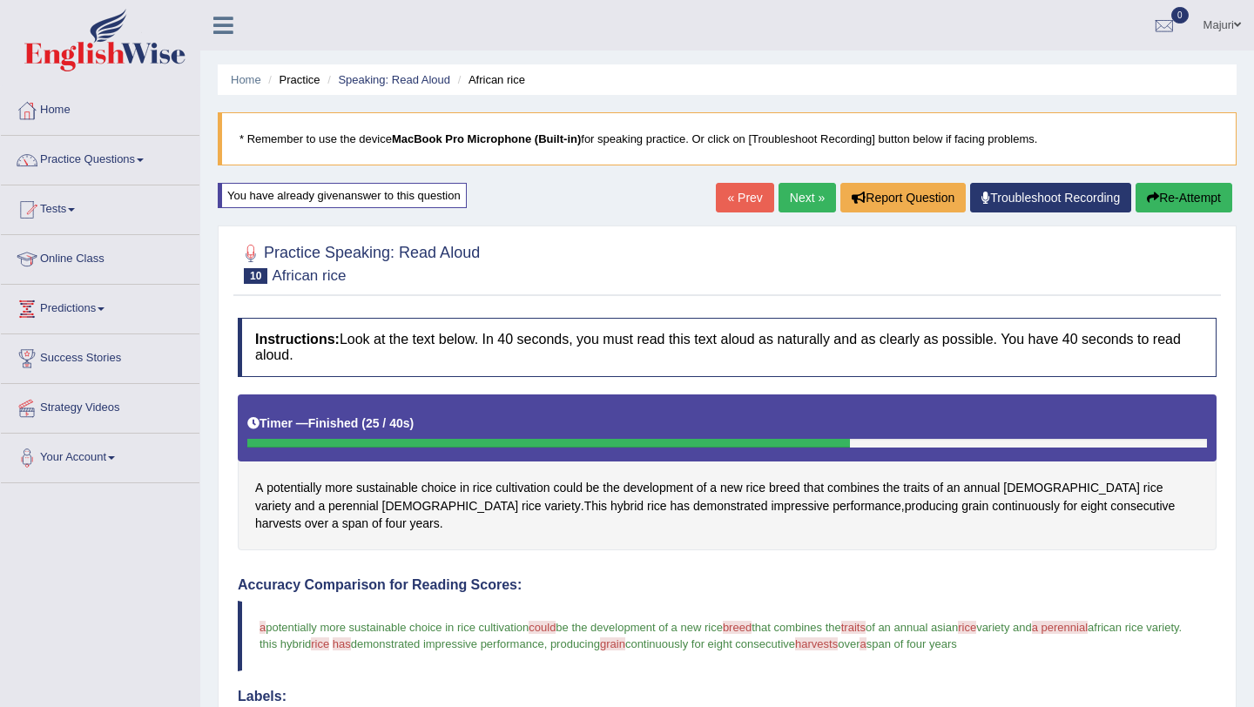
click at [1015, 202] on link "Troubleshoot Recording" at bounding box center [1050, 198] width 161 height 30
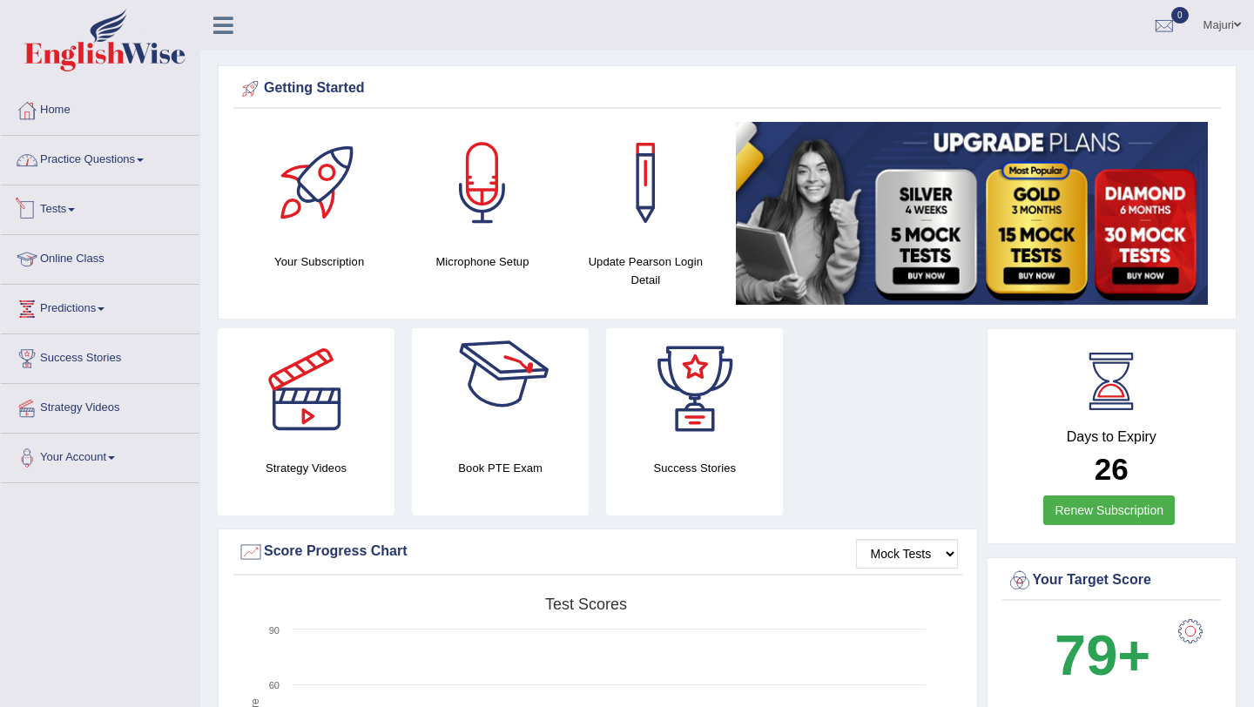
click at [111, 165] on link "Practice Questions" at bounding box center [100, 158] width 199 height 44
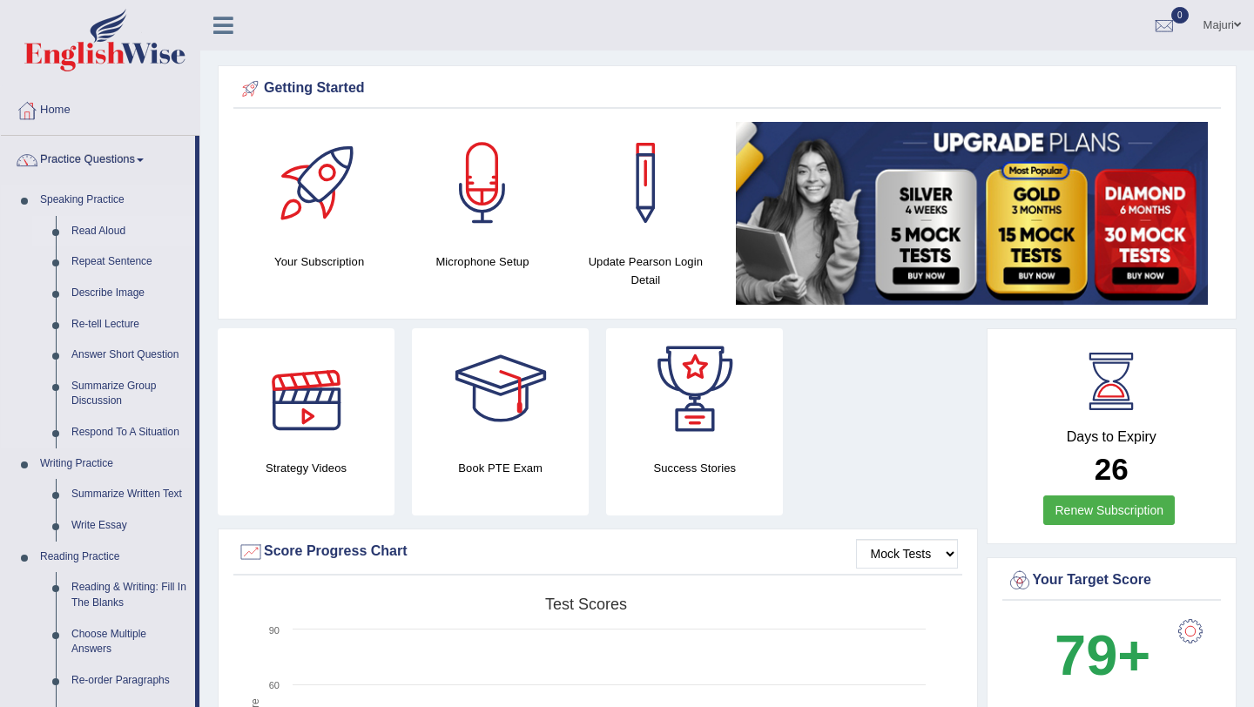
click at [113, 232] on link "Read Aloud" at bounding box center [130, 231] width 132 height 31
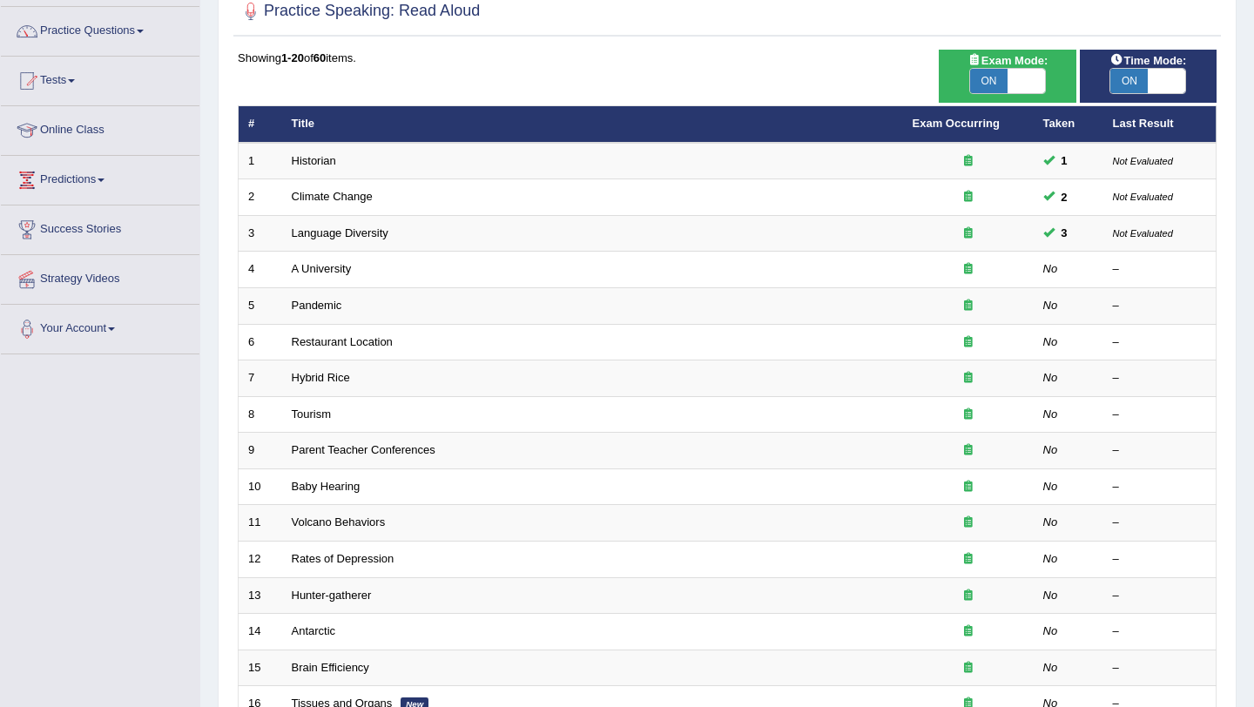
scroll to position [131, 0]
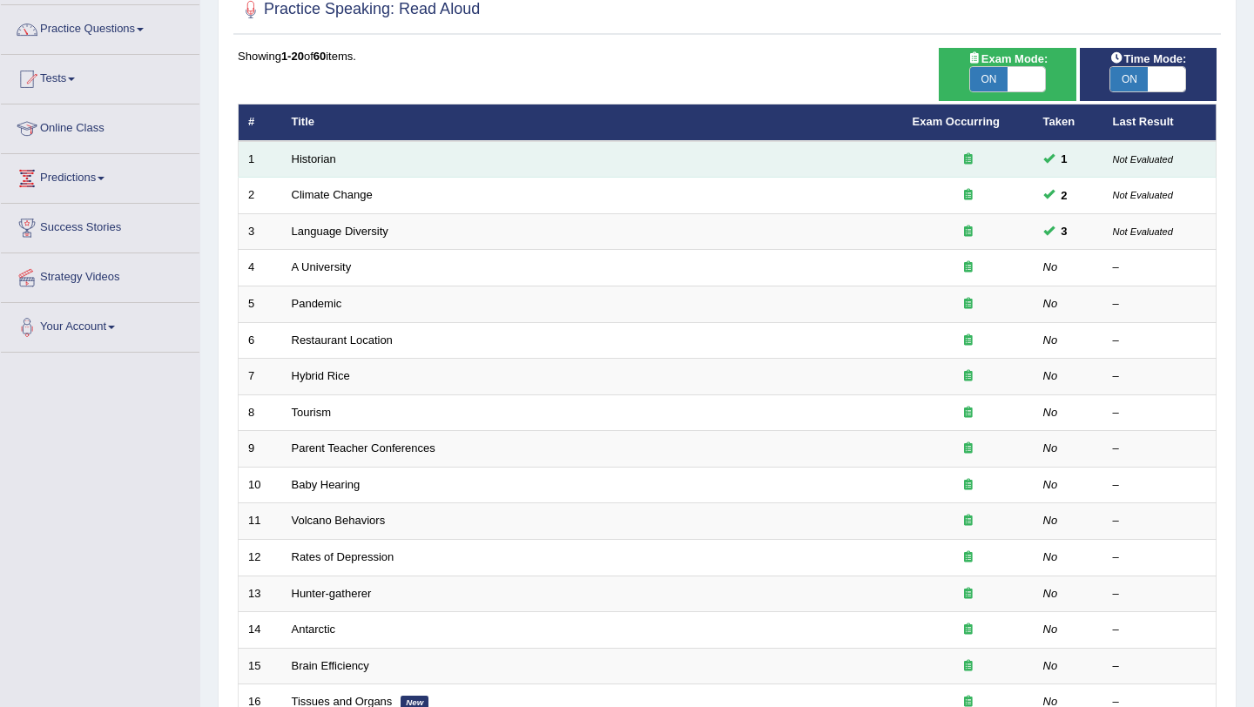
click at [1165, 159] on small "Not Evaluated" at bounding box center [1143, 159] width 60 height 10
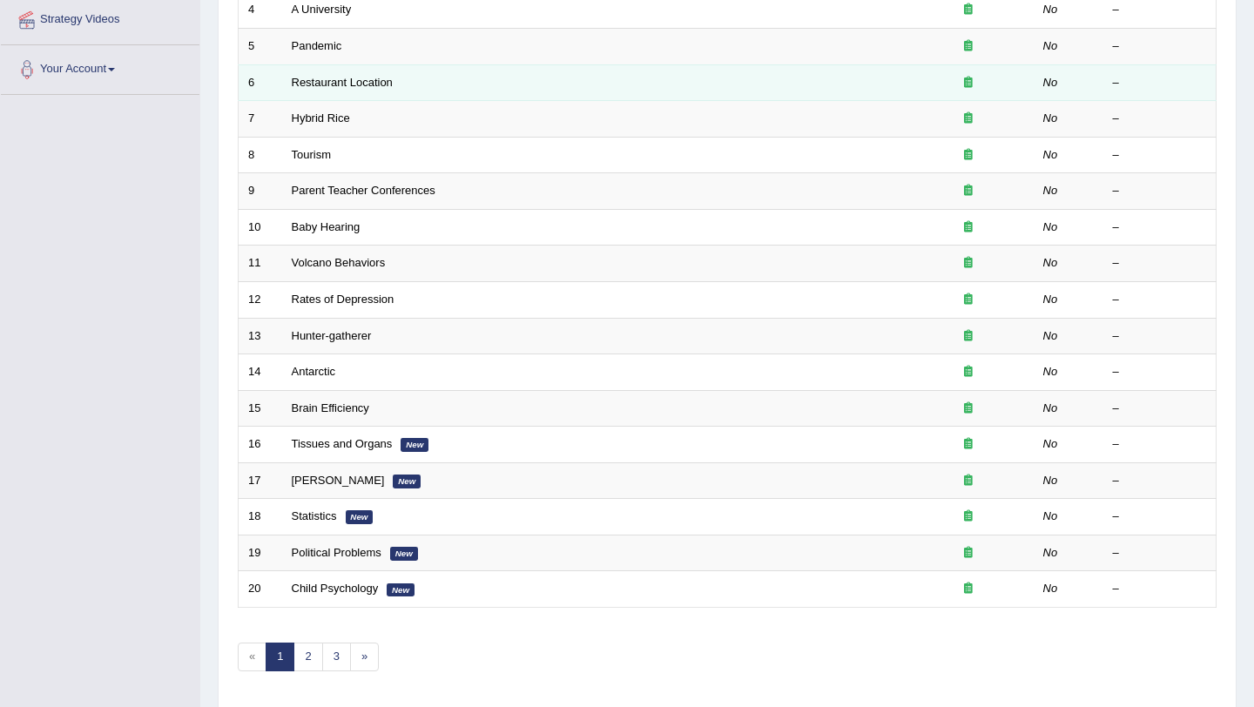
scroll to position [446, 0]
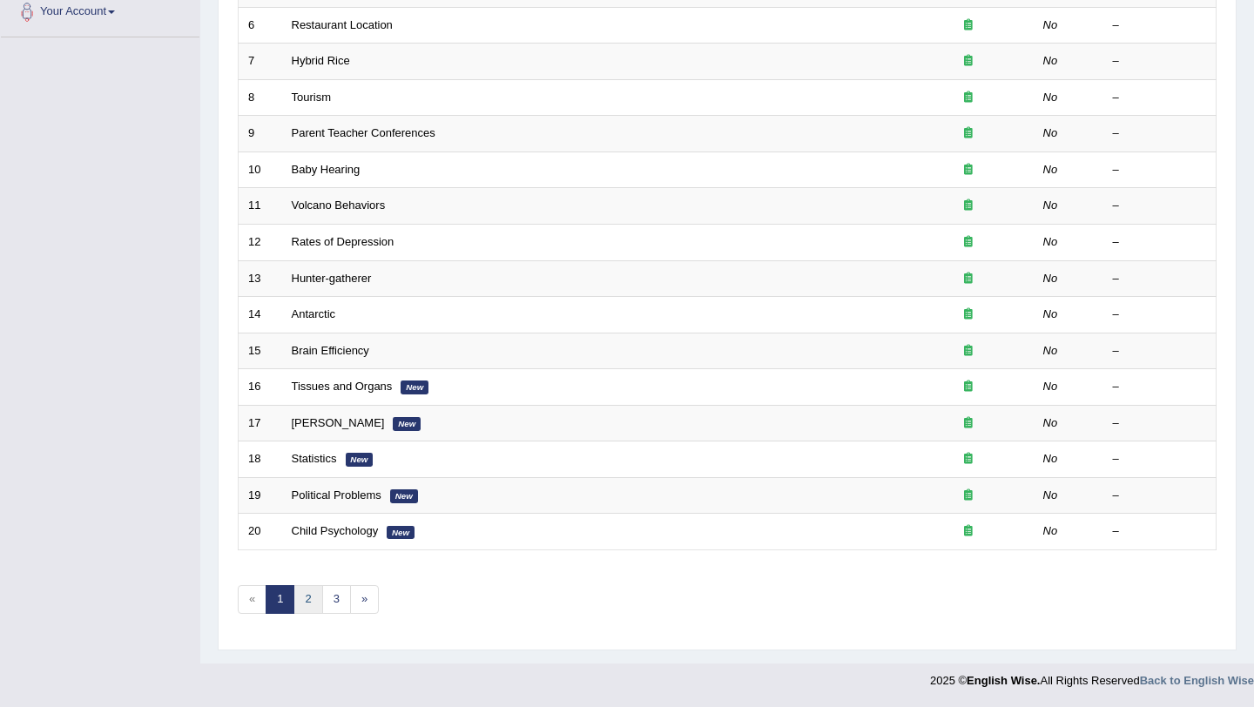
click at [302, 611] on link "2" at bounding box center [308, 599] width 29 height 29
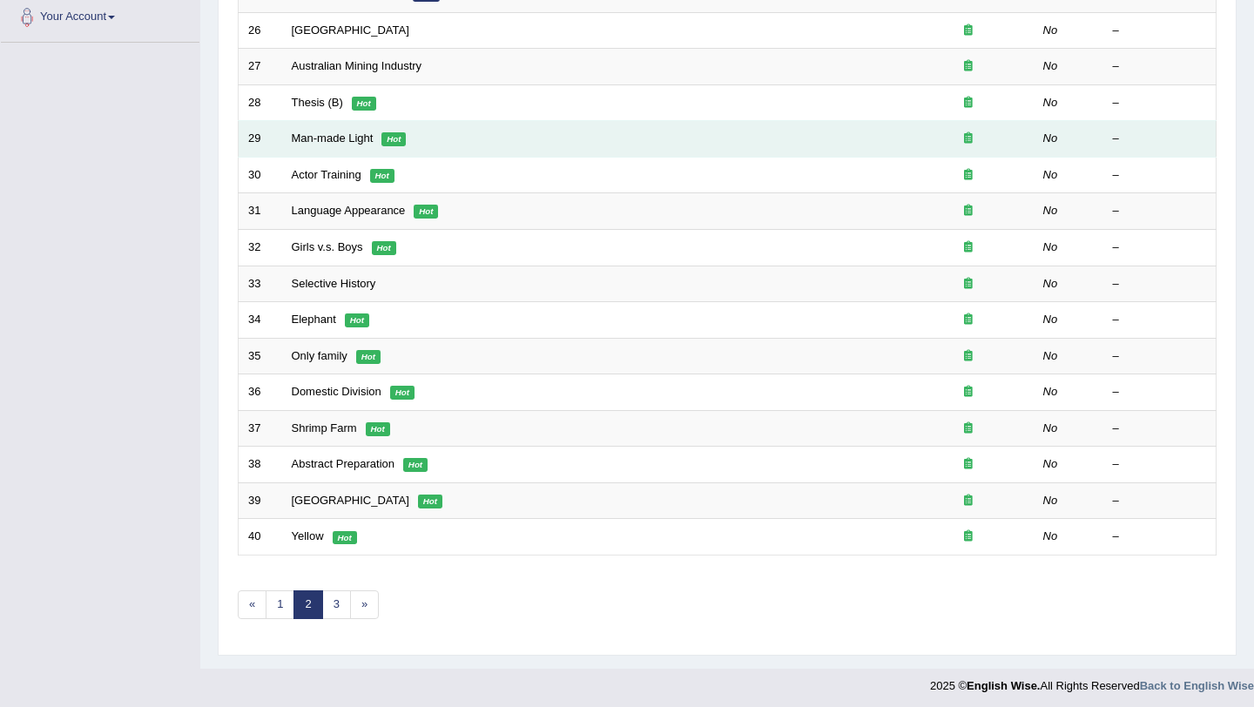
scroll to position [446, 0]
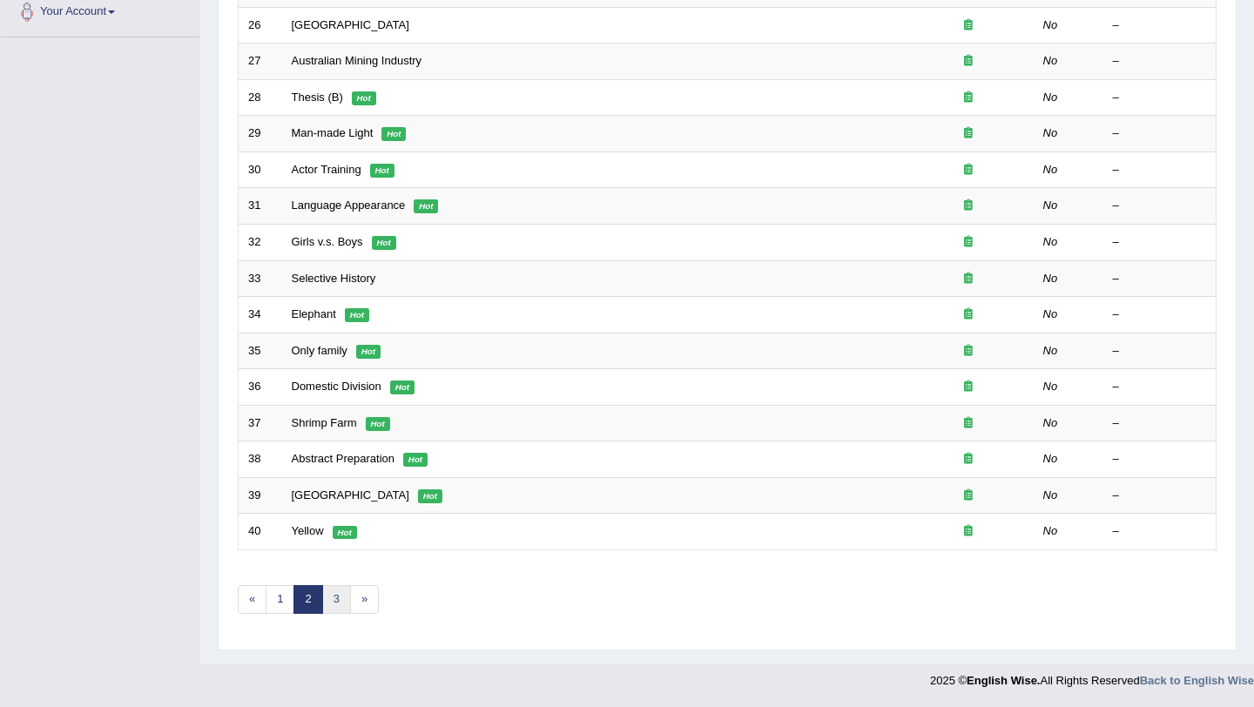
click at [347, 597] on link "3" at bounding box center [336, 599] width 29 height 29
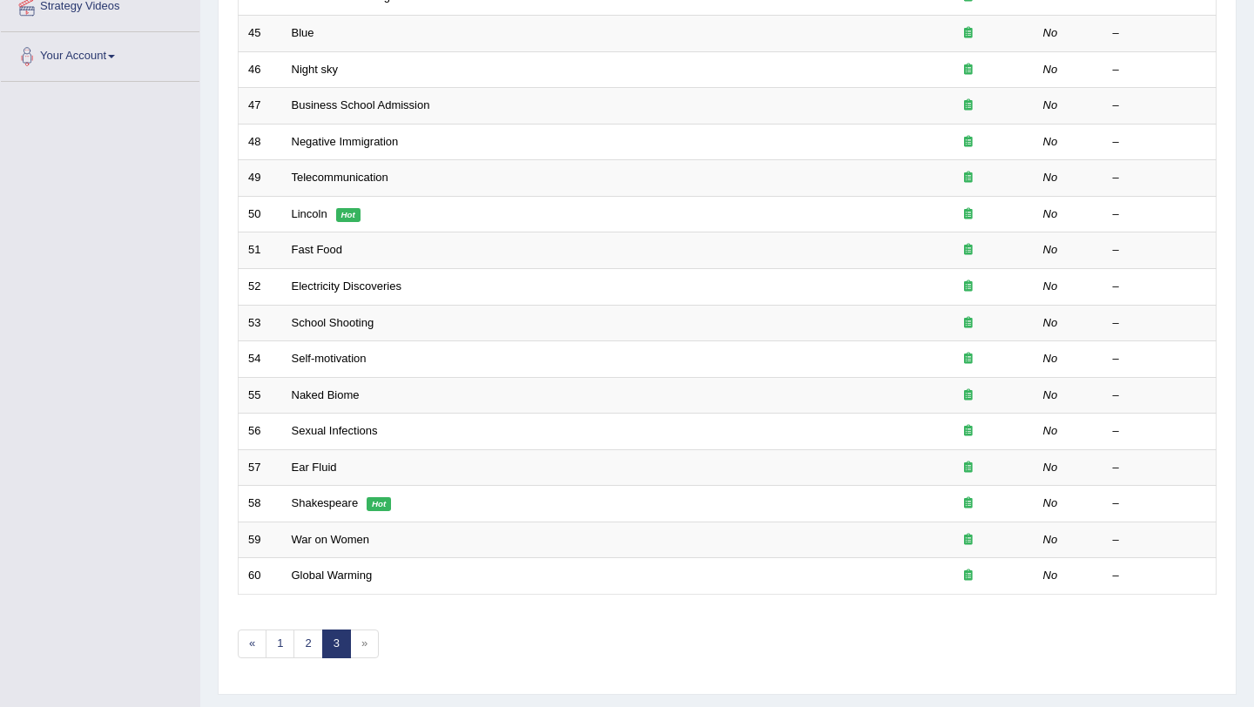
scroll to position [446, 0]
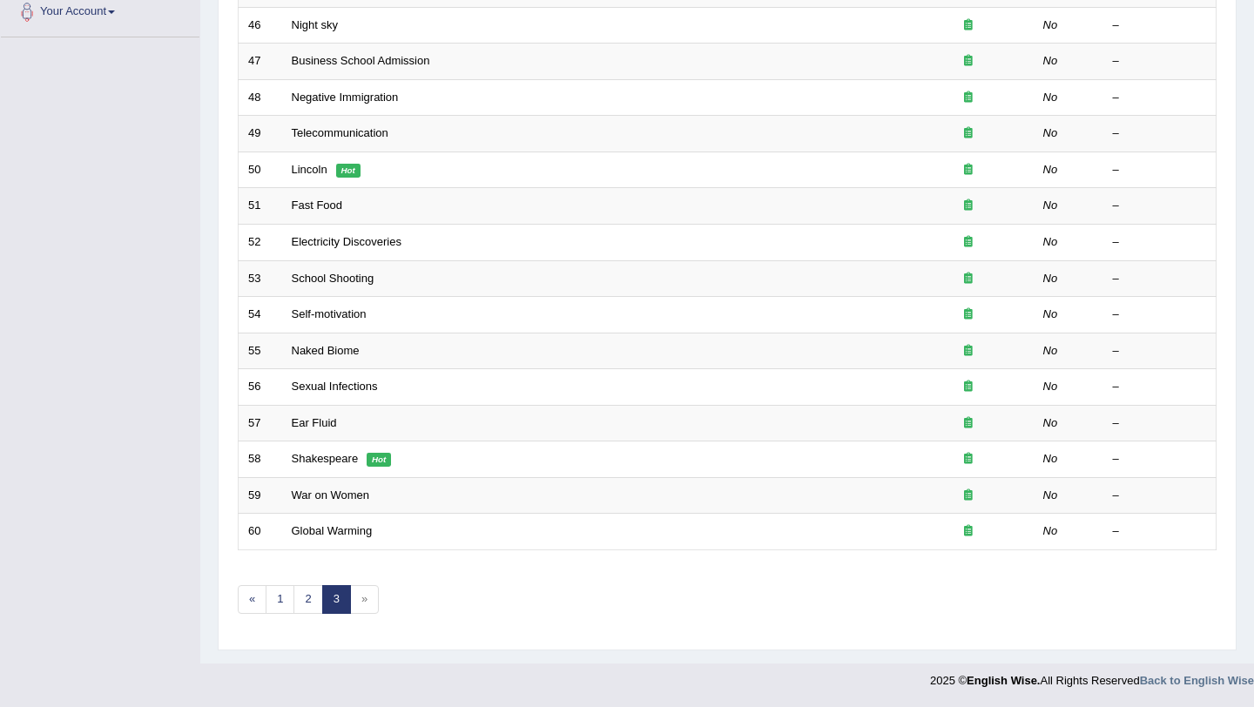
click at [362, 600] on span "»" at bounding box center [364, 599] width 29 height 29
click at [281, 604] on link "1" at bounding box center [280, 599] width 29 height 29
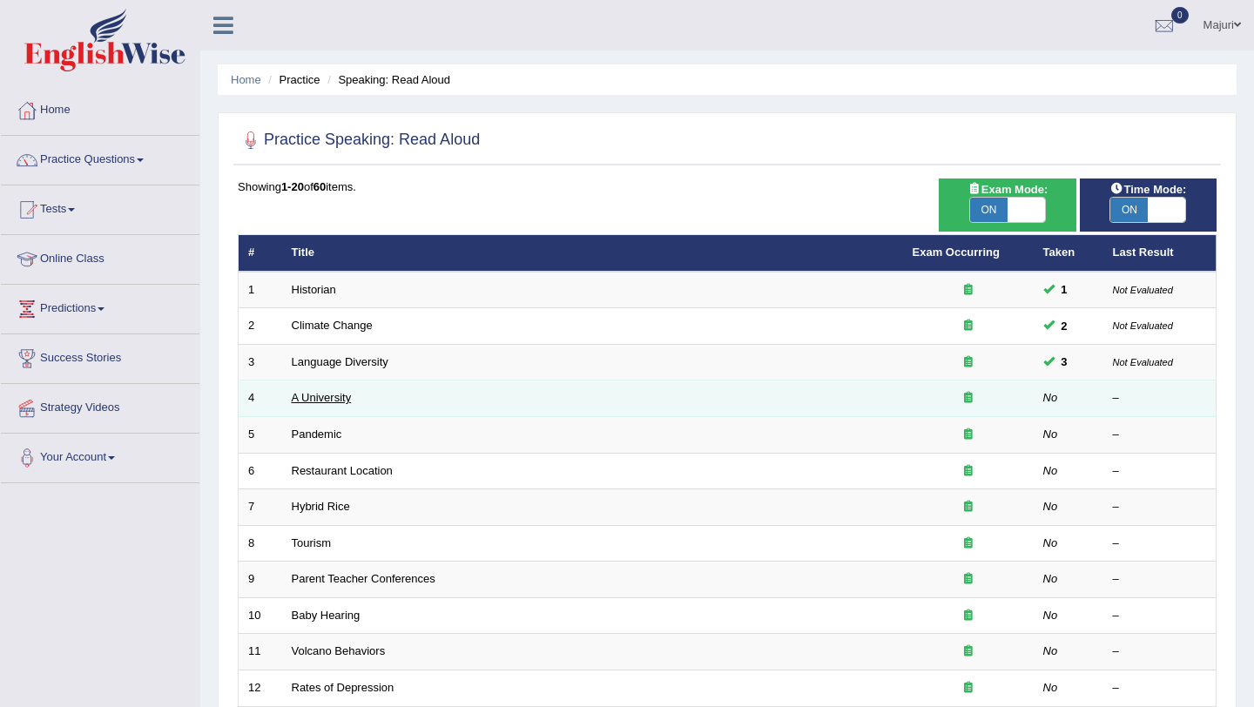
click at [319, 399] on link "A University" at bounding box center [322, 397] width 60 height 13
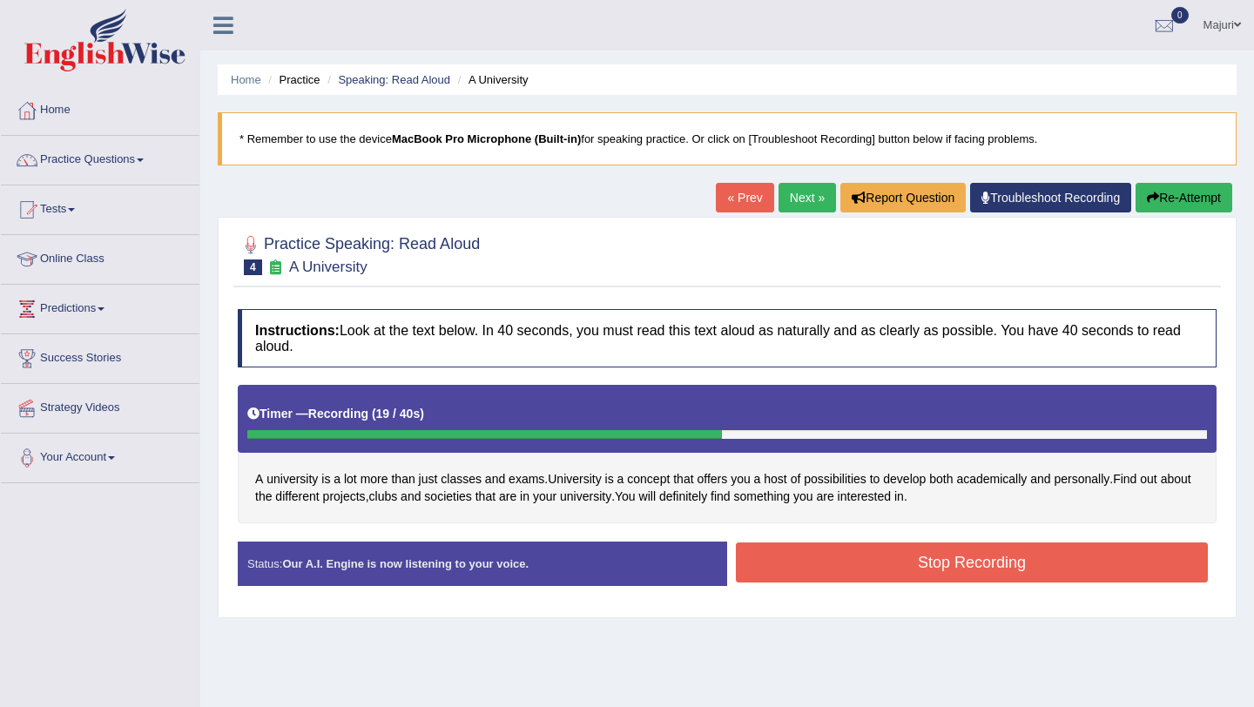
click at [845, 574] on button "Stop Recording" at bounding box center [972, 563] width 472 height 40
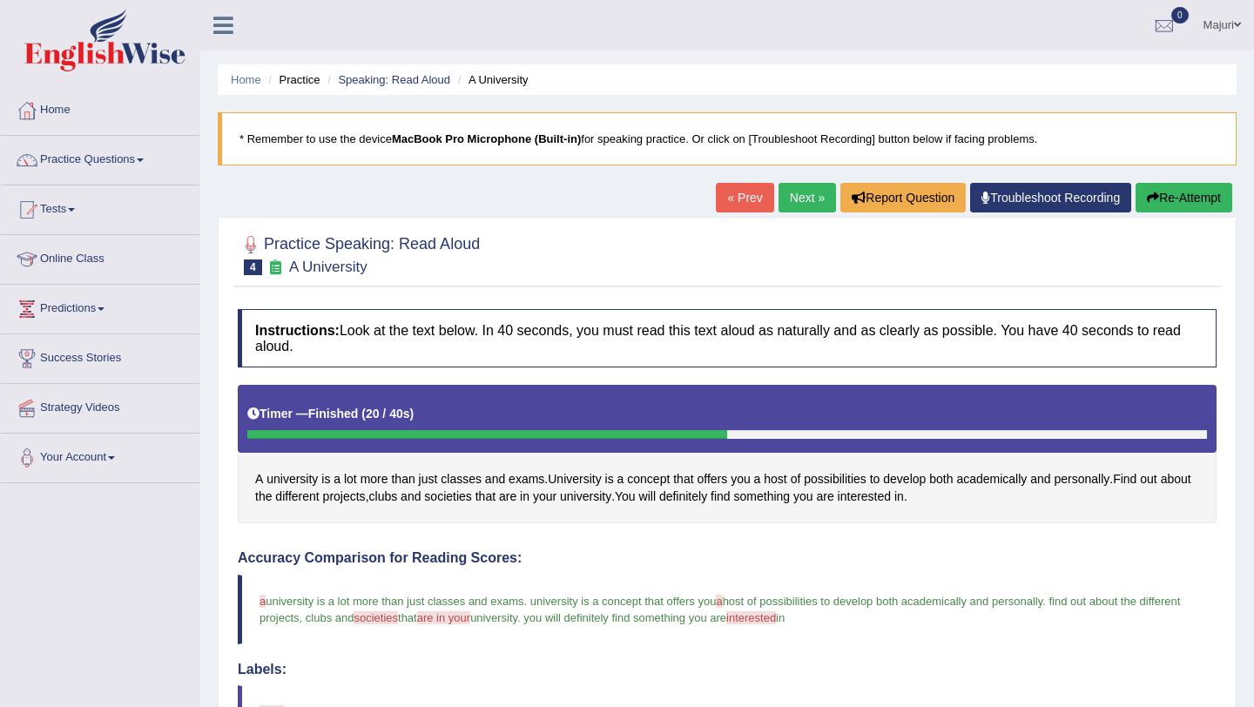
click at [1165, 203] on button "Re-Attempt" at bounding box center [1184, 198] width 97 height 30
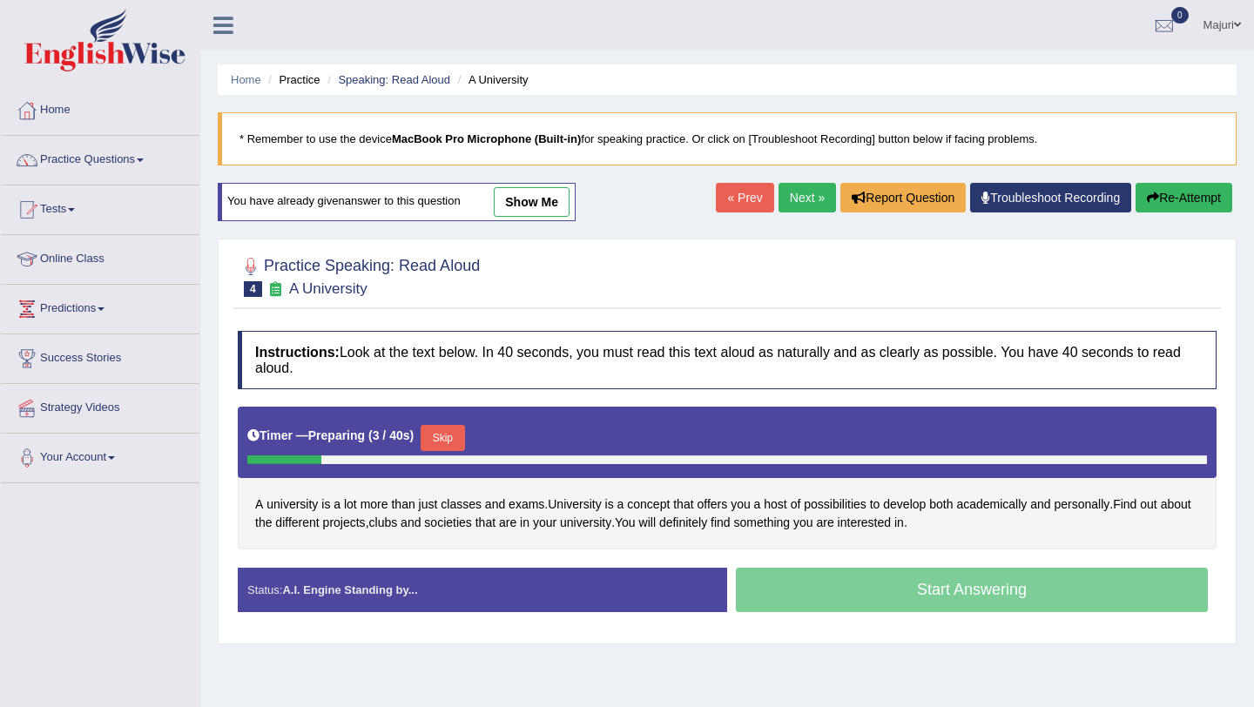
click at [451, 444] on button "Skip" at bounding box center [443, 438] width 44 height 26
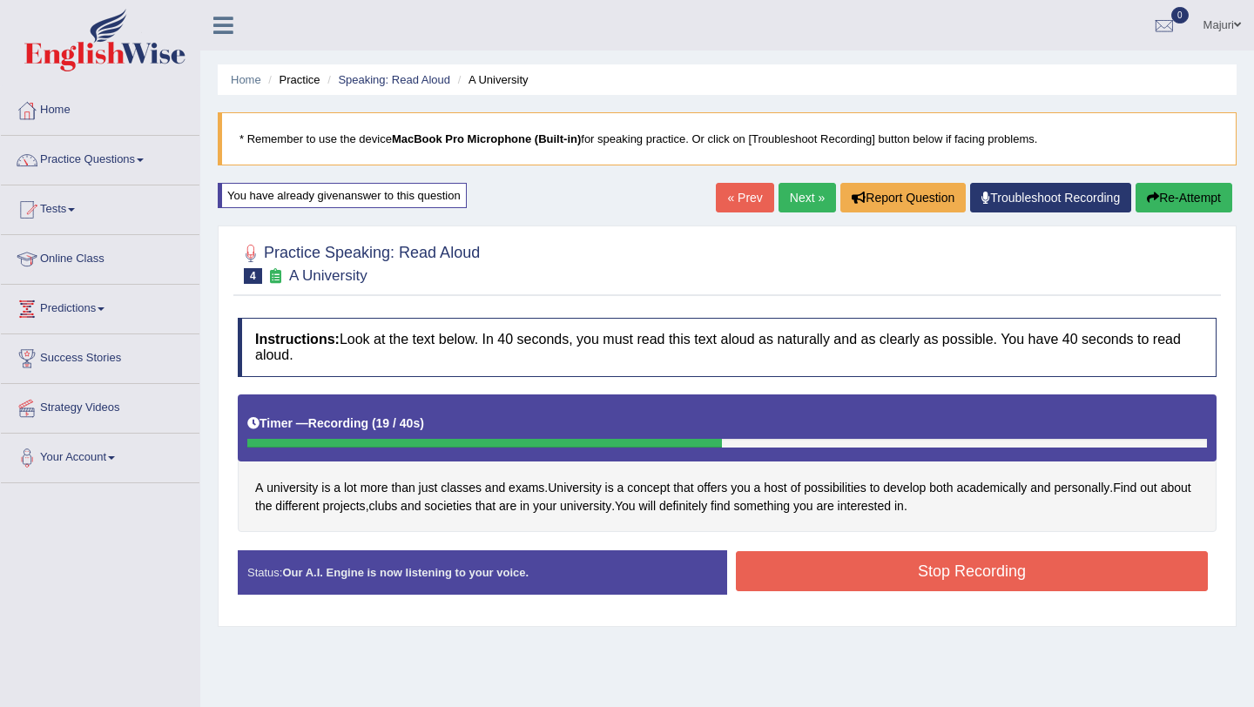
click at [852, 566] on button "Stop Recording" at bounding box center [972, 571] width 472 height 40
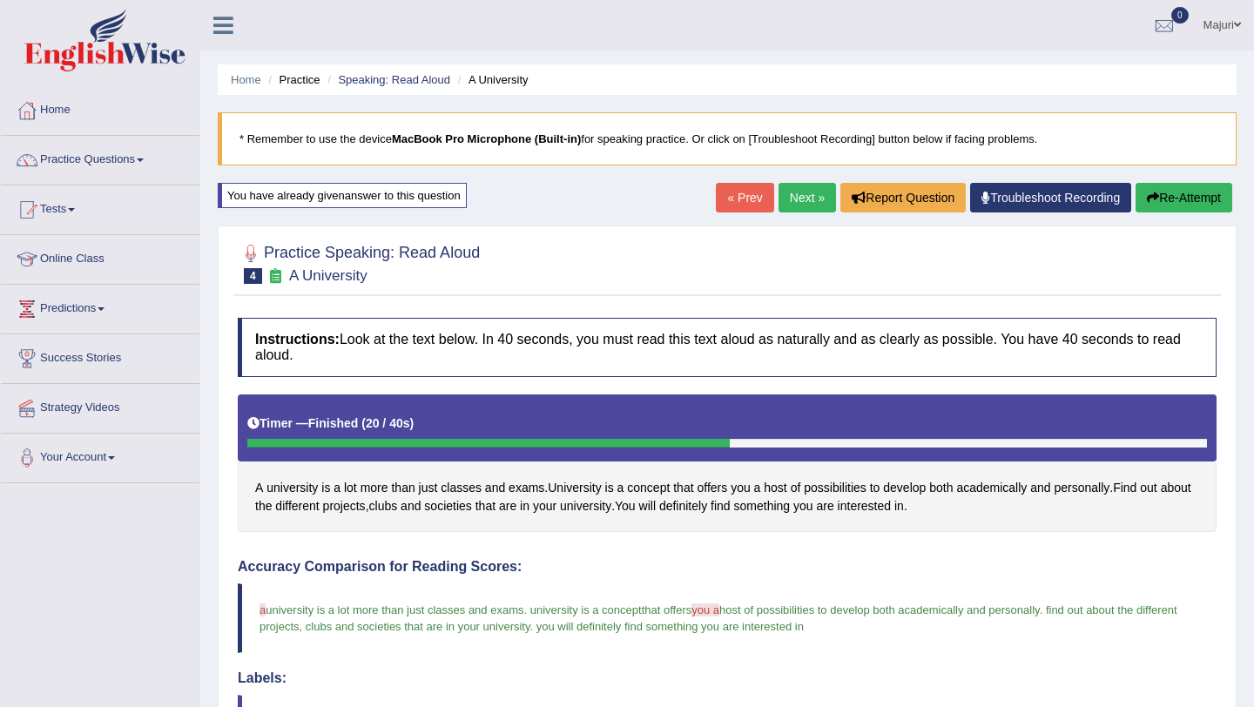
click at [800, 201] on link "Next »" at bounding box center [807, 198] width 57 height 30
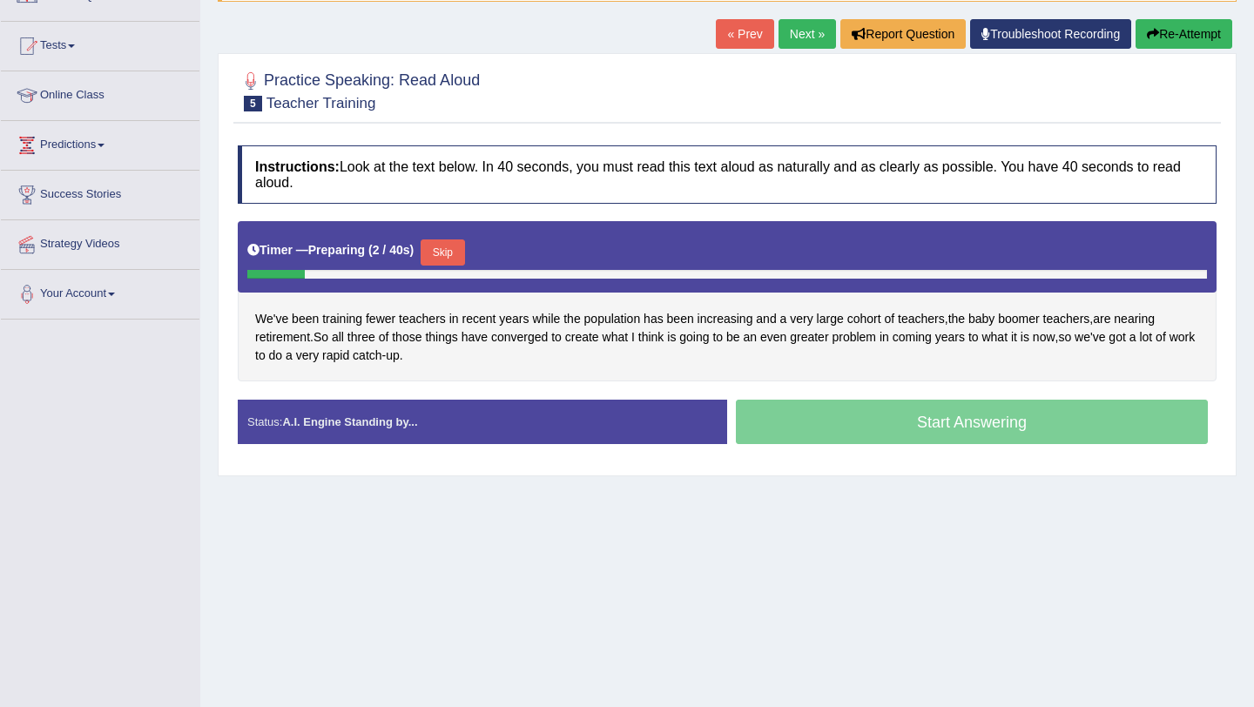
scroll to position [166, 0]
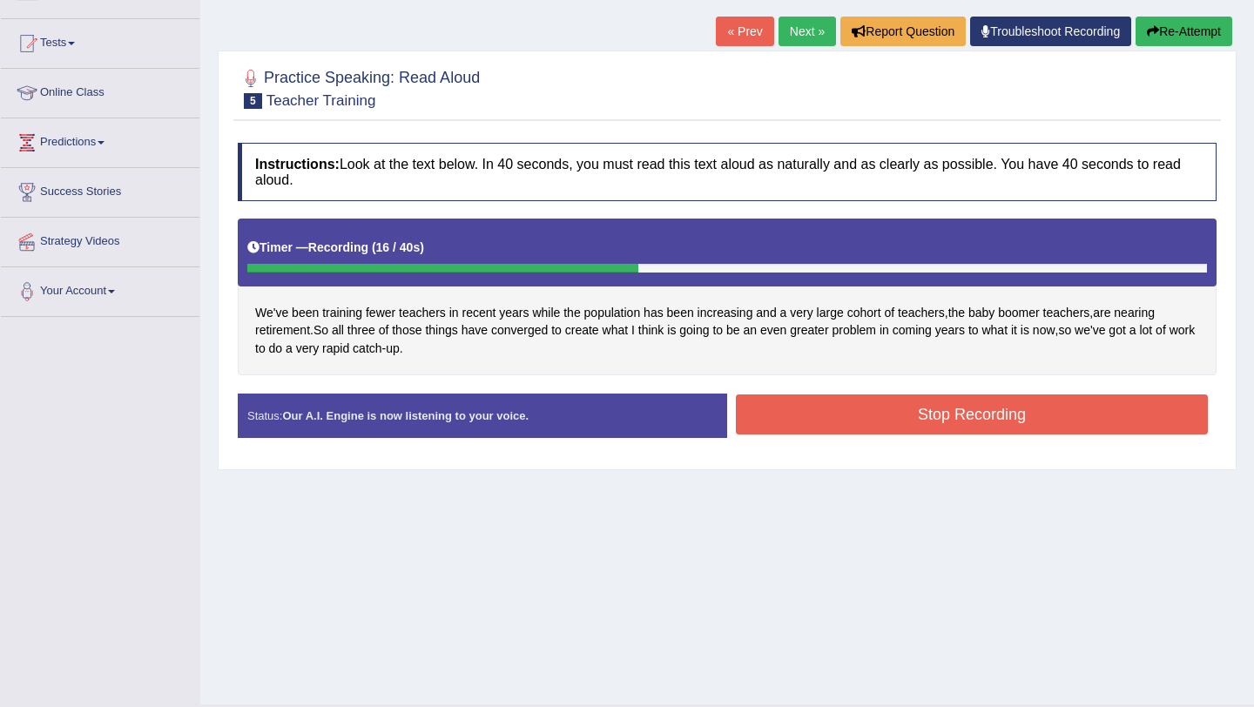
click at [1193, 38] on button "Re-Attempt" at bounding box center [1184, 32] width 97 height 30
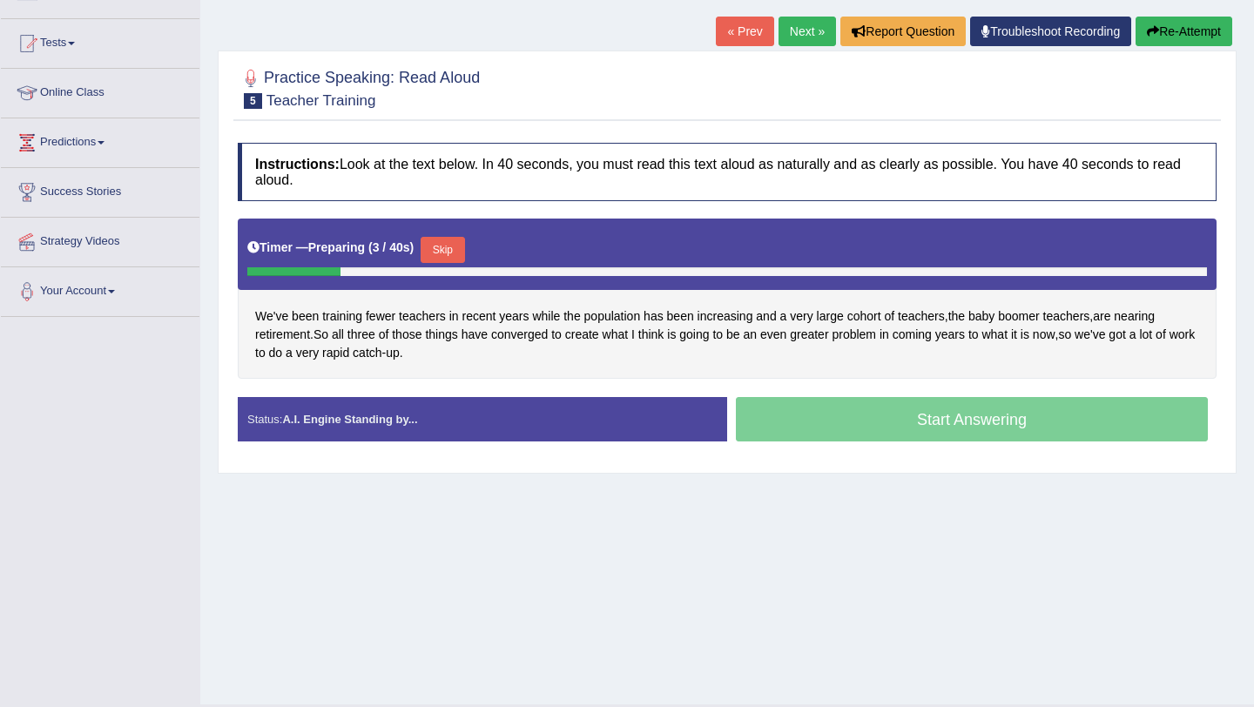
click at [464, 258] on button "Skip" at bounding box center [443, 250] width 44 height 26
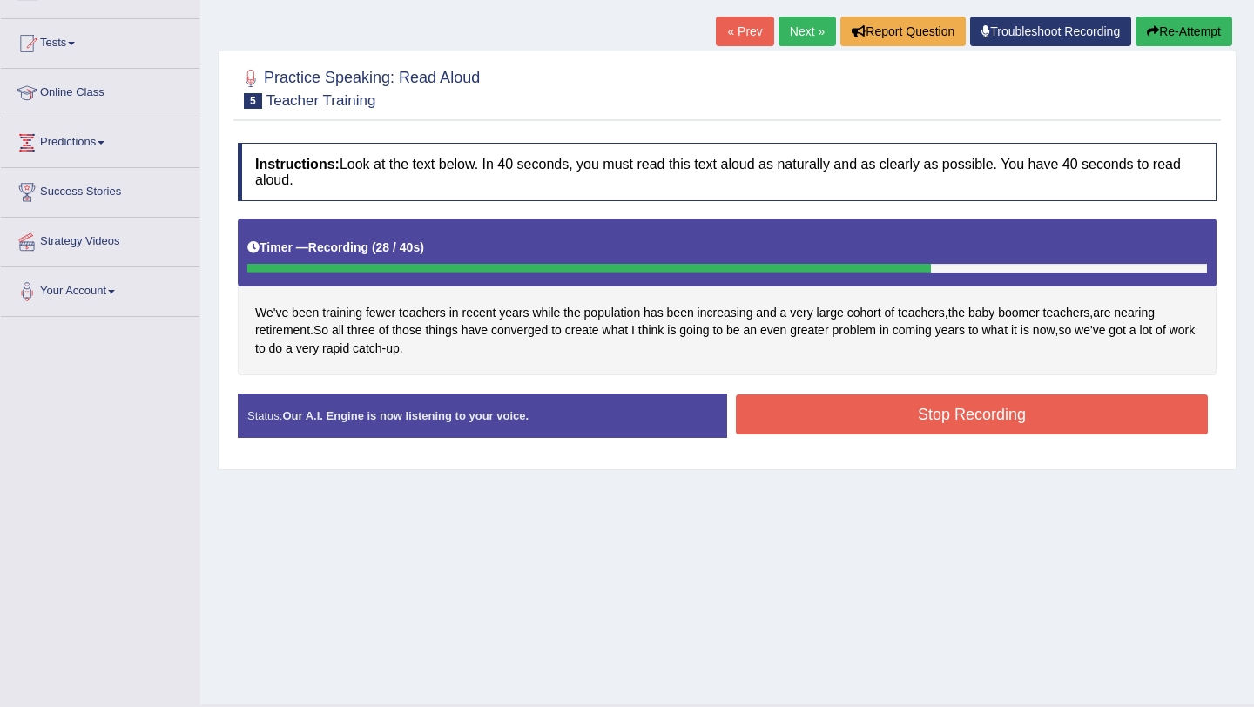
click at [834, 425] on button "Stop Recording" at bounding box center [972, 415] width 472 height 40
